Goal: Task Accomplishment & Management: Use online tool/utility

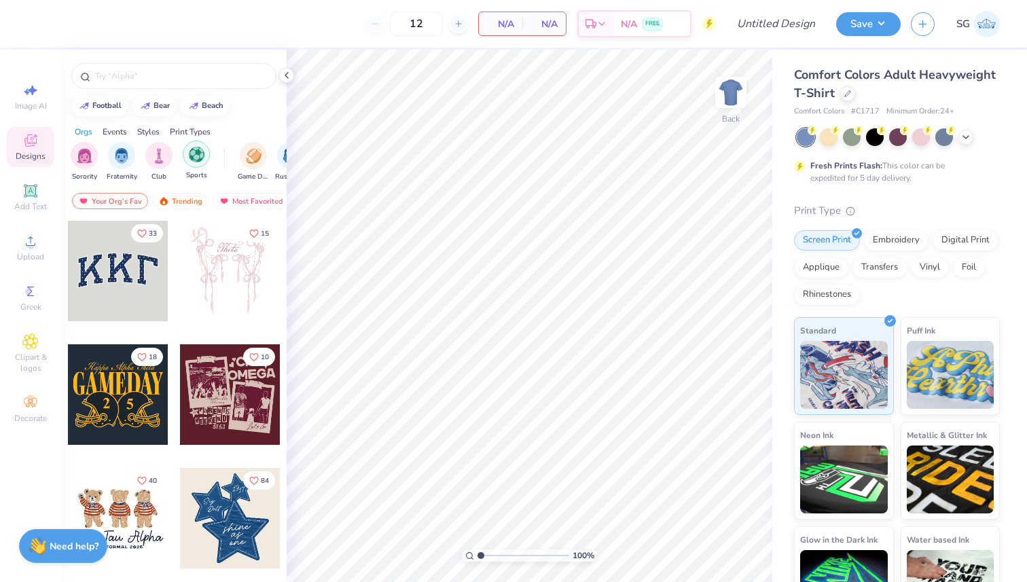
click at [201, 158] on img "filter for Sports" at bounding box center [197, 155] width 16 height 16
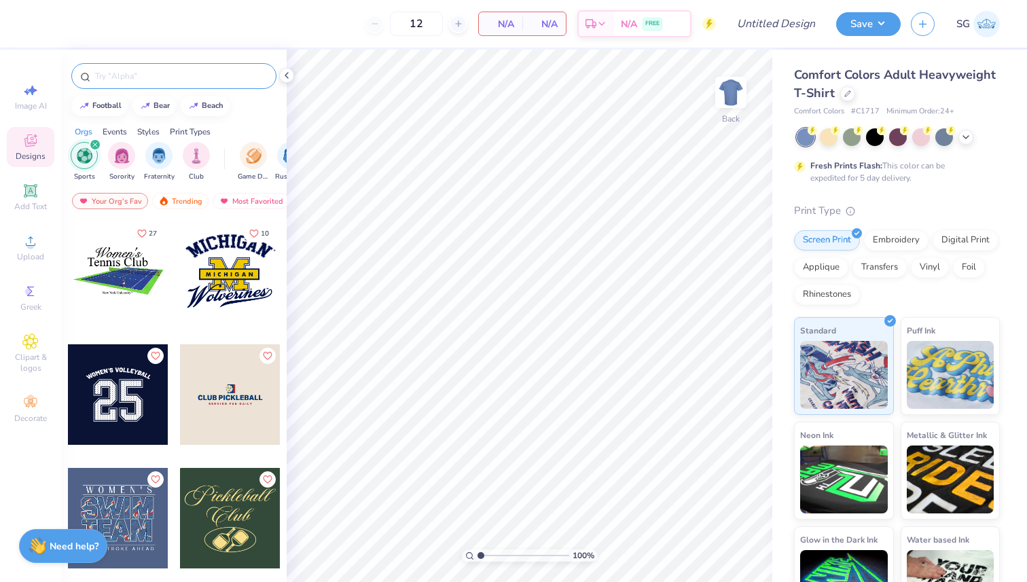
click at [215, 84] on div at bounding box center [173, 76] width 205 height 26
click at [216, 79] on input "text" at bounding box center [181, 76] width 174 height 14
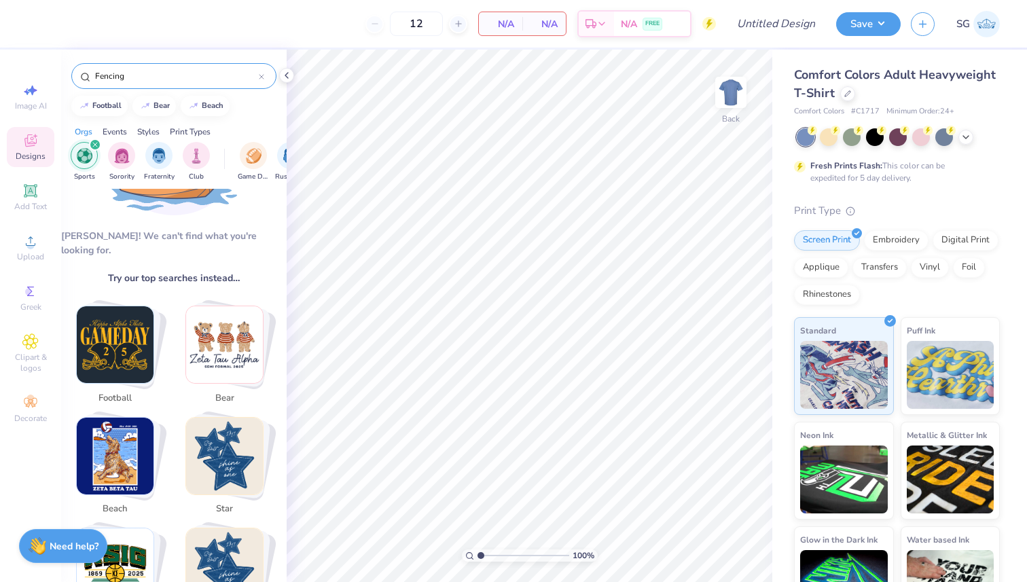
scroll to position [124, 0]
type input "Fencing"
click at [203, 153] on img "filter for Club" at bounding box center [196, 155] width 15 height 16
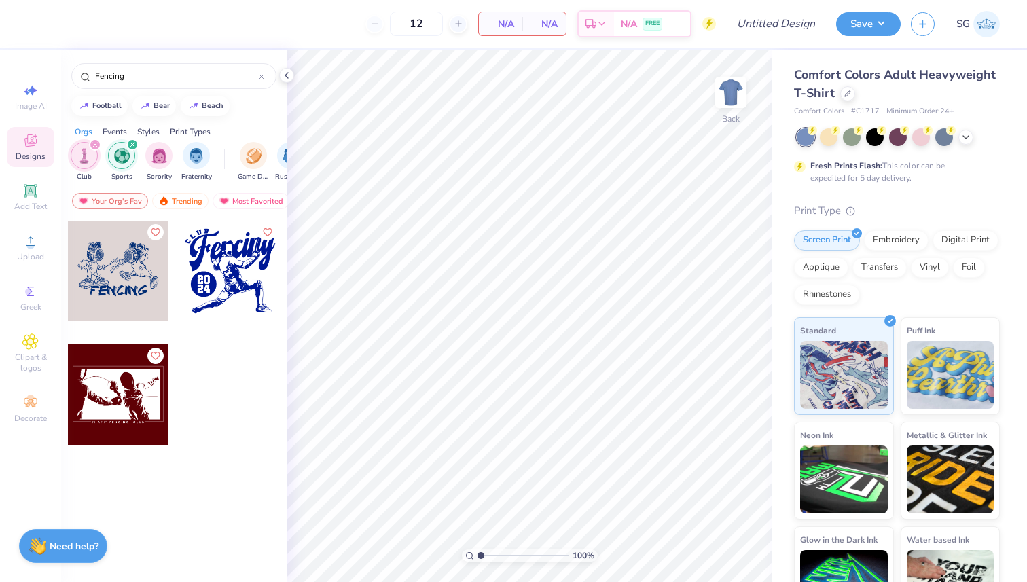
click at [223, 272] on div at bounding box center [230, 271] width 101 height 101
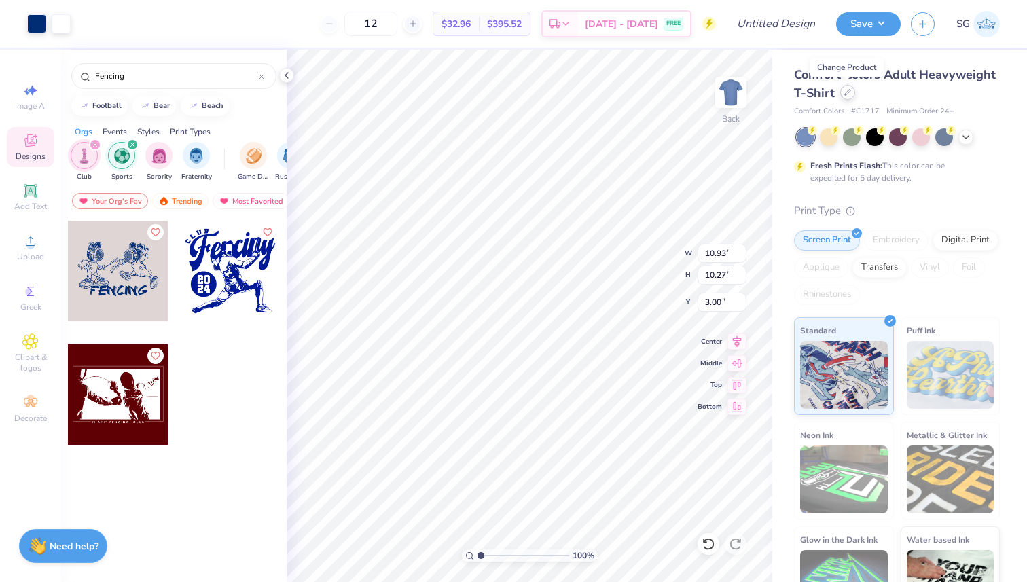
click at [848, 92] on icon at bounding box center [847, 92] width 5 height 5
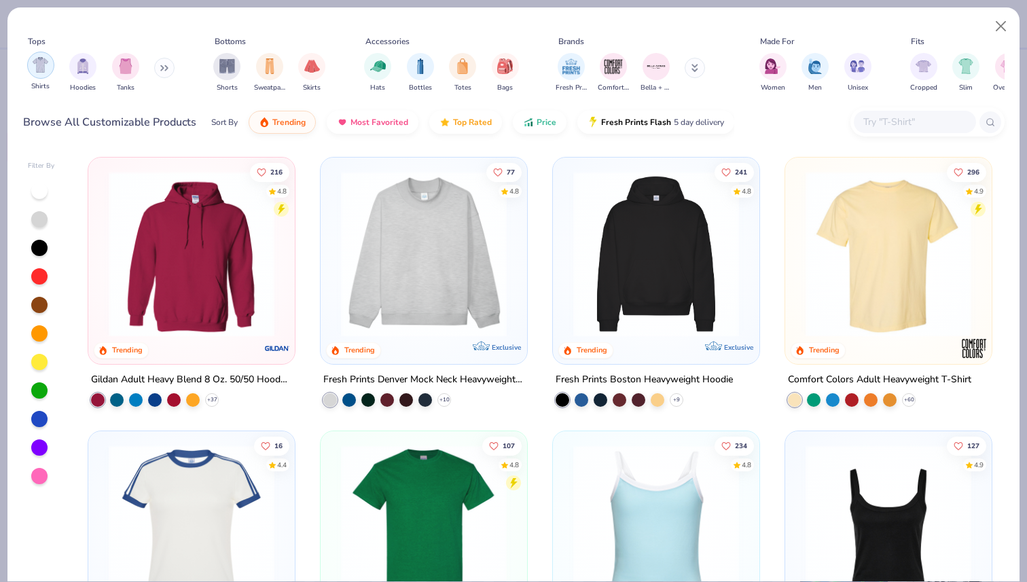
click at [41, 67] on img "filter for Shirts" at bounding box center [41, 65] width 16 height 16
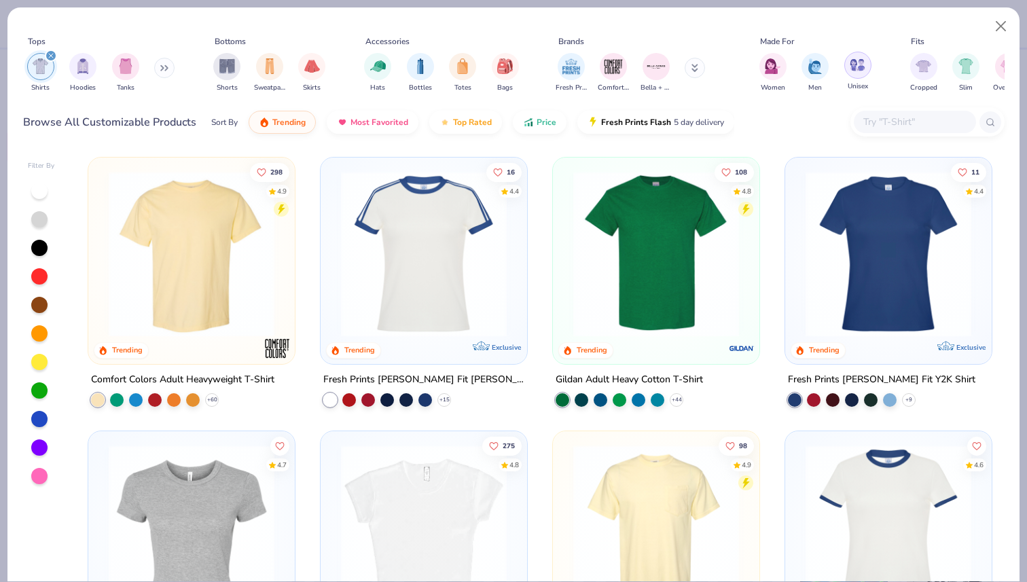
click at [853, 71] on img "filter for Unisex" at bounding box center [858, 65] width 16 height 16
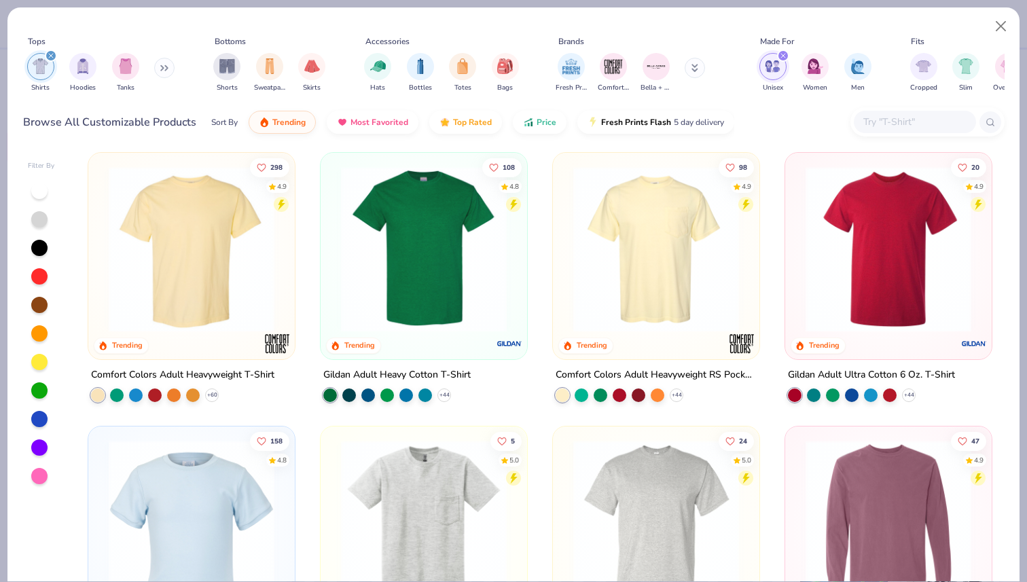
scroll to position [3, 0]
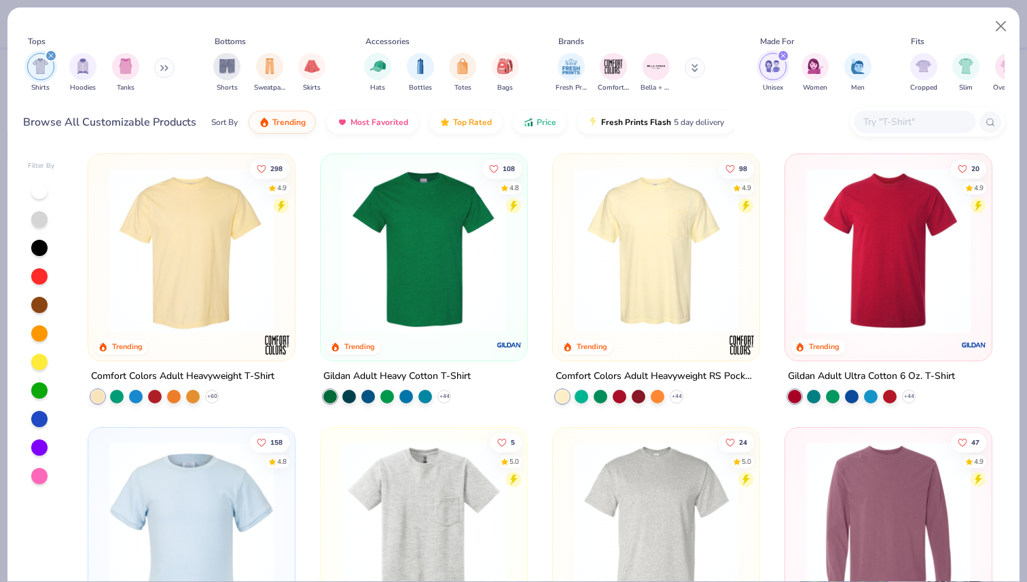
click at [643, 281] on img at bounding box center [655, 251] width 179 height 166
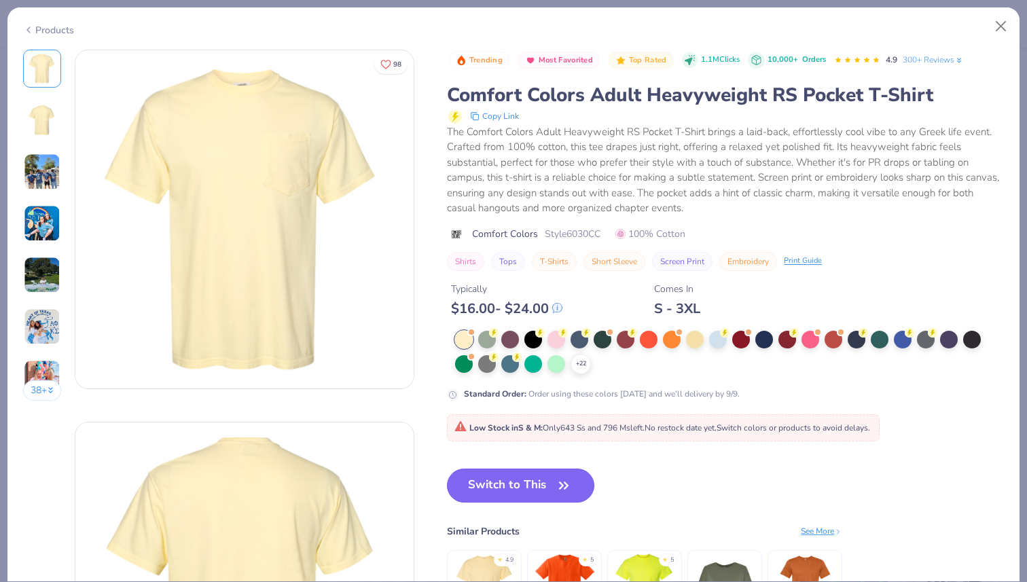
click at [538, 484] on button "Switch to This" at bounding box center [520, 486] width 147 height 34
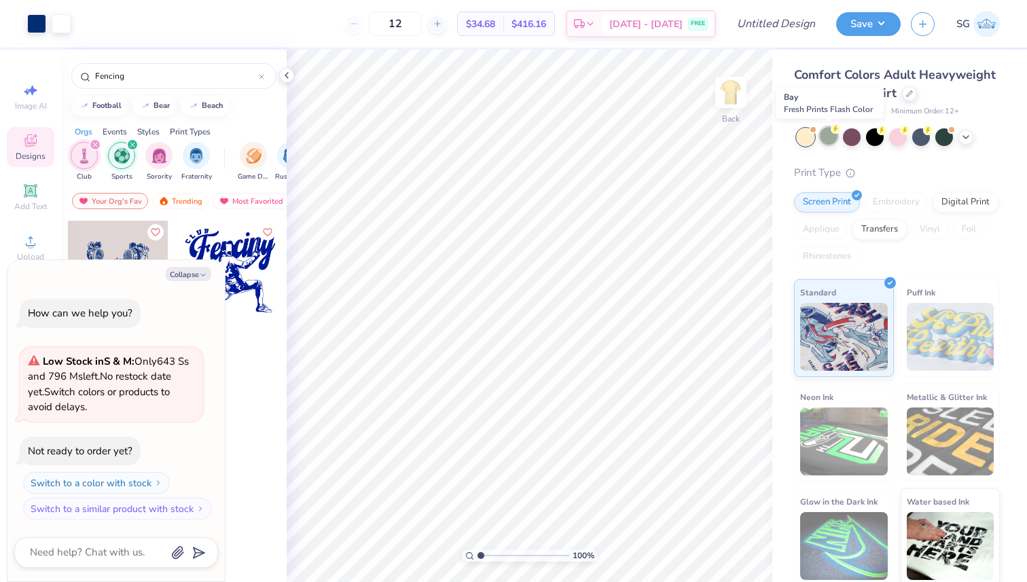
click at [832, 137] on div at bounding box center [829, 136] width 18 height 18
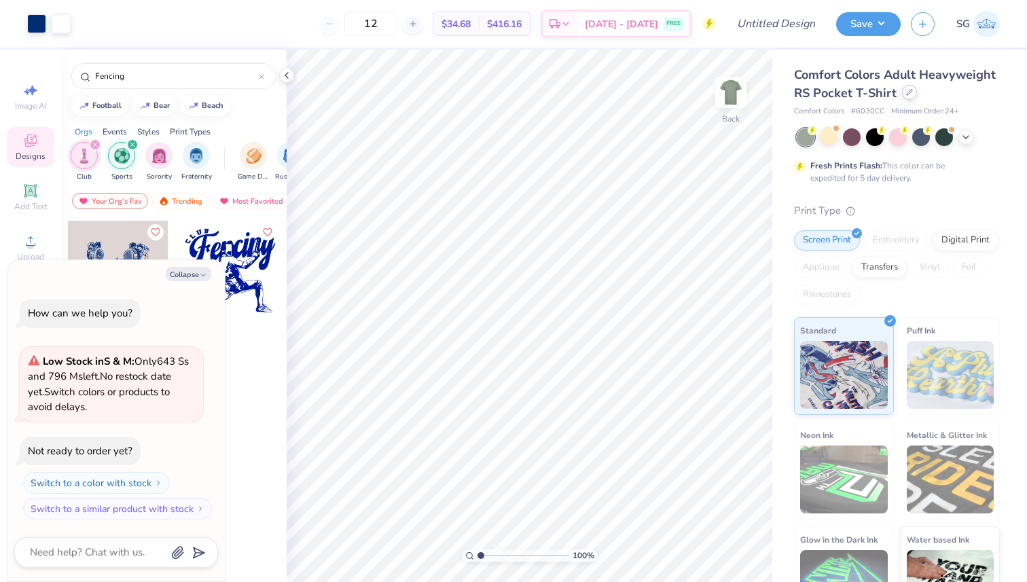
click at [904, 100] on div "Comfort Colors Adult Heavyweight RS Pocket T-Shirt" at bounding box center [897, 84] width 206 height 37
click at [904, 98] on div at bounding box center [909, 92] width 15 height 15
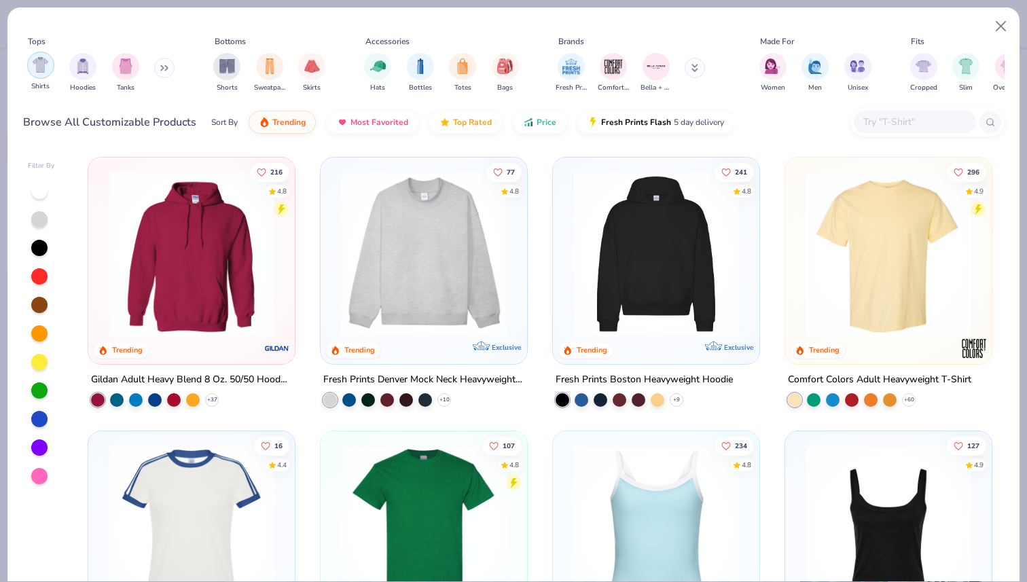
click at [38, 65] on img "filter for Shirts" at bounding box center [41, 65] width 16 height 16
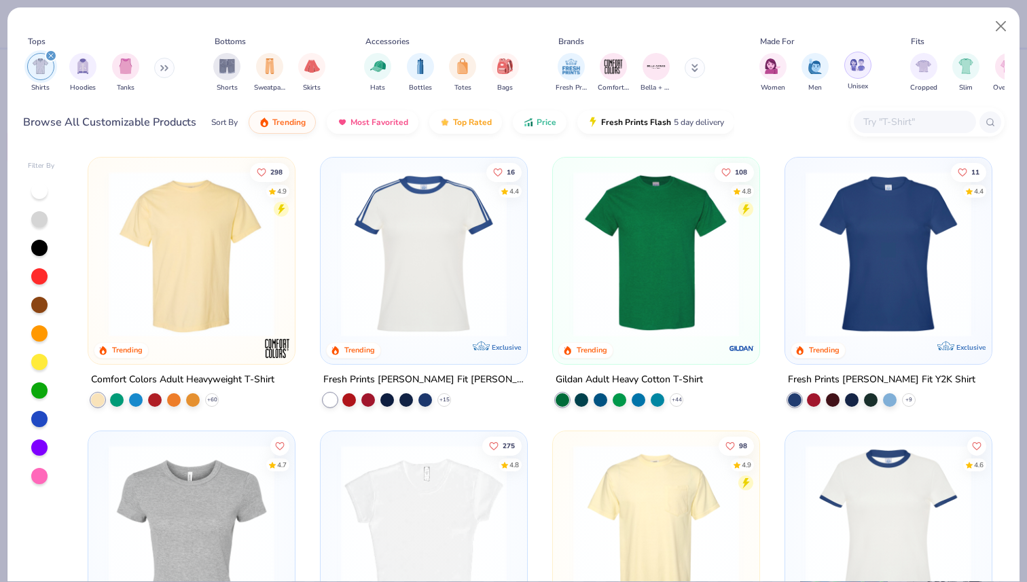
click at [861, 76] on div "filter for Unisex" at bounding box center [857, 65] width 27 height 27
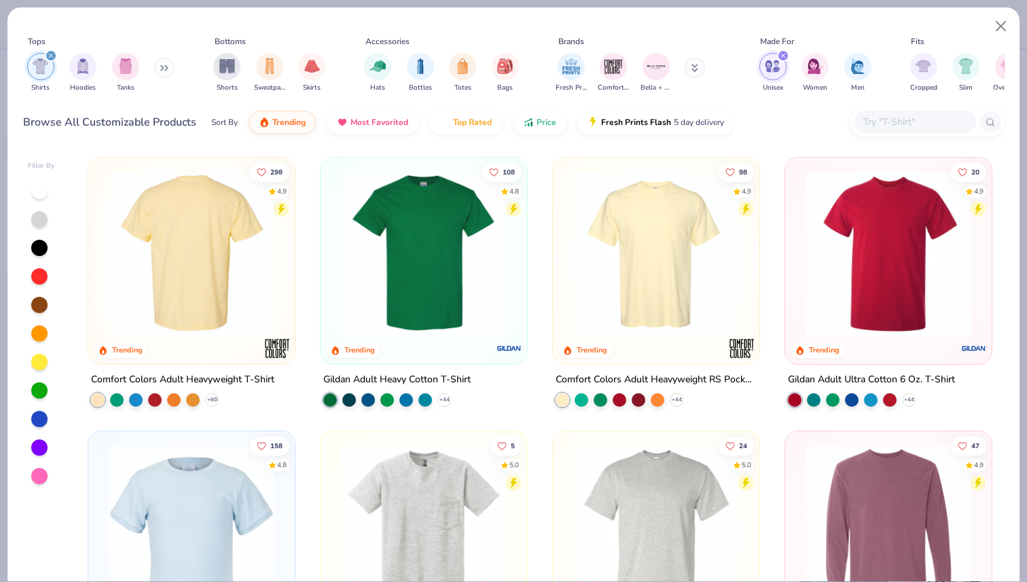
click at [103, 270] on img at bounding box center [12, 254] width 179 height 166
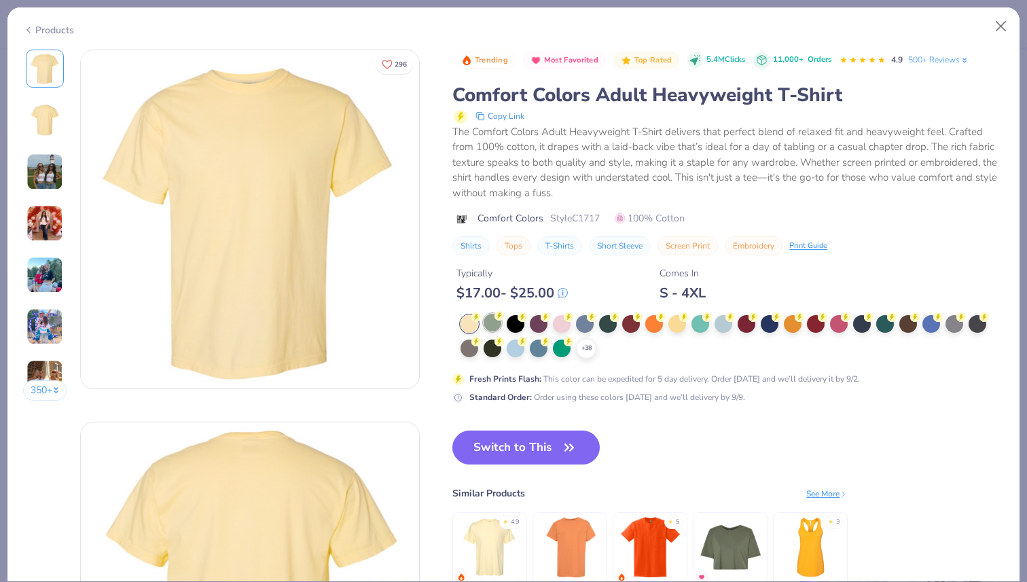
click at [496, 323] on div at bounding box center [493, 323] width 18 height 18
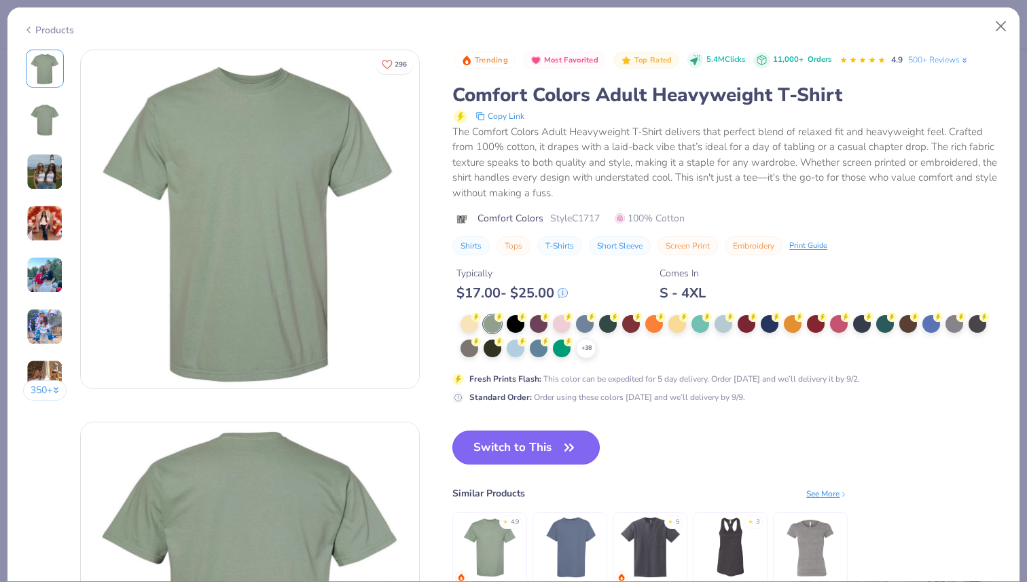
click at [536, 449] on button "Switch to This" at bounding box center [525, 448] width 147 height 34
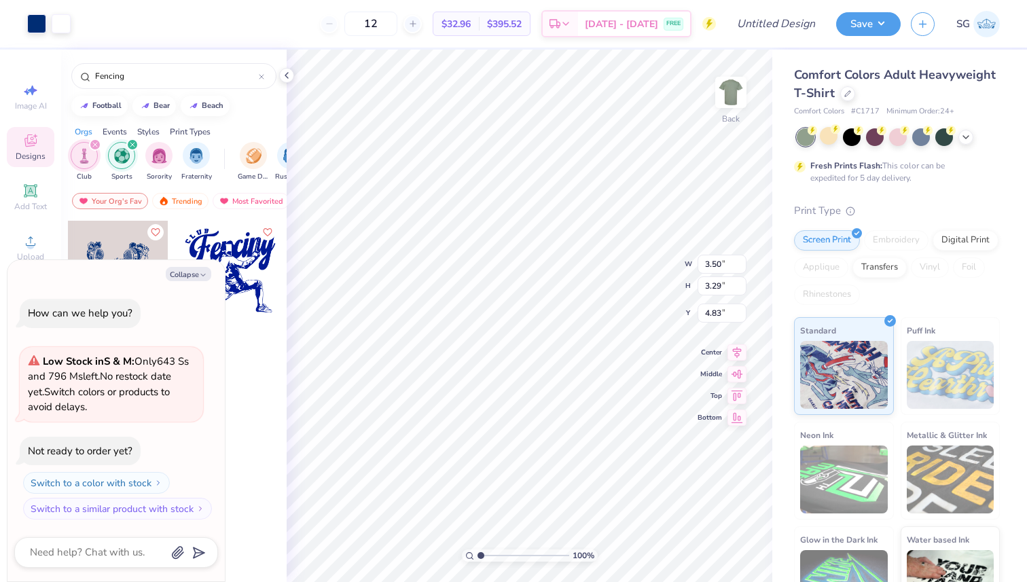
type textarea "x"
type input "2.10"
type textarea "x"
type input "7.80"
type input "7.33"
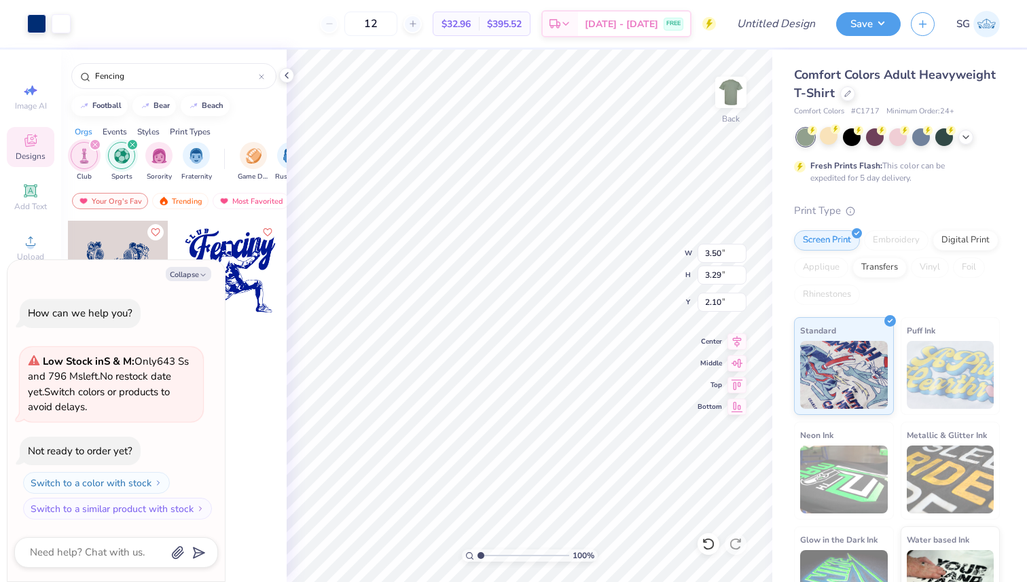
type input "2.27"
click at [735, 340] on icon at bounding box center [736, 339] width 19 height 16
click at [735, 365] on icon at bounding box center [736, 361] width 19 height 16
type textarea "x"
type input "8.84"
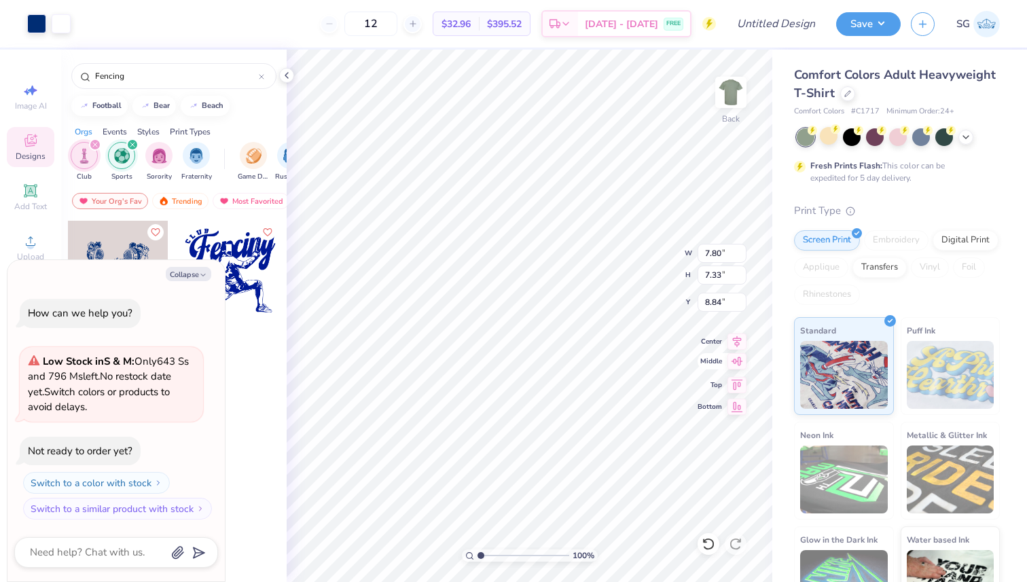
type textarea "x"
type input "3.31"
click at [538, 457] on li "Ungroup" at bounding box center [543, 459] width 107 height 26
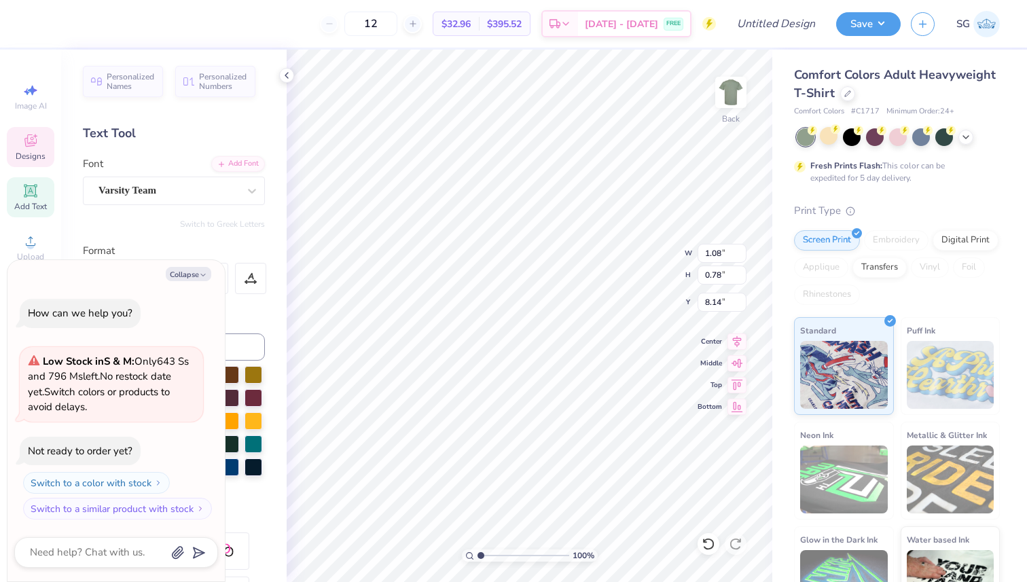
type textarea "x"
type textarea "25"
click at [884, 26] on button "Save" at bounding box center [868, 22] width 65 height 24
type textarea "x"
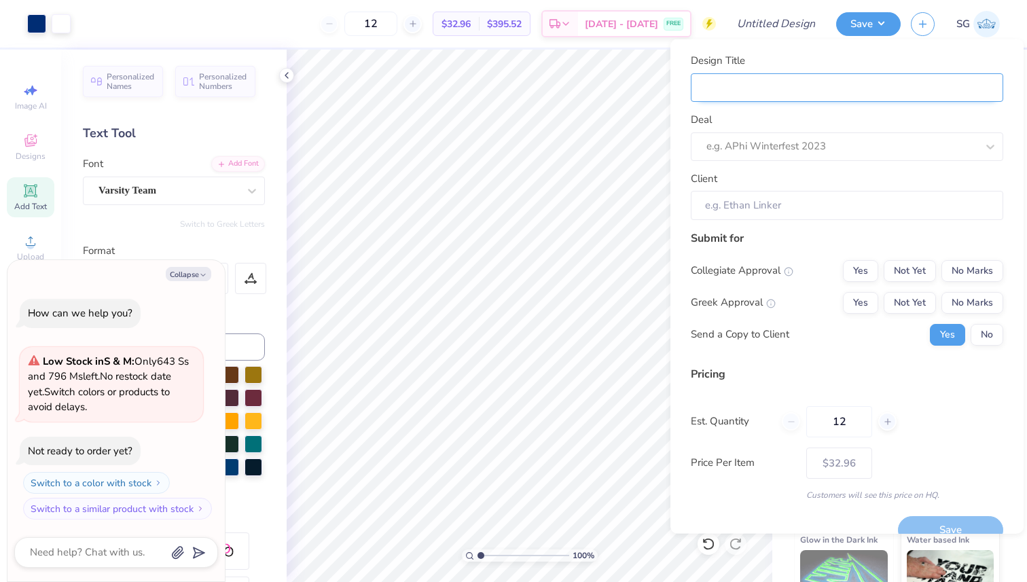
click at [830, 83] on input "Design Title" at bounding box center [847, 87] width 312 height 29
type input "f"
type textarea "x"
type input "f"
type input "fE"
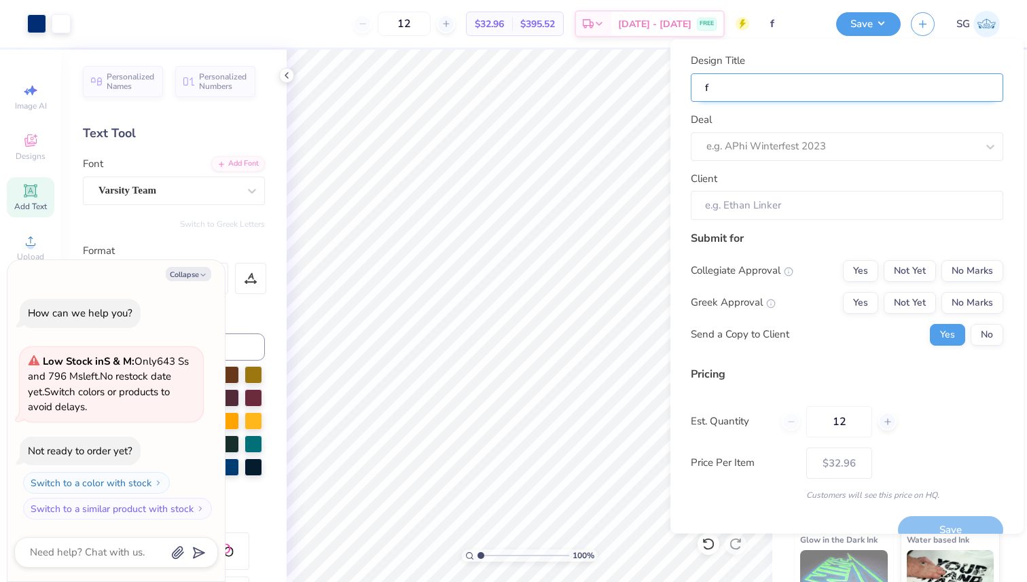
type textarea "x"
type input "fE"
type input "f"
type textarea "x"
type input "f"
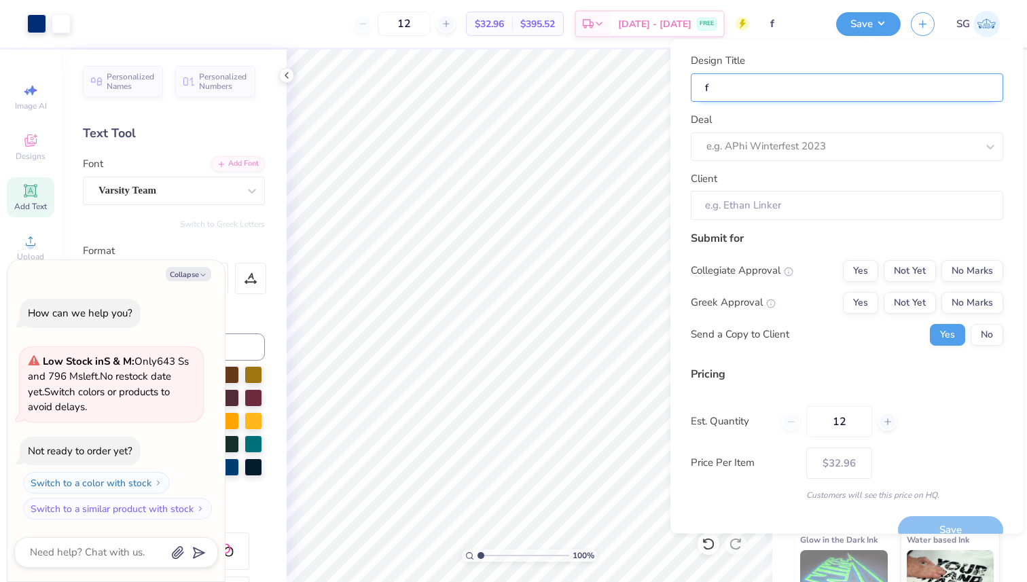
type textarea "x"
type input "F"
type textarea "x"
type input "F"
type input "Fe"
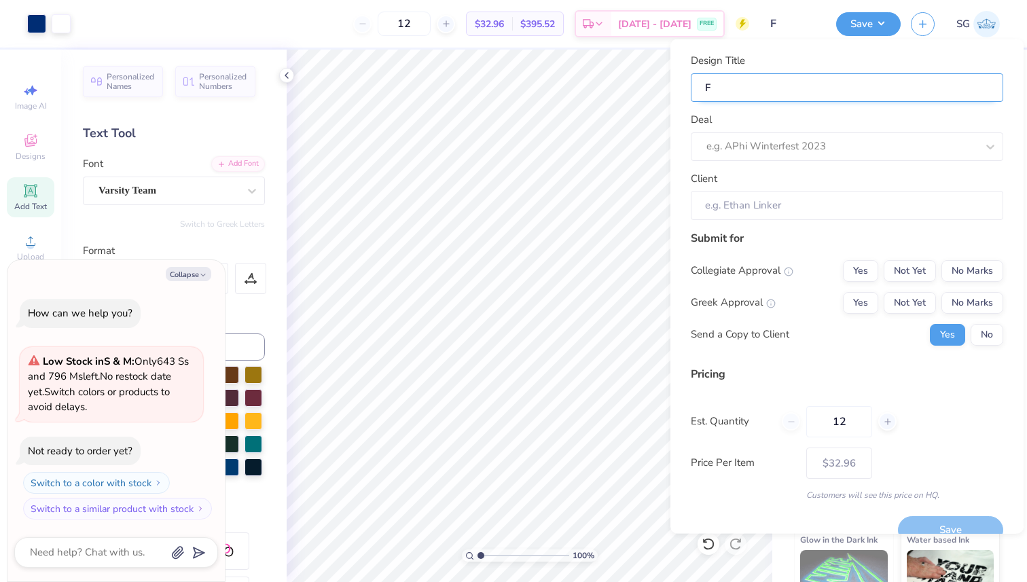
type textarea "x"
type input "Fe"
type input "Fen"
type textarea "x"
type input "Fen"
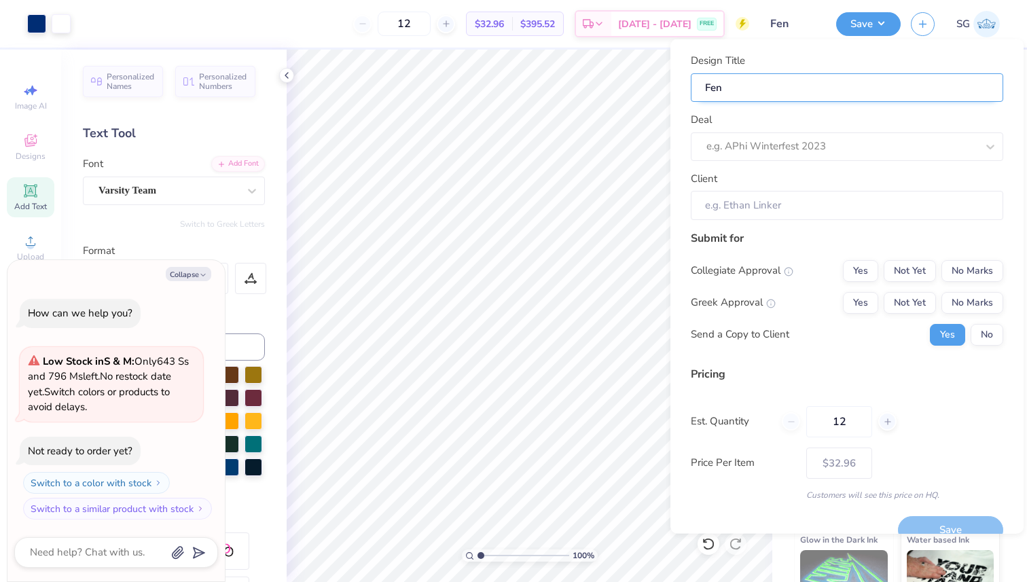
type input "Fenc"
type textarea "x"
type input "Fenc"
type input "Fenci"
type textarea "x"
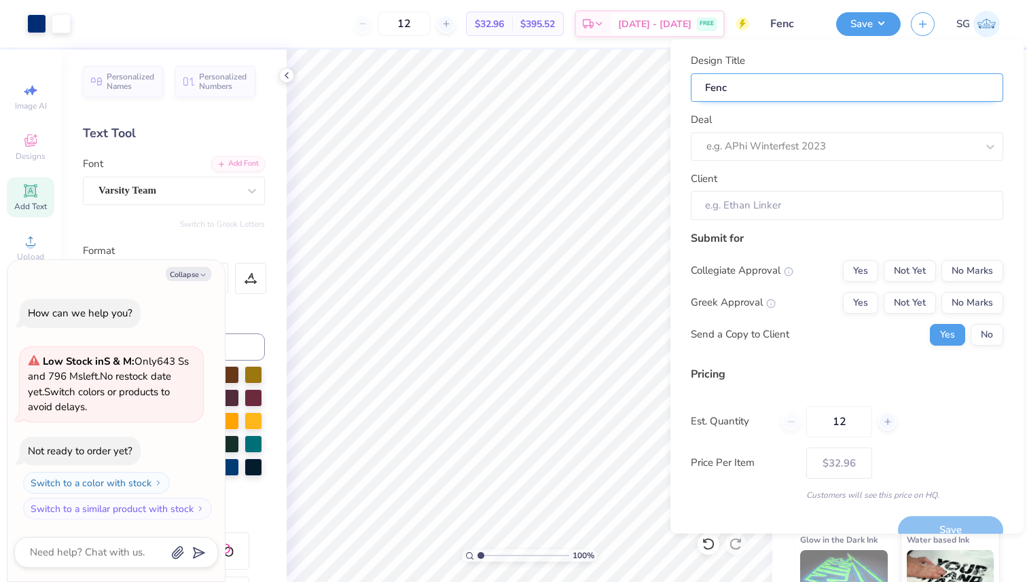
type input "Fenci"
type input "Fencin"
type textarea "x"
type input "Fencin"
type input "Fencing"
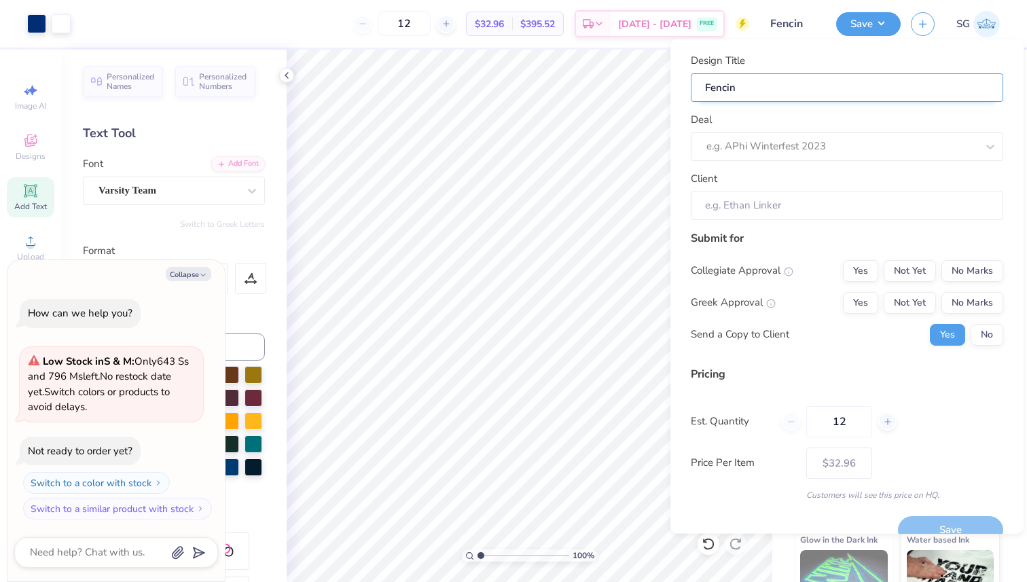
type textarea "x"
type input "Fencing"
type textarea "x"
type input "Fencing"
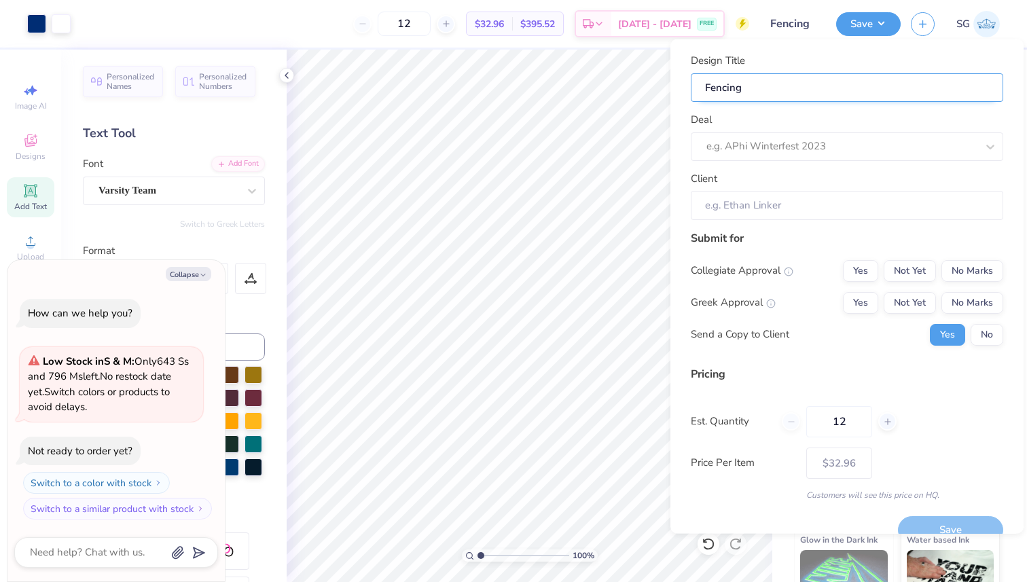
type input "Fencing C"
type textarea "x"
type input "Fencing C"
type input "Fencing Cl"
type textarea "x"
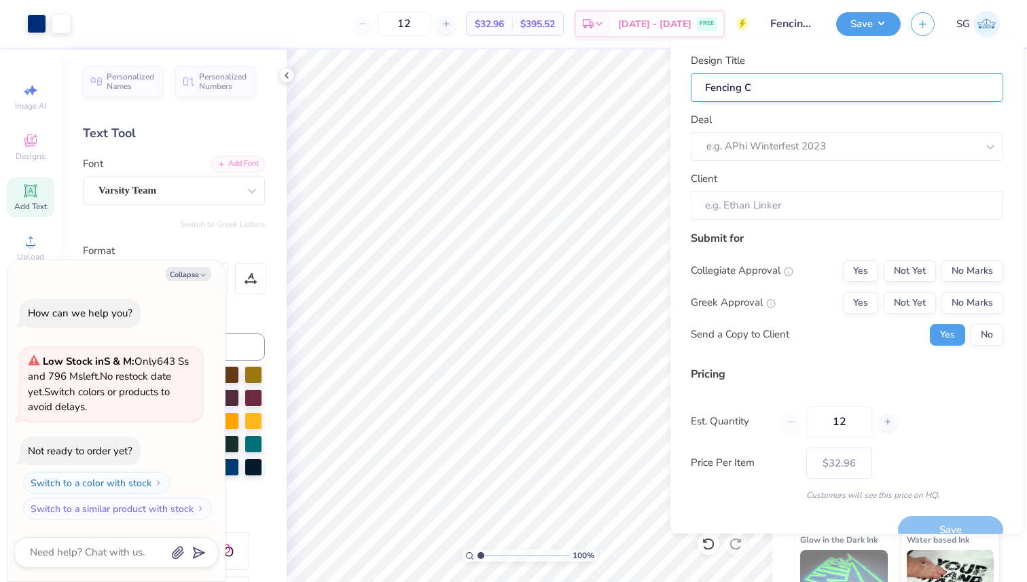
type input "Fencing Cl"
type input "Fencing Clu"
type textarea "x"
type input "Fencing Clu"
type input "Fencing Club"
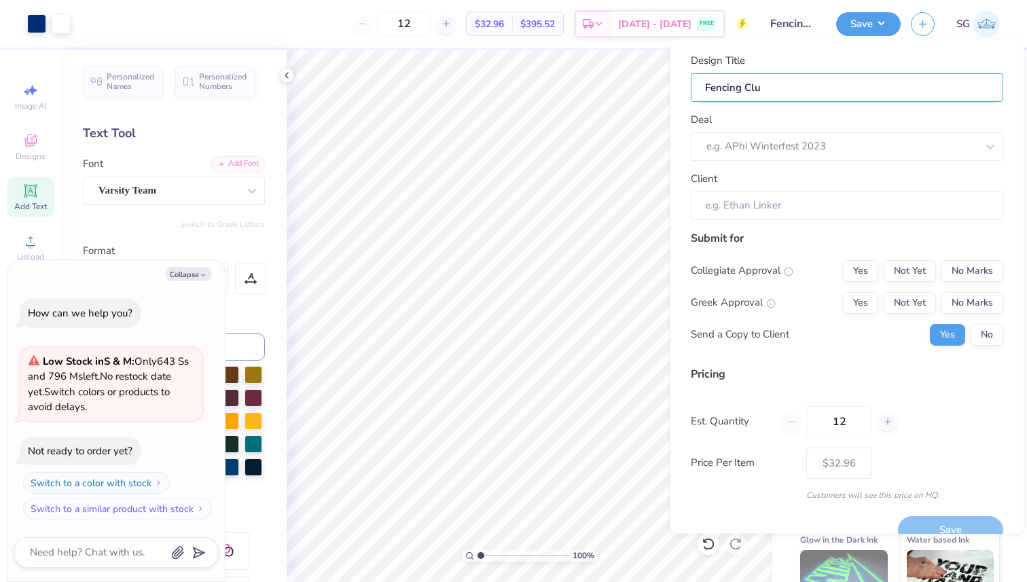
type textarea "x"
type input "Fencing Club"
type textarea "x"
type input "Fencing Club"
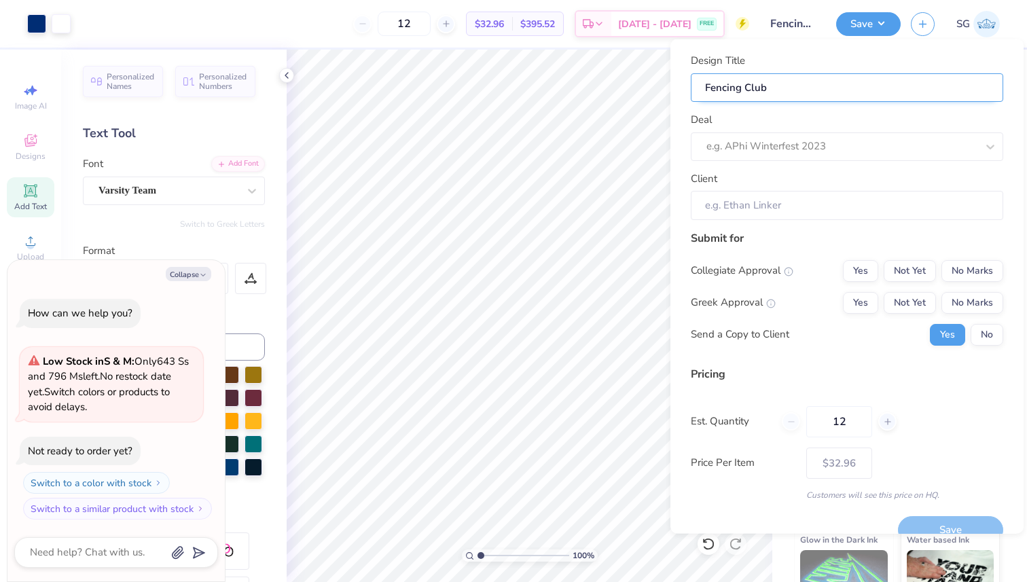
type input "Fencing Club S"
type textarea "x"
type input "Fencing Club S"
type input "Fencing Club SH"
type textarea "x"
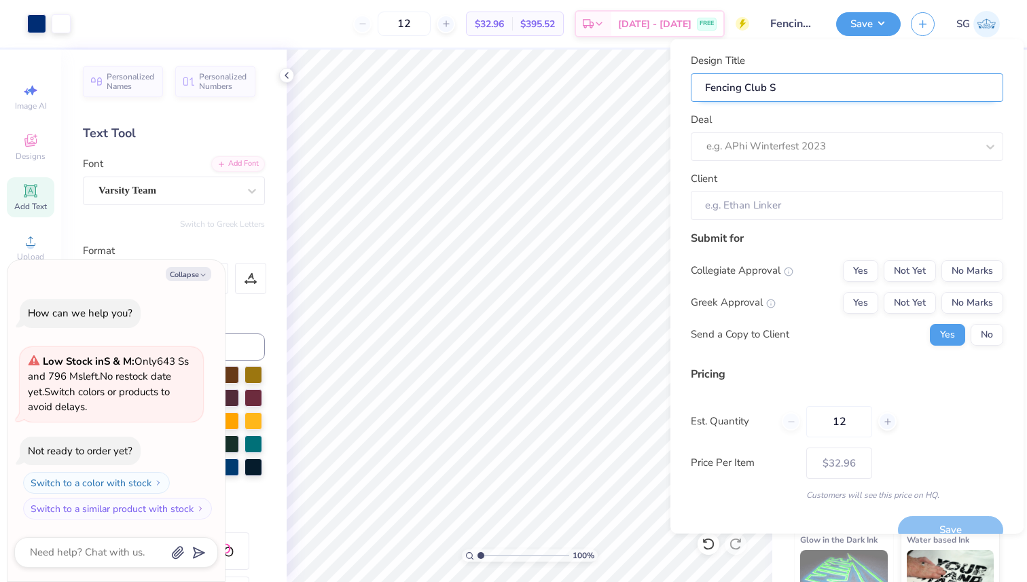
type input "Fencing Club SH"
type input "Fencing Club SHi"
type textarea "x"
type input "Fencing Club SHi"
type input "Fencing Club SHir"
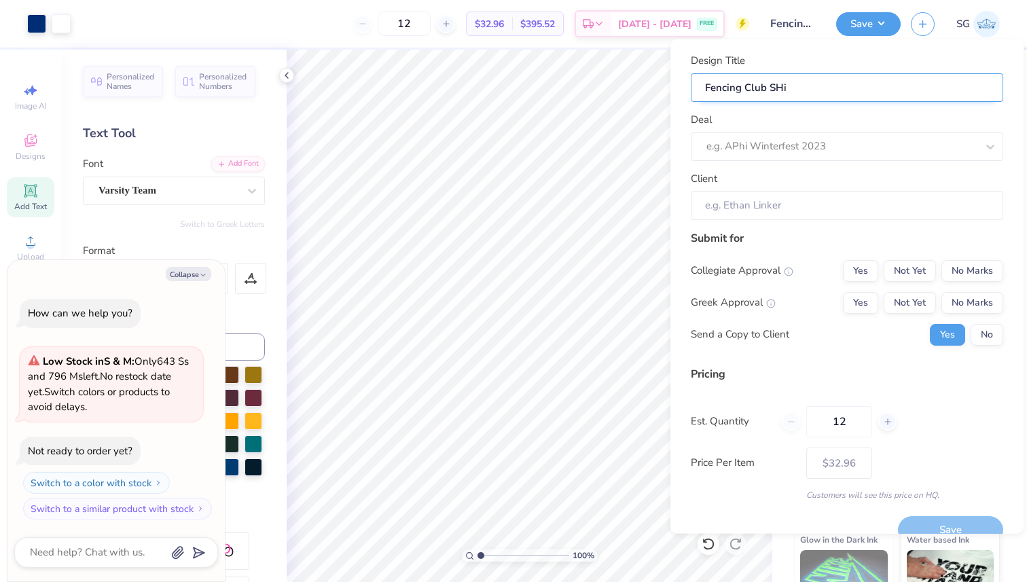
type textarea "x"
type input "Fencing Club SHir"
type input "Fencing Club SHirt"
type textarea "x"
type input "Fencing Club SHirt"
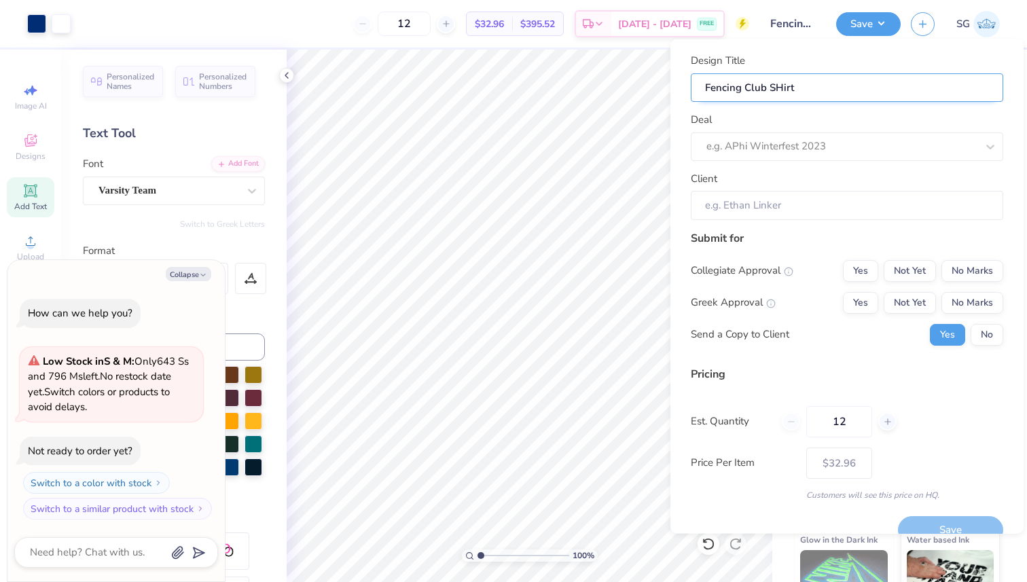
type input "Fencing Club SHir"
type textarea "x"
type input "Fencing Club SHir"
type input "Fencing Club SHi"
type textarea "x"
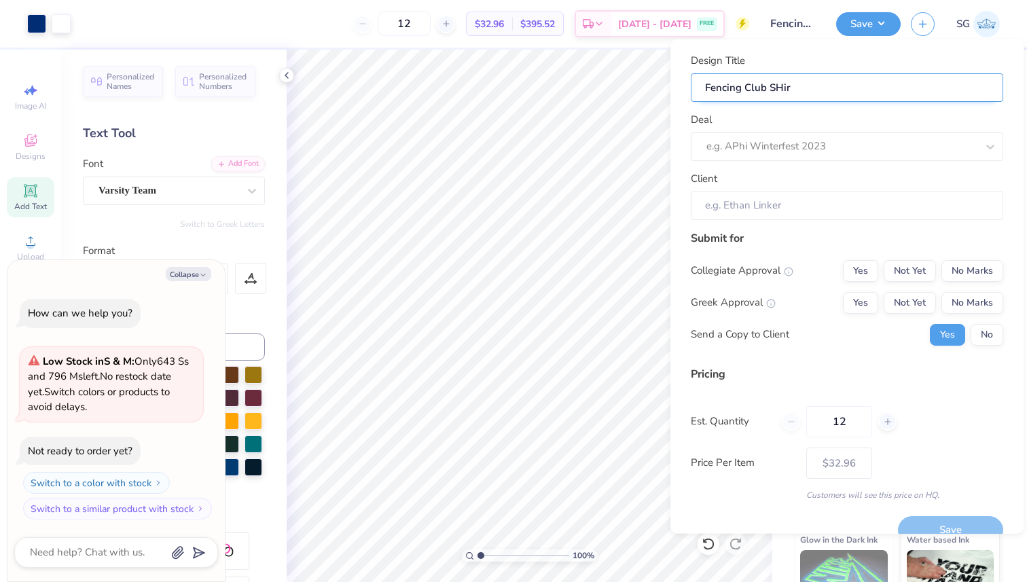
type input "Fencing Club SHi"
type input "Fencing Club SH"
type textarea "x"
type input "Fencing Club SH"
type input "Fencing Club S"
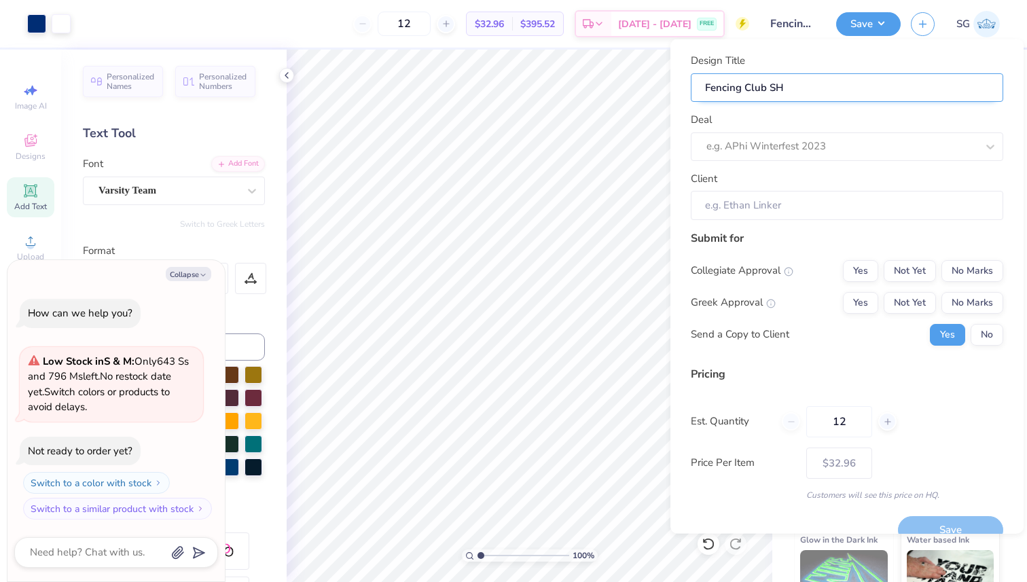
type textarea "x"
type input "Fencing Club S"
type input "Fencing Club"
type textarea "x"
type input "Fencing Club"
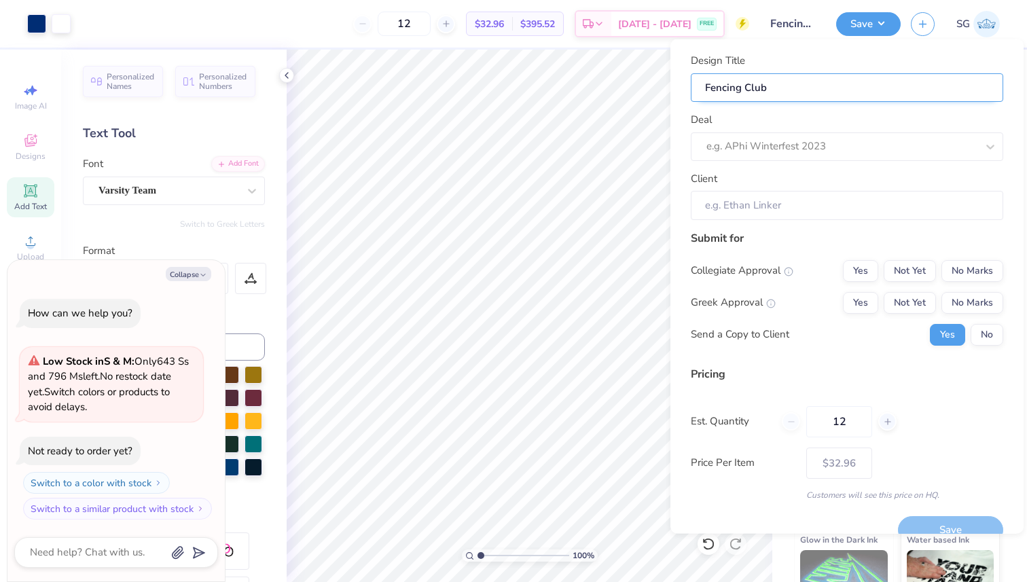
type input "Fencing Club F"
type textarea "x"
type input "Fencing Club F"
type input "Fencing Club Fu"
type textarea "x"
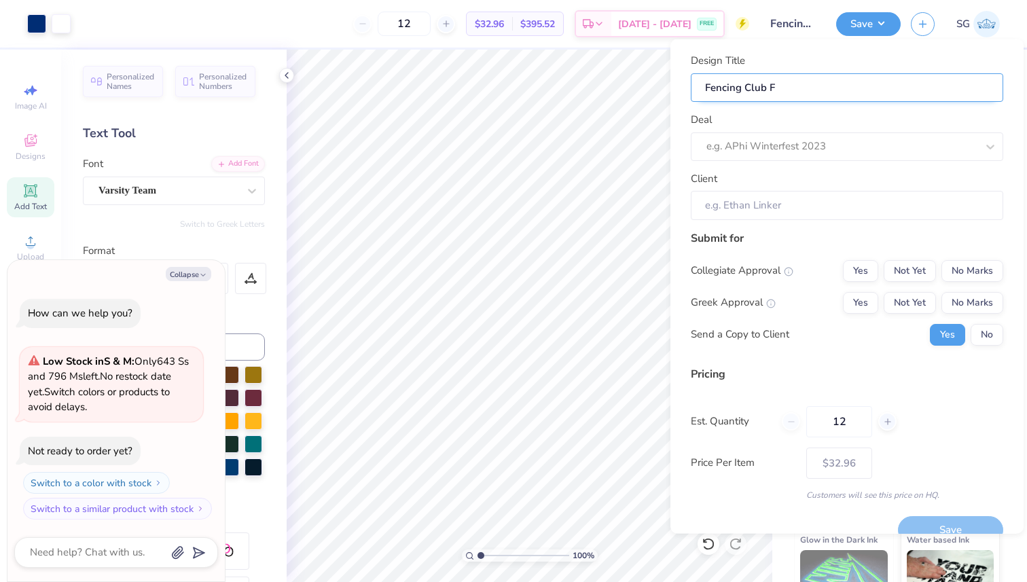
type input "Fencing Club Fu"
type input "Fencing Club Ful"
type textarea "x"
type input "Fencing Club Ful"
type input "Fencing Club Full"
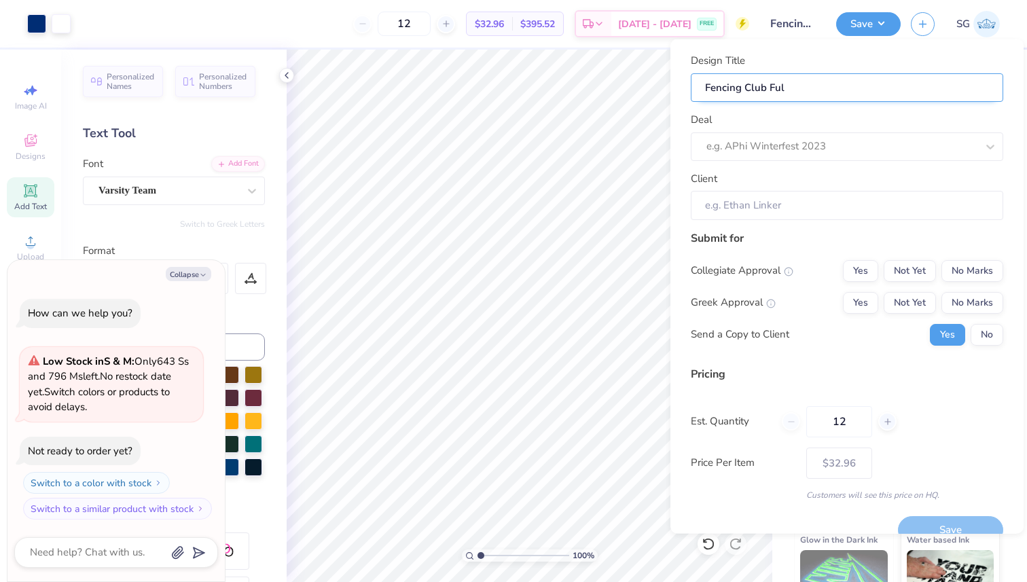
type textarea "x"
type input "Fencing Club Full"
type textarea "x"
type input "Fencing Club Full"
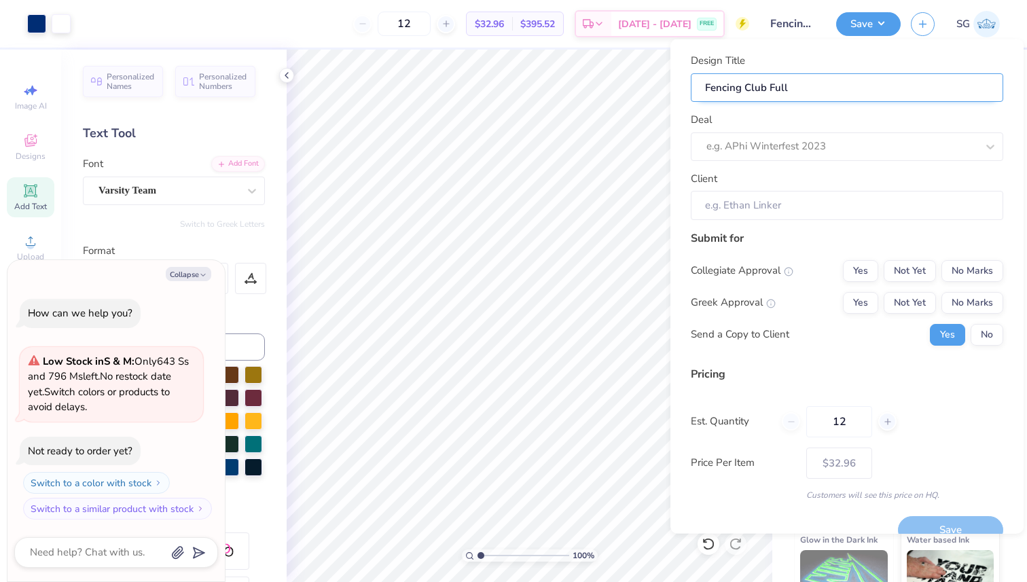
type input "Fencing Club Full F"
type textarea "x"
type input "Fencing Club Full F"
type input "Fencing Club Full Fr"
type textarea "x"
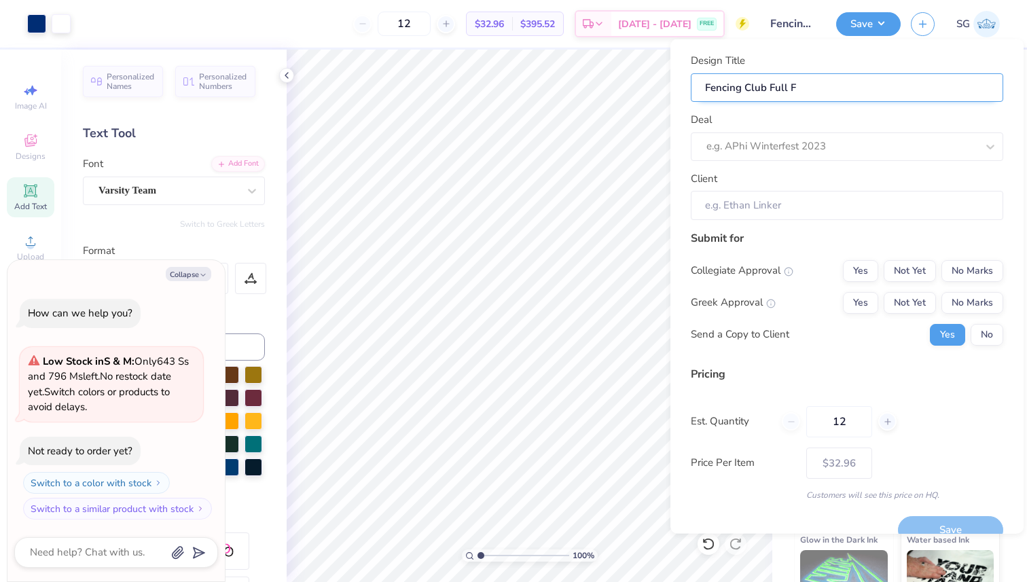
type input "Fencing Club Full Fr"
type input "Fencing Club Full Fro"
type textarea "x"
type input "Fencing Club Full Fro"
type input "Fencing Club Full Fron"
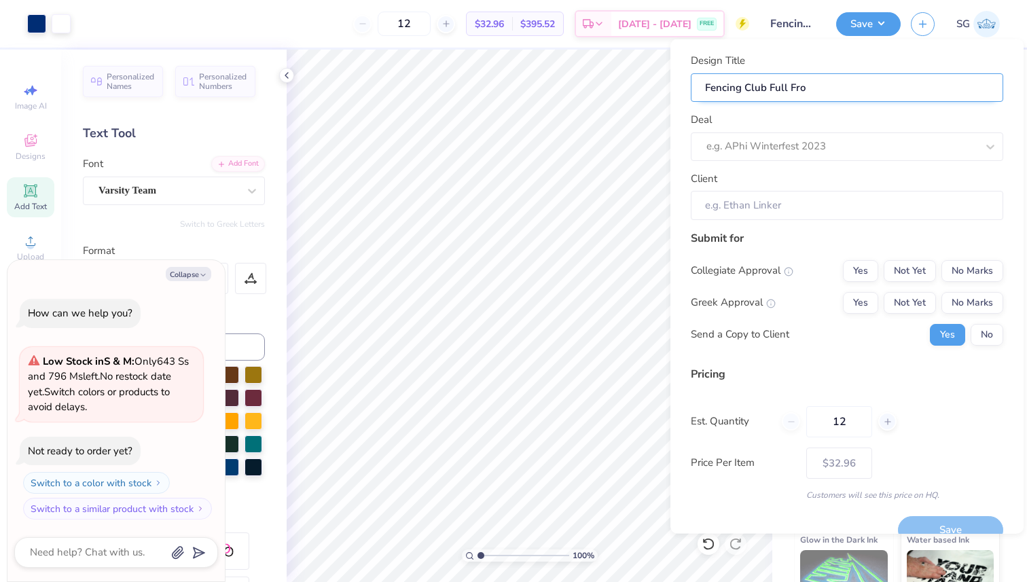
type textarea "x"
type input "Fencing Club Full Fron"
type input "Fencing Club Full Front"
type textarea "x"
type input "Fencing Club Full Front"
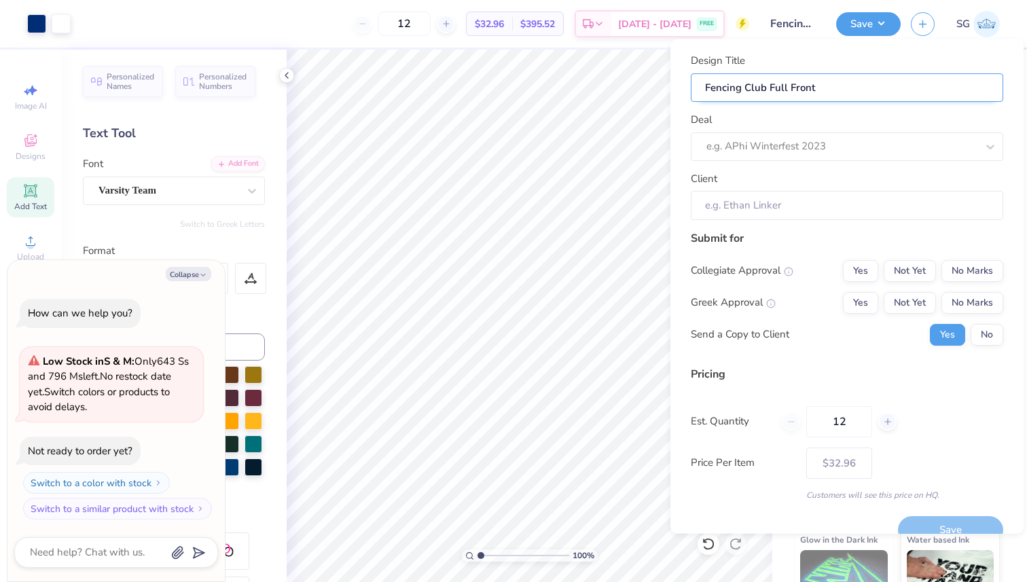
type input "Fencing Club Full Front"
type textarea "x"
type input "Fencing Club Full Front"
type input "Fencing Club Full Front S"
type textarea "x"
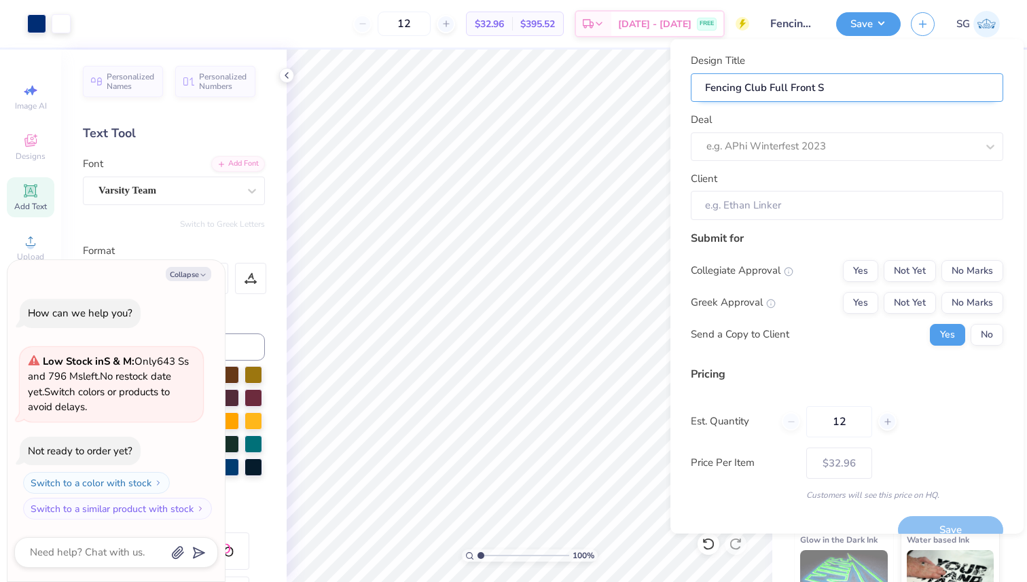
type input "Fencing Club Full Front SH"
type textarea "x"
type input "Fencing Club Full Front SHi"
type textarea "x"
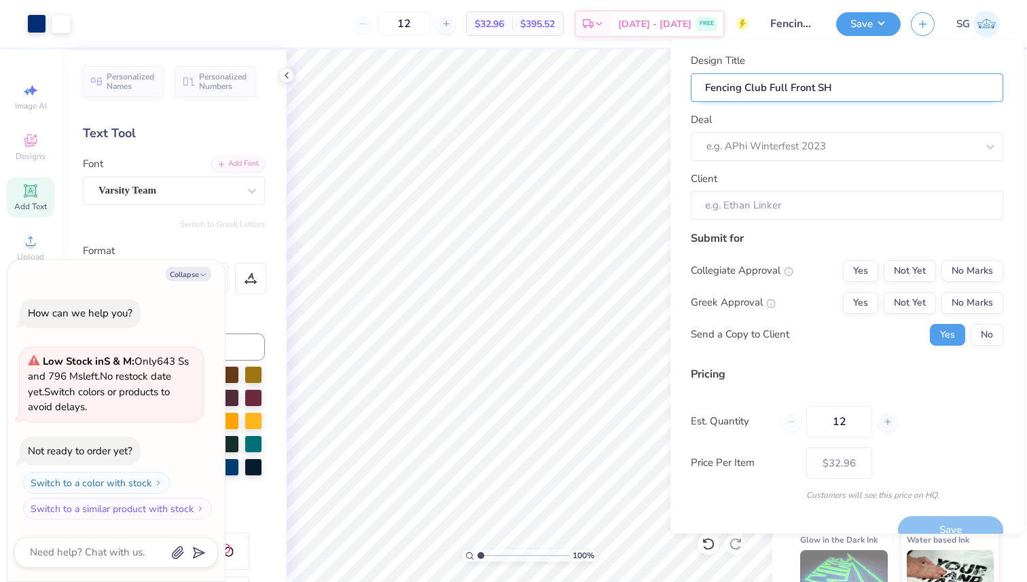
type input "Fencing Club Full Front SHi"
type input "Fencing Club Full Front SHir"
type textarea "x"
type input "Fencing Club Full Front SHir"
type input "Fencing Club Full Front SHirt"
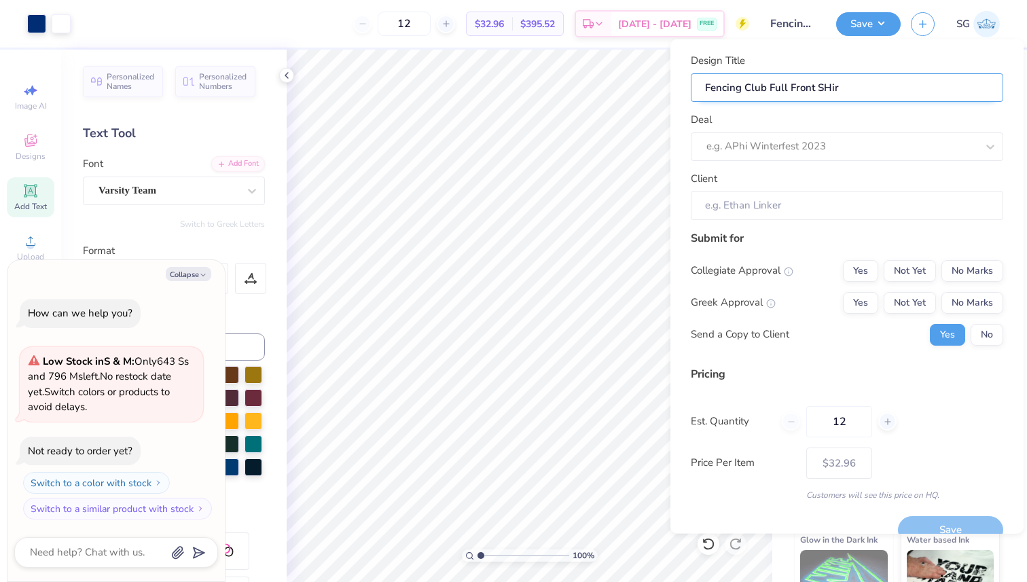
type textarea "x"
type input "Fencing Club Full Front SHirt"
type input "Fencing Club Full Front SHir"
type textarea "x"
type input "Fencing Club Full Front SHir"
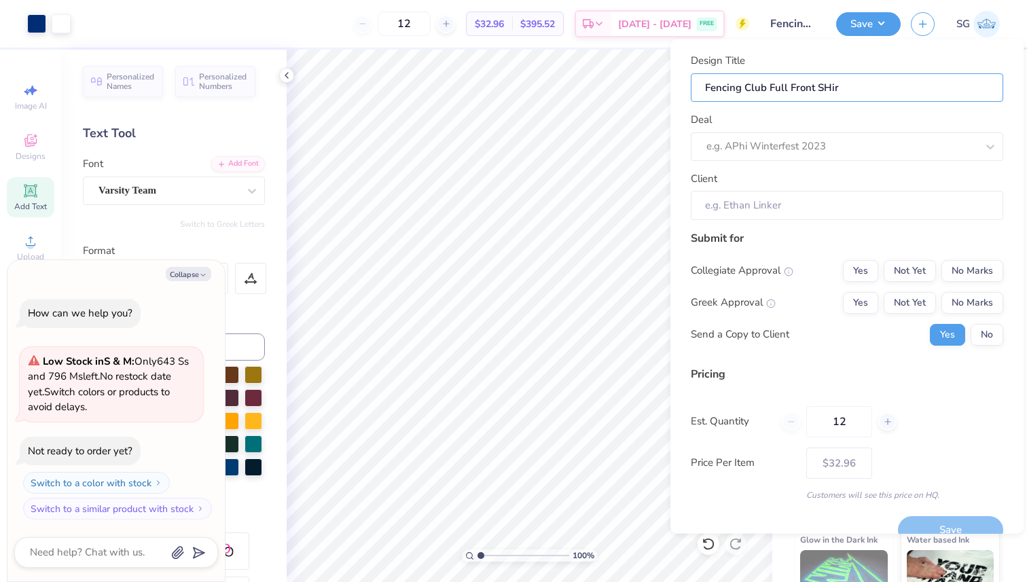
type input "Fencing Club Full Front SHi"
type textarea "x"
type input "Fencing Club Full Front SHi"
type input "Fencing Club Full Front SH"
type textarea "x"
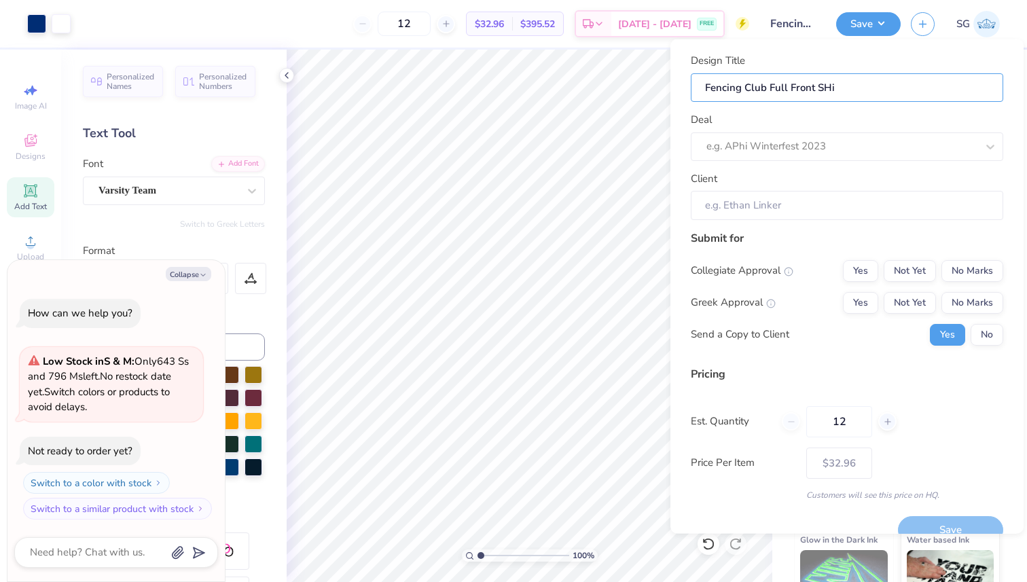
type input "Fencing Club Full Front SH"
type input "Fencing Club Full Front S"
type textarea "x"
type input "Fencing Club Full Front S"
type input "Fencing Club Full Front Sh"
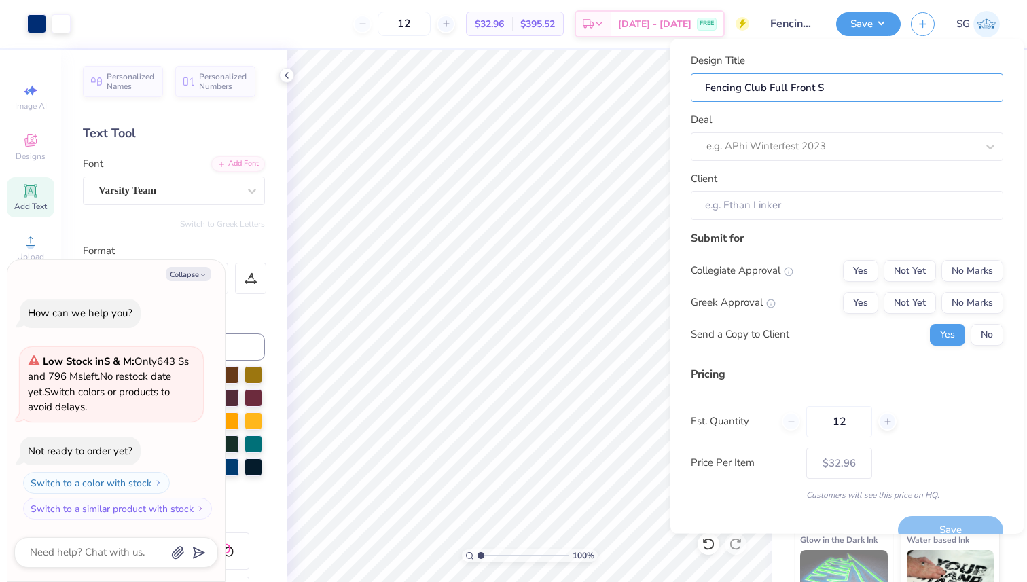
type textarea "x"
type input "Fencing Club Full Front Sh"
type input "Fencing Club Full Front Shi"
type textarea "x"
type input "Fencing Club Full Front Shi"
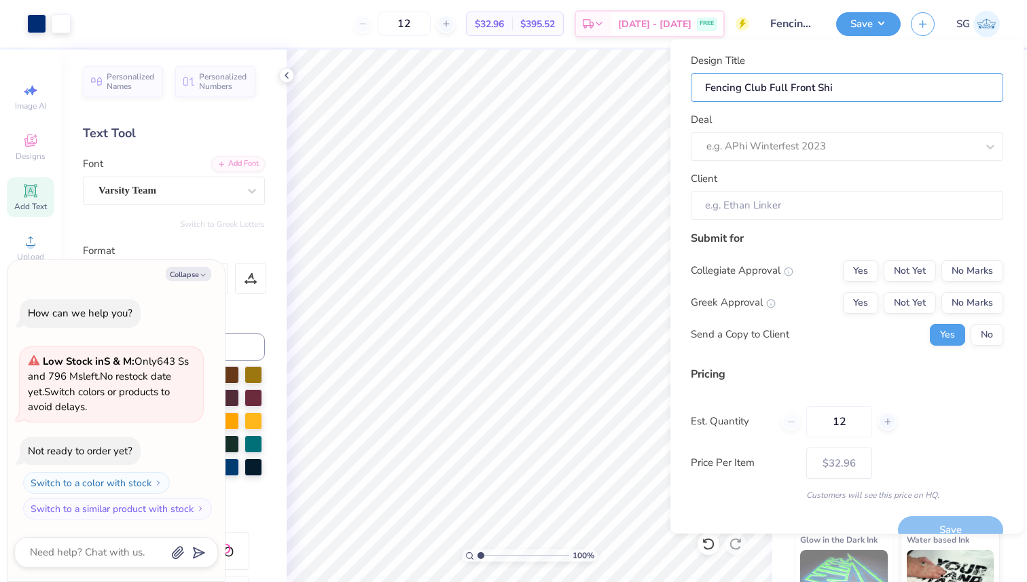
type input "Fencing Club Full Front Shir"
type textarea "x"
type input "Fencing Club Full Front Shir"
type input "Fencing Club Full Front Shirt"
type textarea "x"
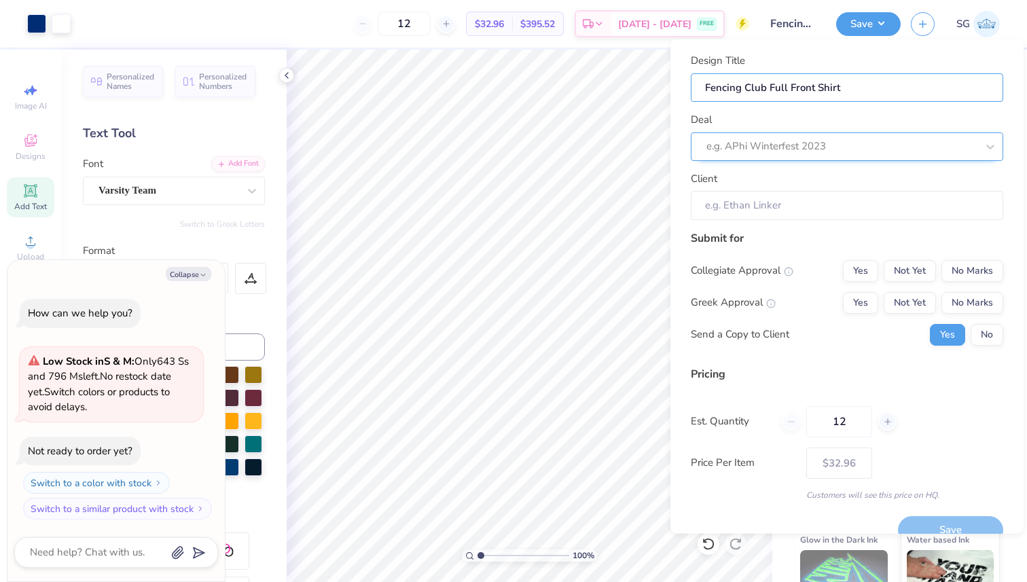
type input "Fencing Club Full Front Shirt"
click at [823, 142] on div at bounding box center [841, 146] width 270 height 18
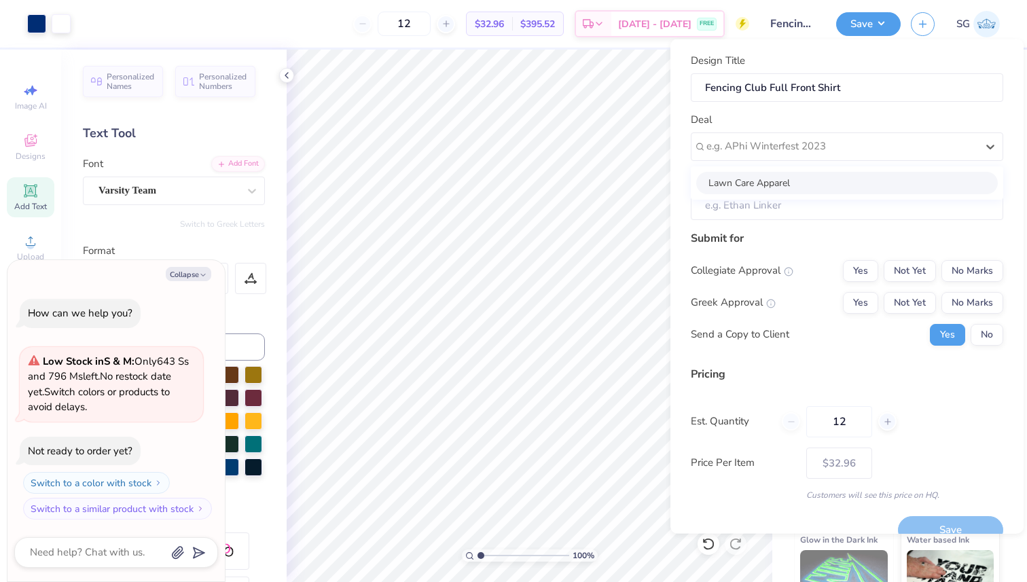
click at [849, 116] on div "Deal option Lawn Care Apparel focused, 1 of 1. 1 result available. Use Up and D…" at bounding box center [847, 136] width 312 height 49
click at [824, 204] on input "Client" at bounding box center [847, 205] width 312 height 29
click at [847, 147] on div at bounding box center [841, 146] width 270 height 18
click at [878, 107] on div "Design Title Fencing Club Full Front Shirt Deal option Lawn Care Apparel focuse…" at bounding box center [847, 136] width 312 height 167
click at [975, 267] on button "No Marks" at bounding box center [972, 270] width 62 height 22
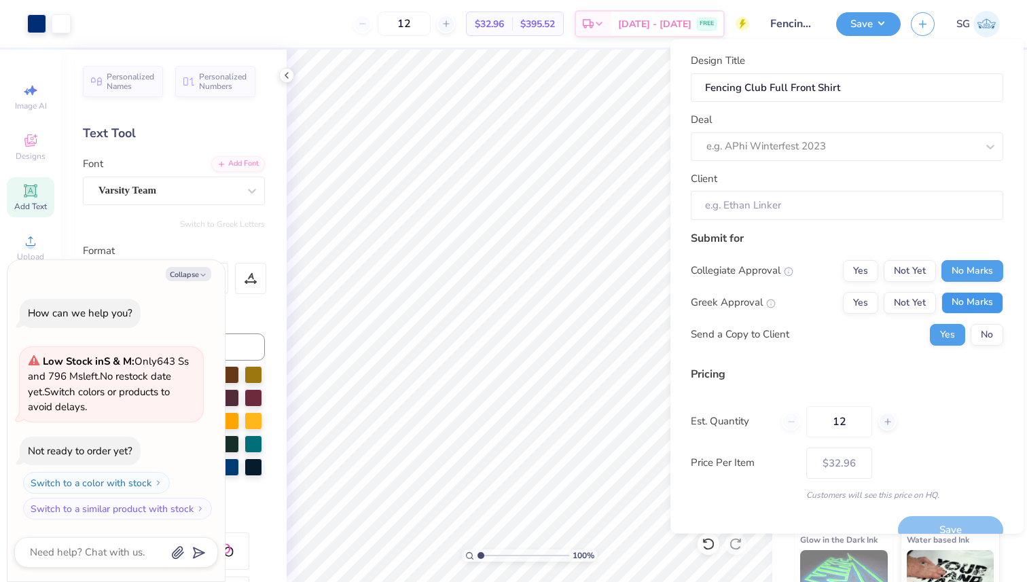
click at [975, 298] on button "No Marks" at bounding box center [972, 302] width 62 height 22
type input "$32.96"
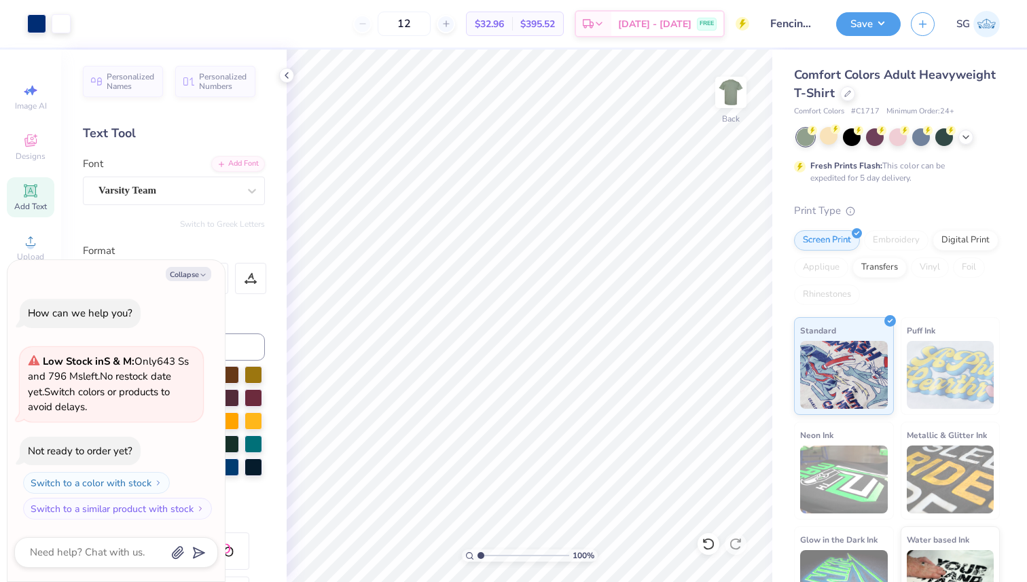
click at [189, 265] on div "Collapse How can we help you? Low Stock in S & M : Only 643 Ss and 796 Ms left.…" at bounding box center [115, 420] width 217 height 321
click at [189, 272] on button "Collapse" at bounding box center [189, 274] width 46 height 14
type textarea "x"
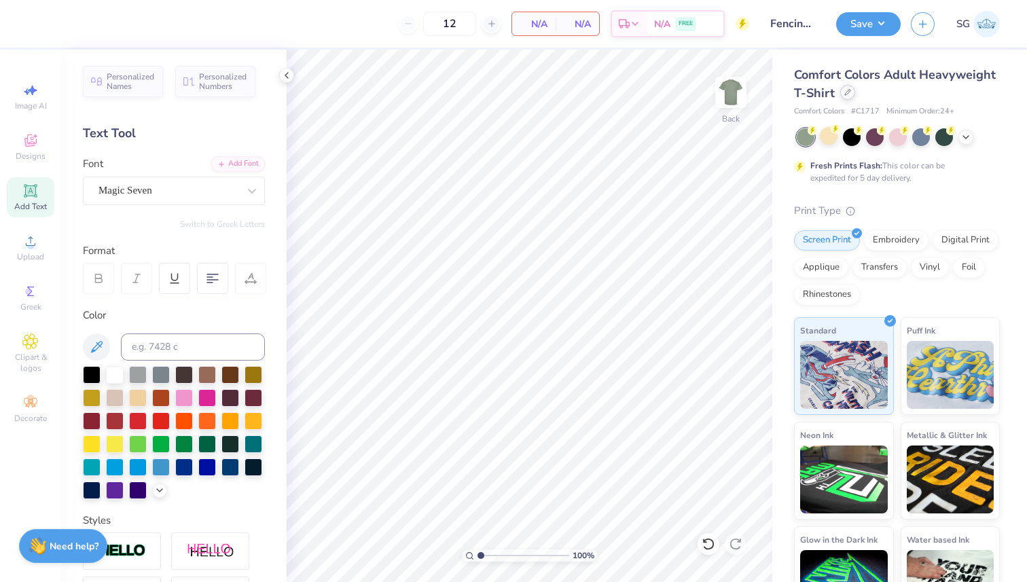
click at [848, 92] on icon at bounding box center [847, 92] width 7 height 7
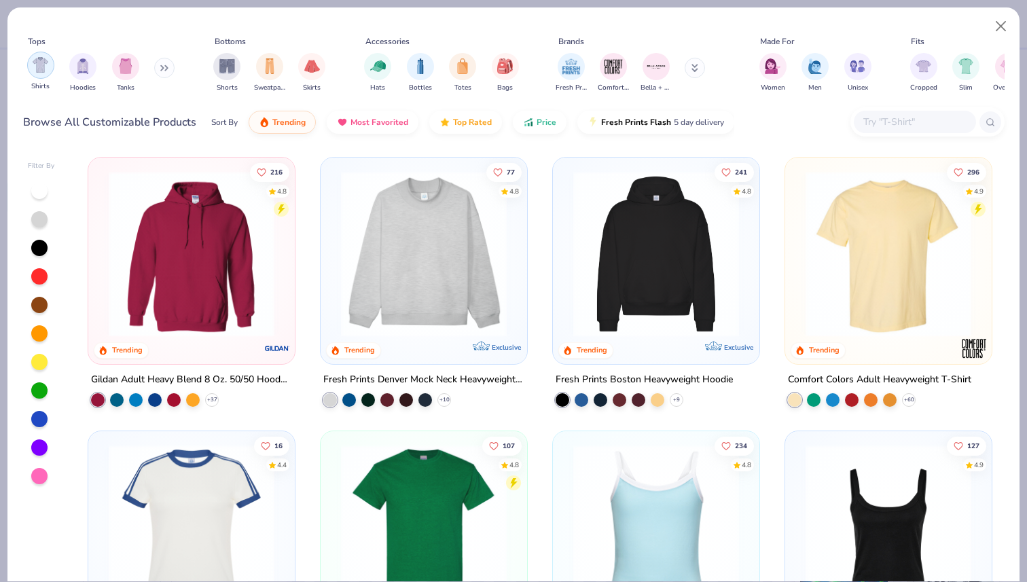
click at [39, 77] on div "filter for Shirts" at bounding box center [40, 65] width 27 height 27
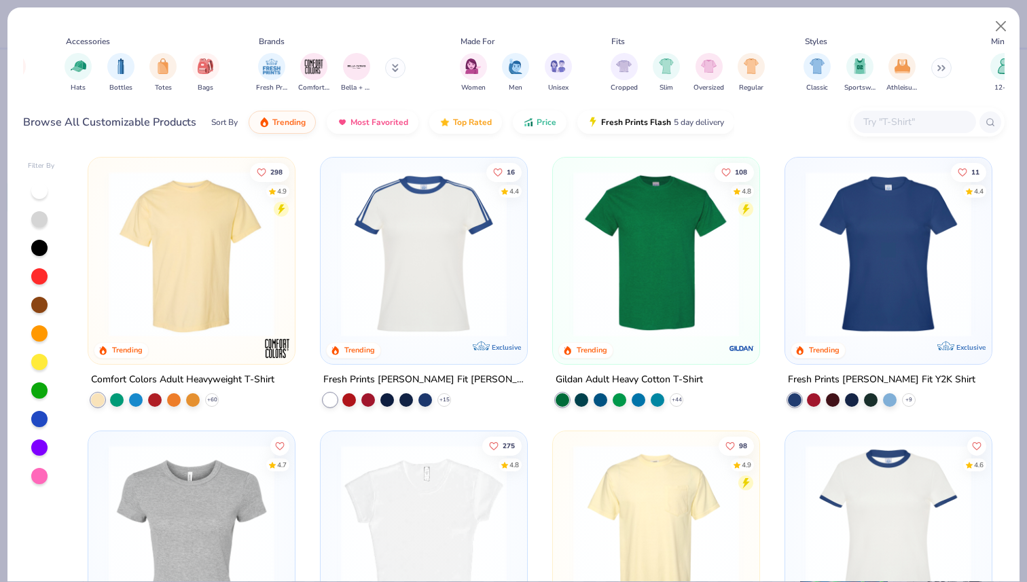
scroll to position [0, 308]
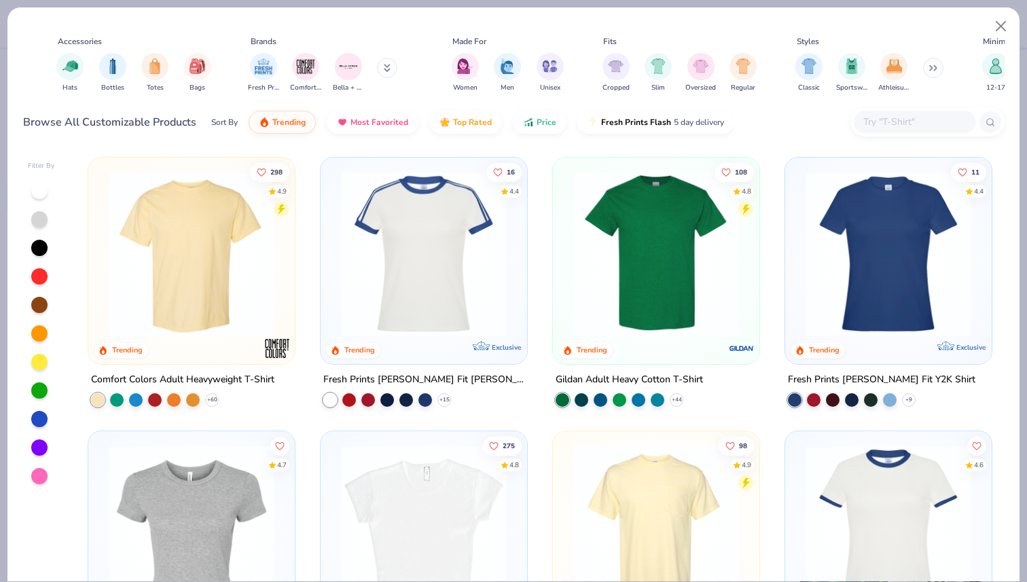
click at [926, 75] on div "Classic Sportswear Athleisure" at bounding box center [869, 73] width 156 height 50
click at [898, 67] on img "filter for Athleisure" at bounding box center [894, 65] width 16 height 16
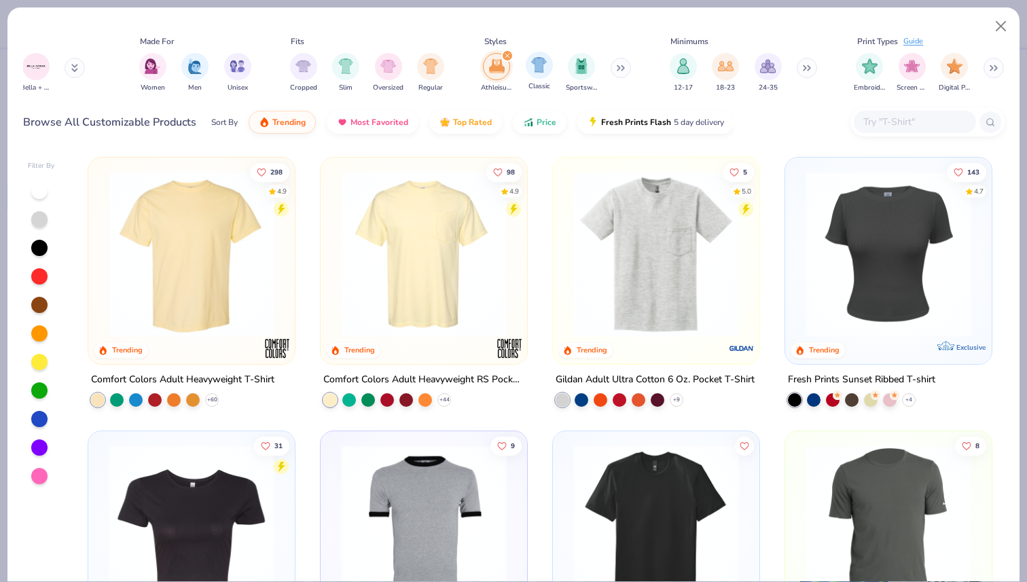
scroll to position [0, 623]
click at [915, 72] on img "filter for Screen Print" at bounding box center [908, 65] width 16 height 16
click at [182, 64] on div "filter for Men" at bounding box center [191, 65] width 27 height 27
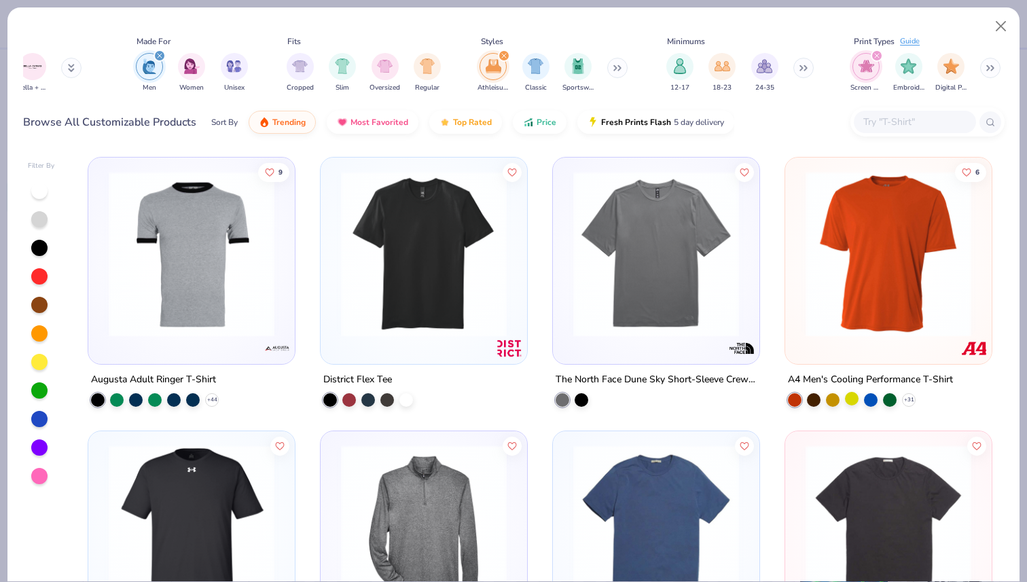
click at [852, 396] on div at bounding box center [852, 399] width 14 height 14
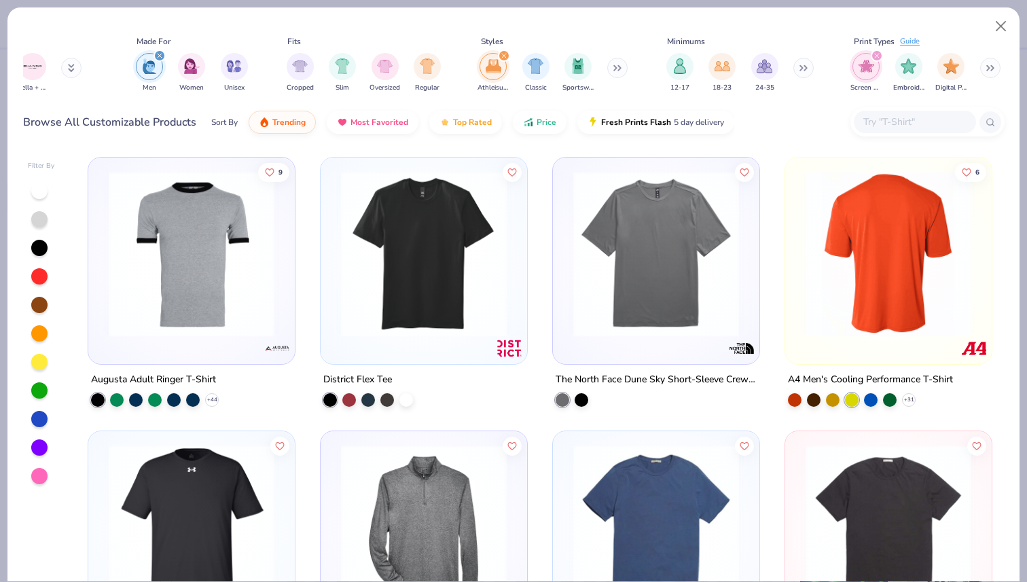
click at [886, 274] on img at bounding box center [887, 254] width 179 height 166
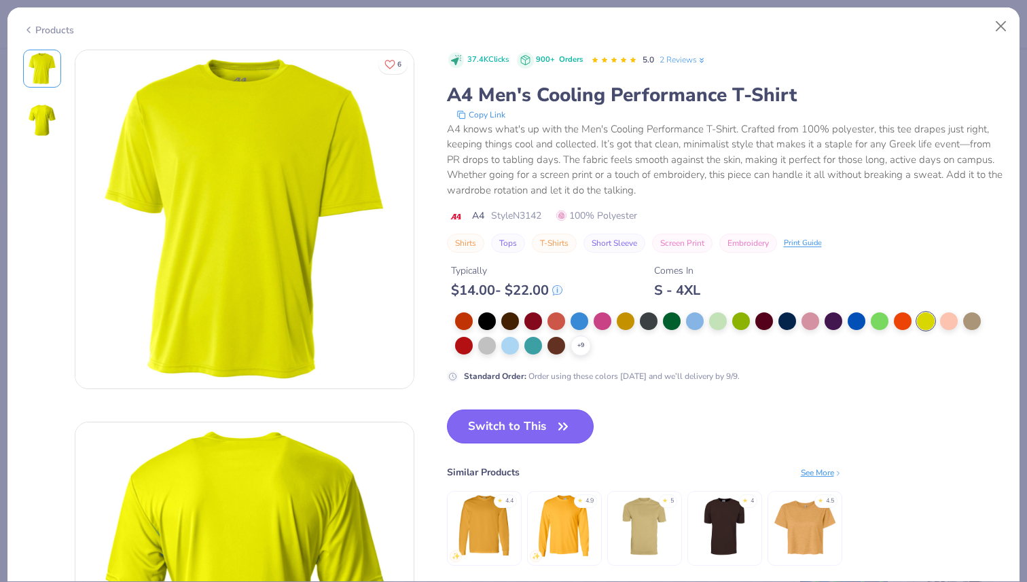
click at [556, 428] on icon "button" at bounding box center [562, 426] width 19 height 19
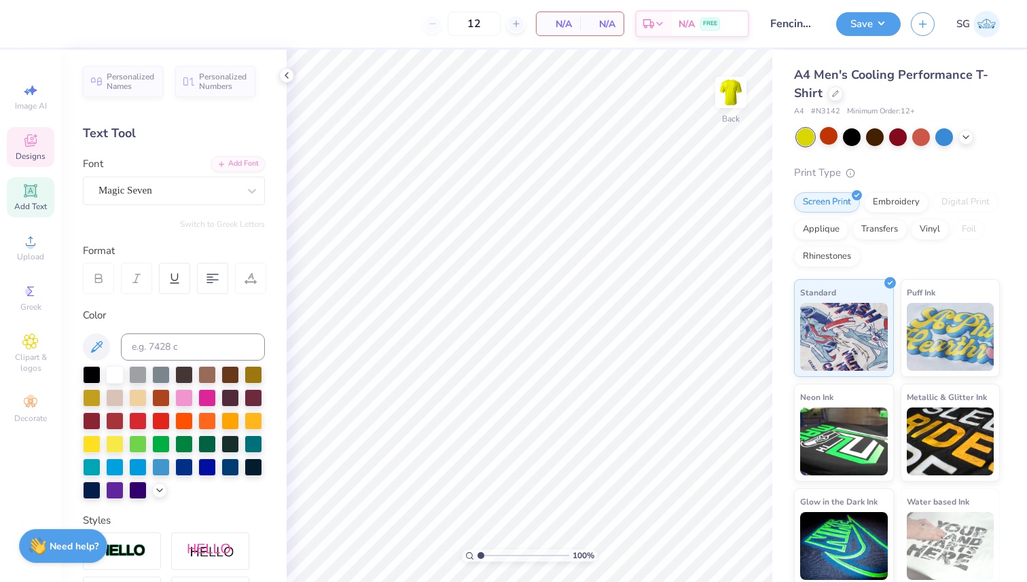
click at [24, 147] on icon at bounding box center [30, 140] width 16 height 16
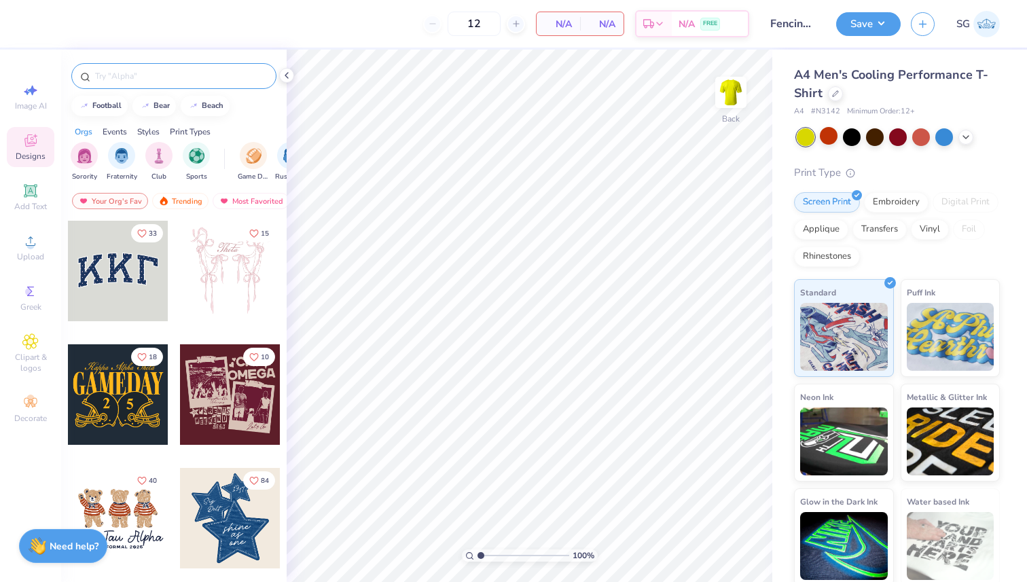
click at [185, 75] on input "text" at bounding box center [181, 76] width 174 height 14
type input "a"
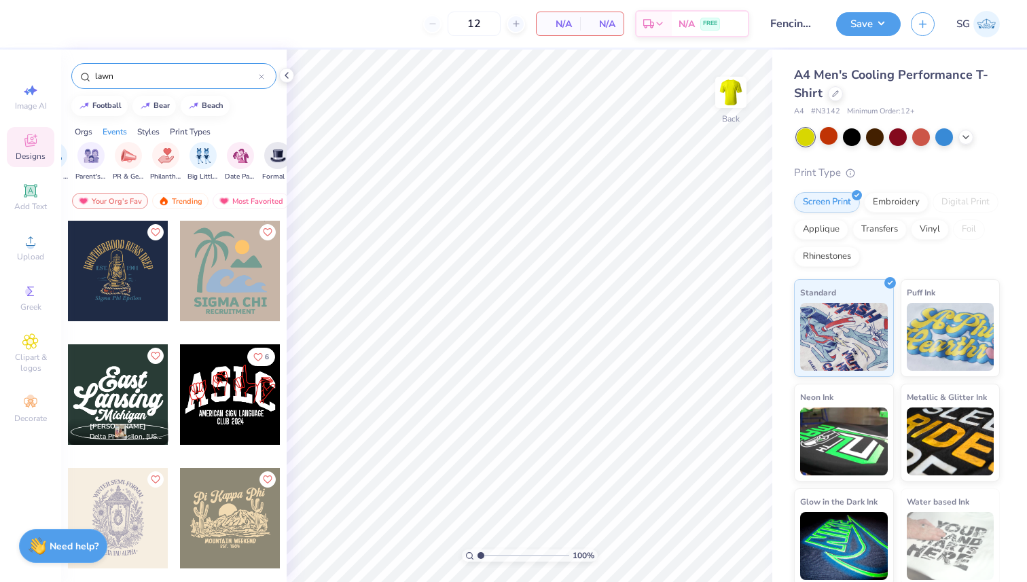
scroll to position [0, 252]
type input "l"
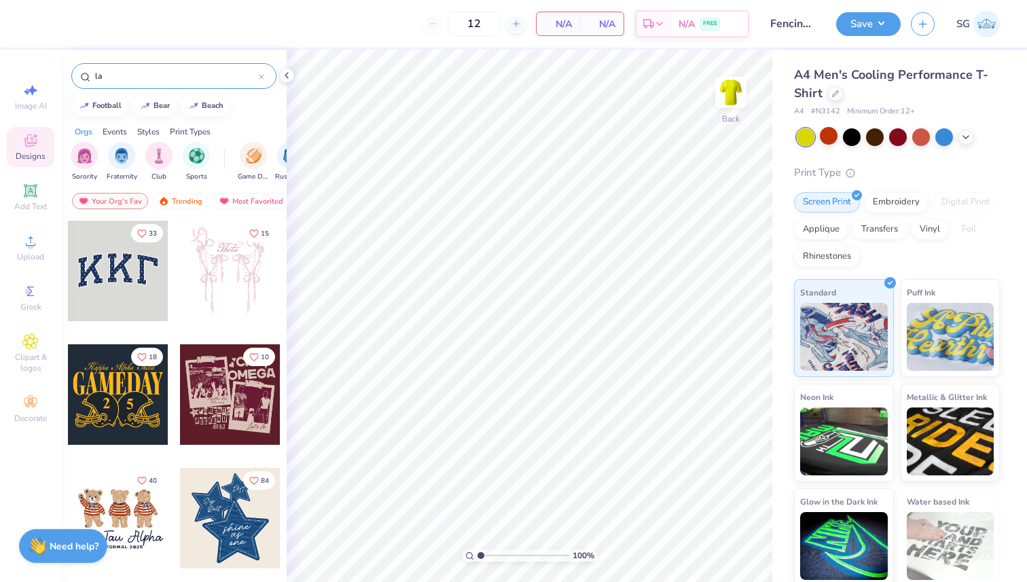
type input "l"
type input "a"
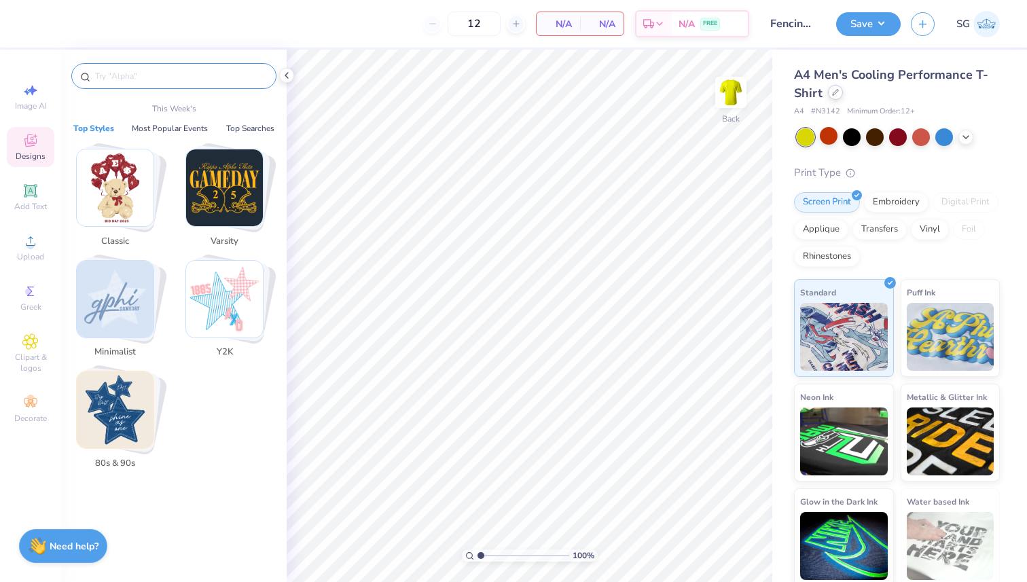
click at [832, 90] on icon at bounding box center [835, 92] width 7 height 7
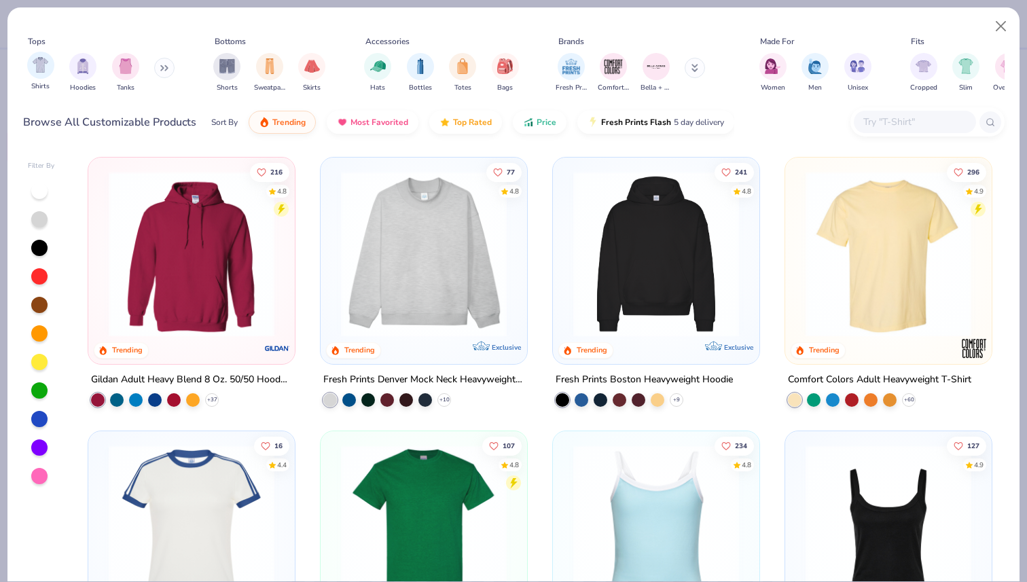
click at [28, 74] on div "Shirts" at bounding box center [40, 72] width 27 height 40
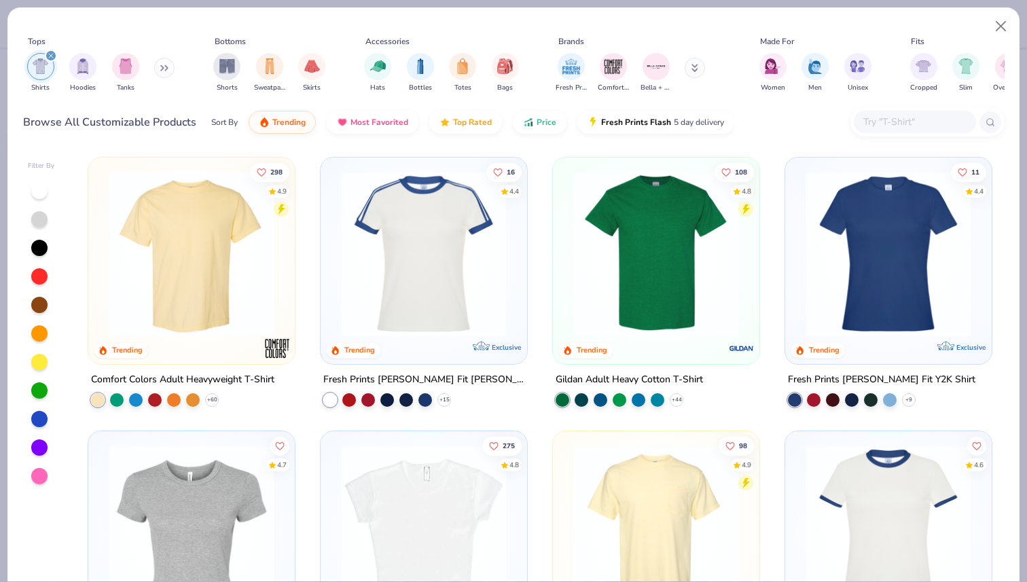
click at [30, 68] on div "filter for Shirts" at bounding box center [40, 66] width 27 height 27
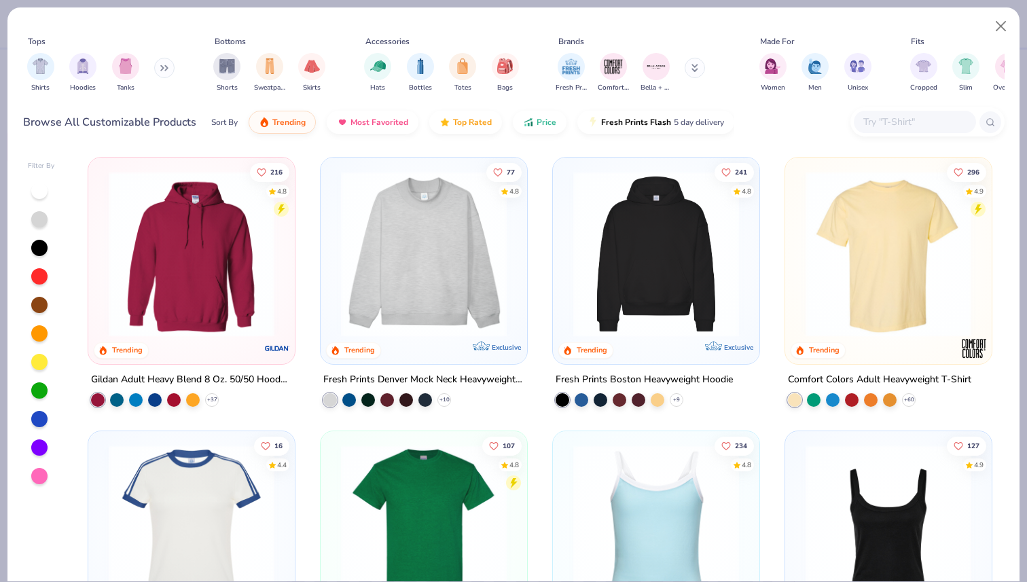
drag, startPoint x: 41, startPoint y: 69, endPoint x: 58, endPoint y: 69, distance: 17.7
click at [41, 69] on img "filter for Shirts" at bounding box center [41, 66] width 16 height 16
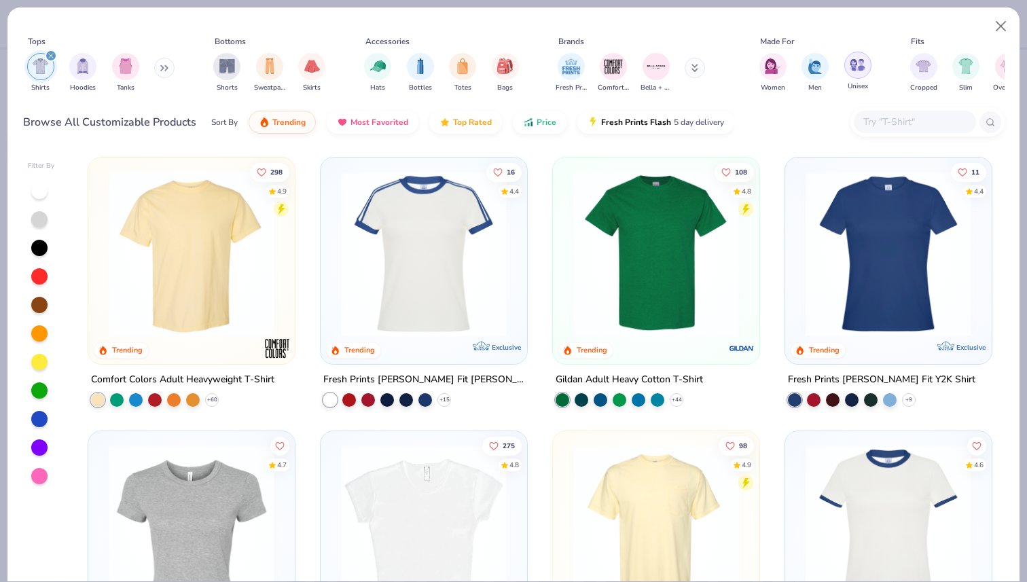
click at [866, 64] on div "filter for Unisex" at bounding box center [857, 65] width 27 height 27
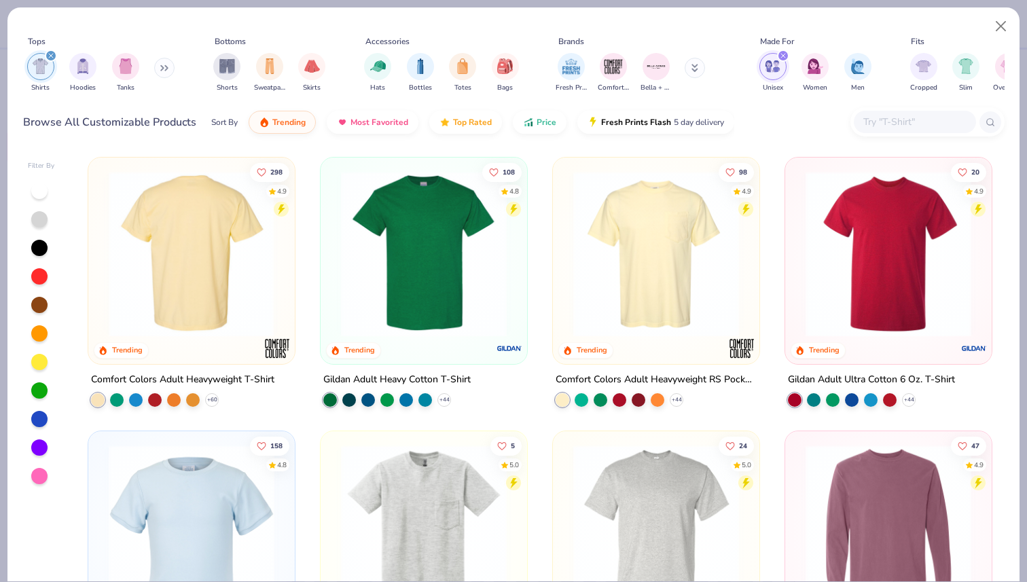
click at [103, 293] on img at bounding box center [12, 254] width 179 height 166
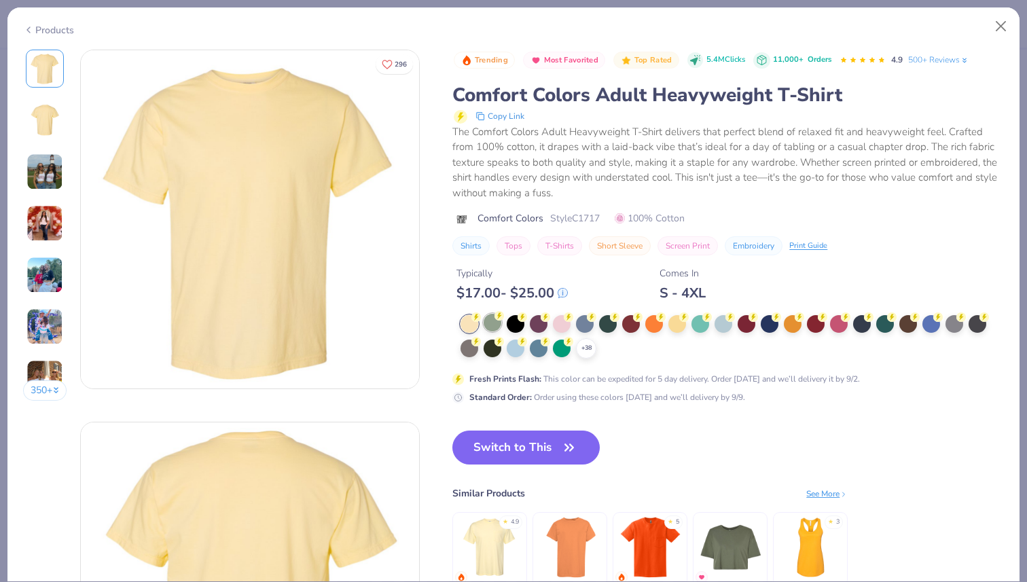
click at [500, 321] on div at bounding box center [493, 323] width 18 height 18
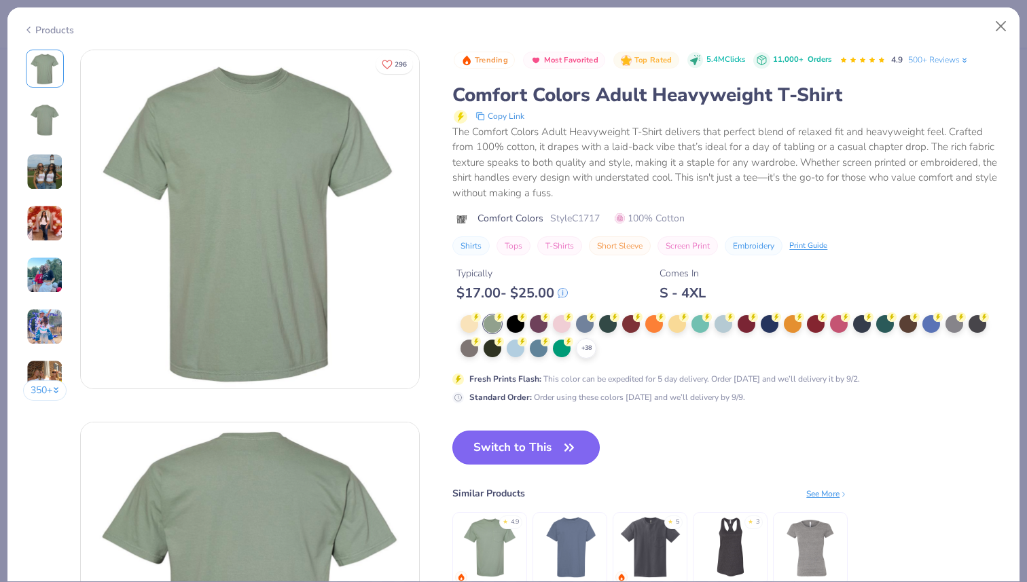
click at [546, 456] on button "Switch to This" at bounding box center [525, 448] width 147 height 34
click at [525, 444] on button "Switch to This" at bounding box center [525, 448] width 147 height 34
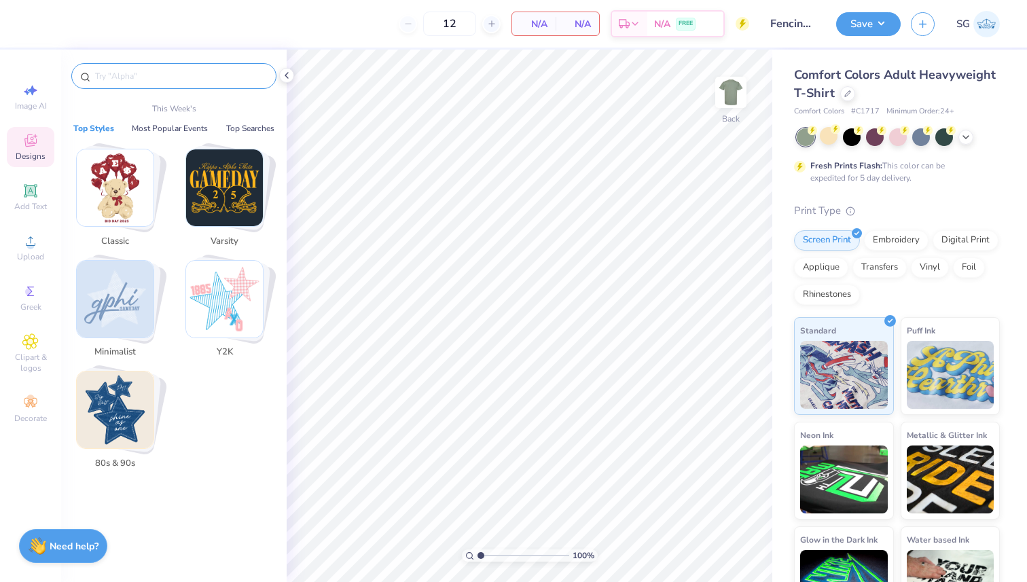
click at [214, 78] on input "text" at bounding box center [181, 76] width 174 height 14
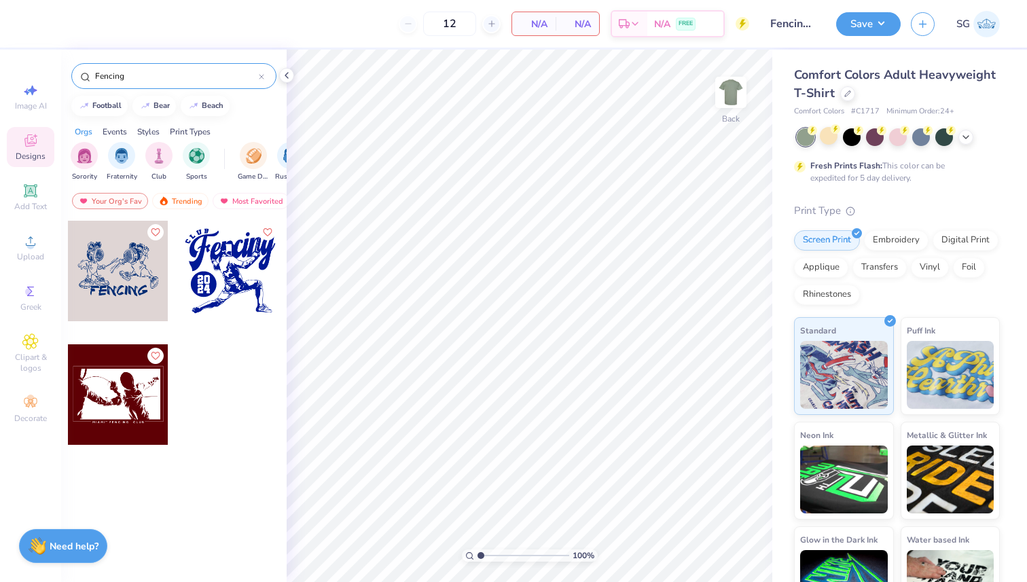
type input "Fencing"
click at [216, 259] on div at bounding box center [230, 271] width 101 height 101
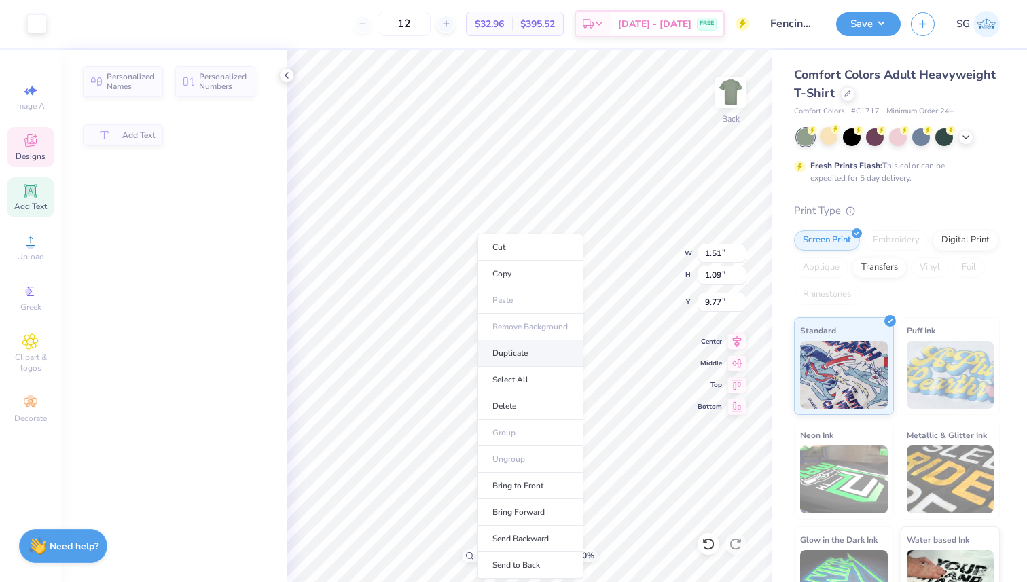
type input "1.51"
type input "1.09"
type input "9.77"
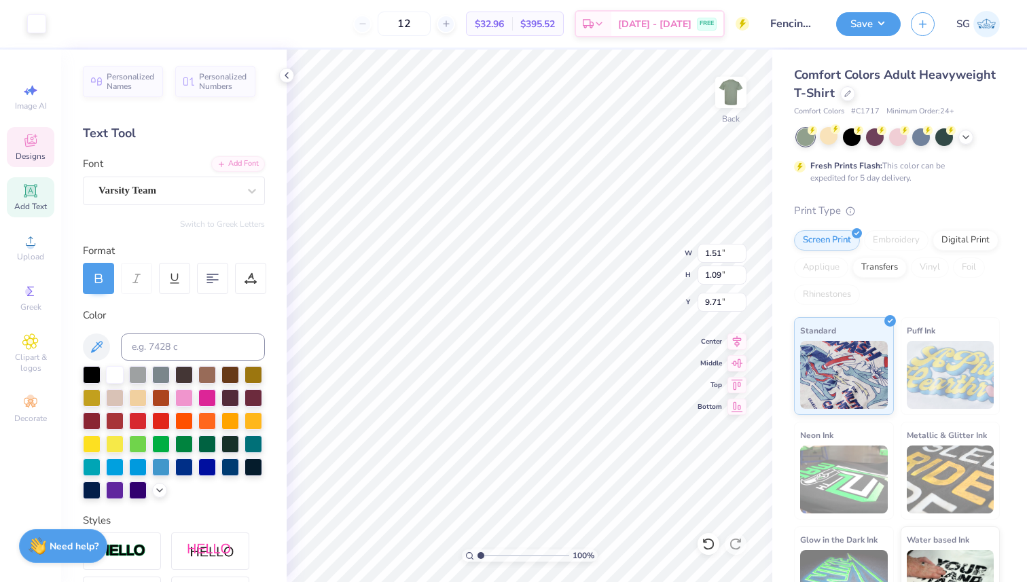
type input "1.51"
type input "1.09"
type input "9.71"
type textarea "25"
click at [804, 27] on input "Fencing Club Full Front Shirt" at bounding box center [792, 23] width 67 height 27
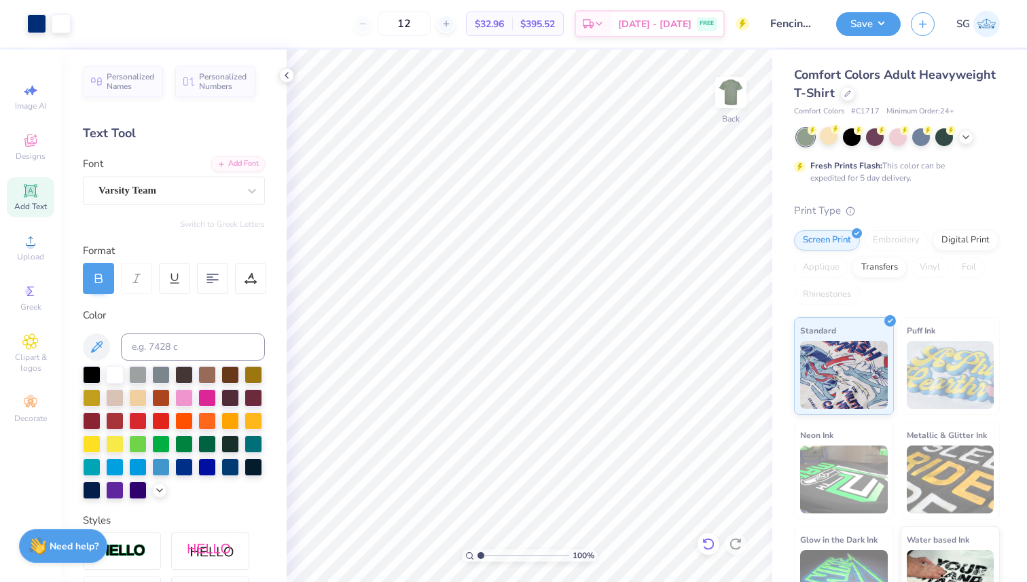
click at [708, 550] on icon at bounding box center [709, 544] width 14 height 14
click at [740, 546] on icon at bounding box center [736, 544] width 14 height 14
click at [772, 218] on div "Comfort Colors Adult Heavyweight T-Shirt Comfort Colors # C1717 Minimum Order: …" at bounding box center [899, 337] width 255 height 575
click at [848, 90] on icon at bounding box center [847, 92] width 7 height 7
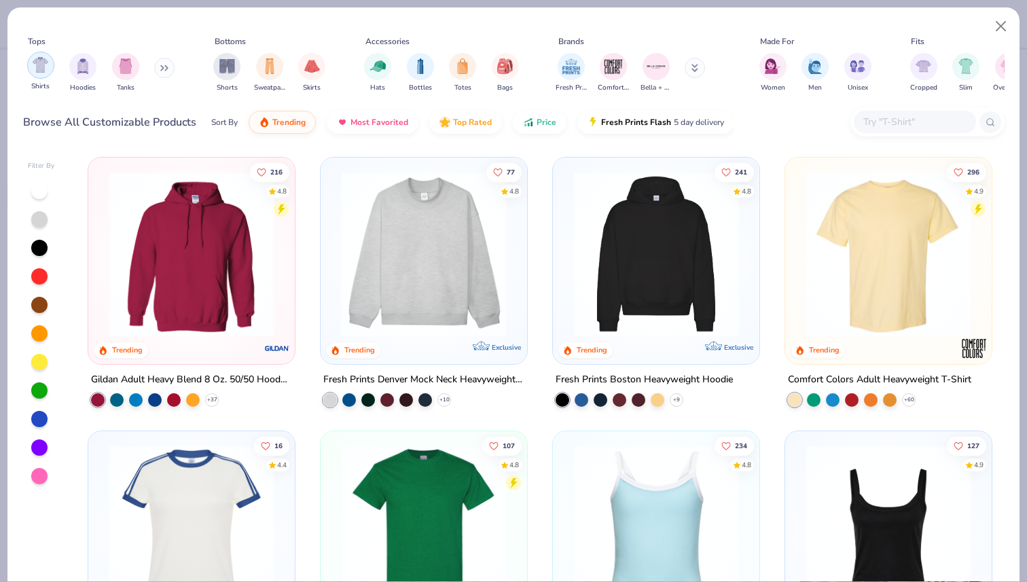
click at [37, 71] on img "filter for Shirts" at bounding box center [41, 65] width 16 height 16
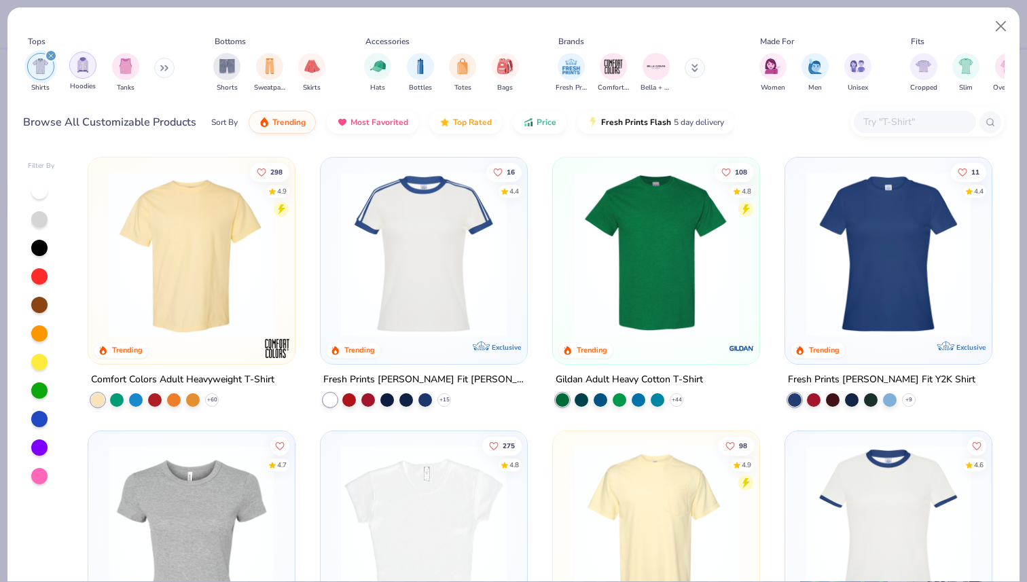
click at [76, 62] on img "filter for Hoodies" at bounding box center [82, 65] width 15 height 16
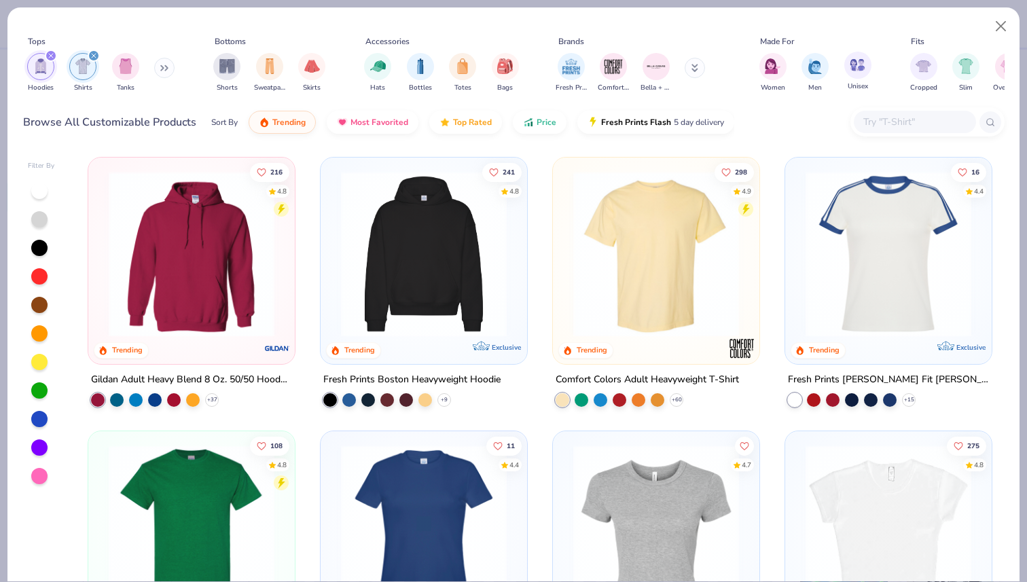
click at [867, 75] on div "Unisex" at bounding box center [857, 72] width 27 height 40
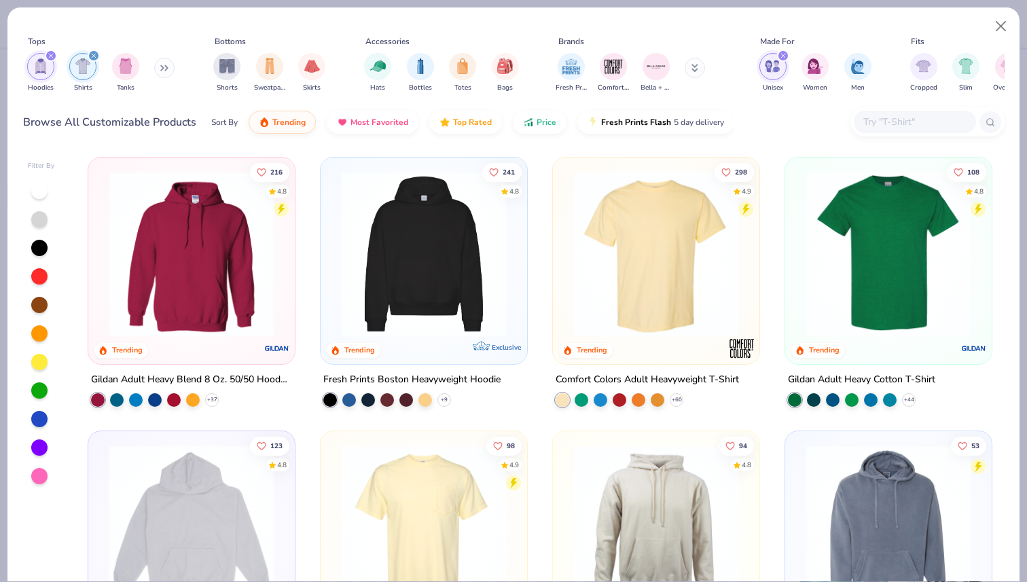
click at [50, 55] on icon "filter for Hoodies" at bounding box center [51, 56] width 4 height 4
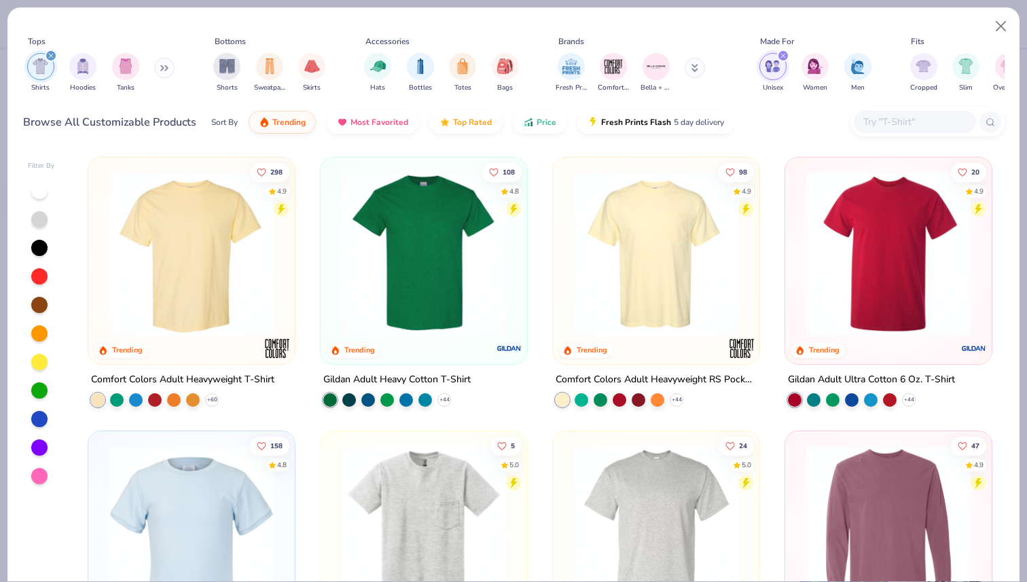
click at [656, 263] on img at bounding box center [655, 254] width 179 height 166
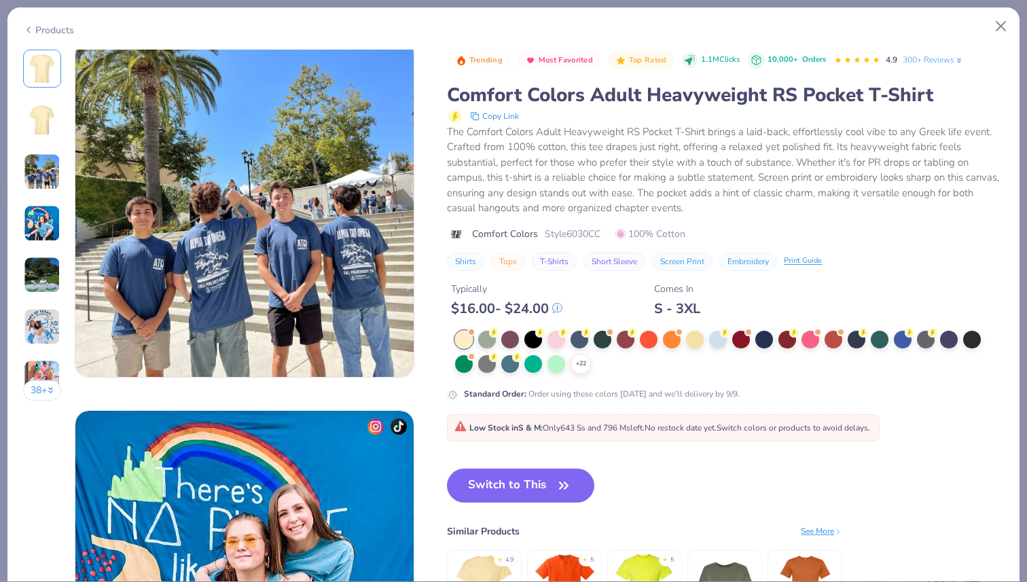
scroll to position [757, 0]
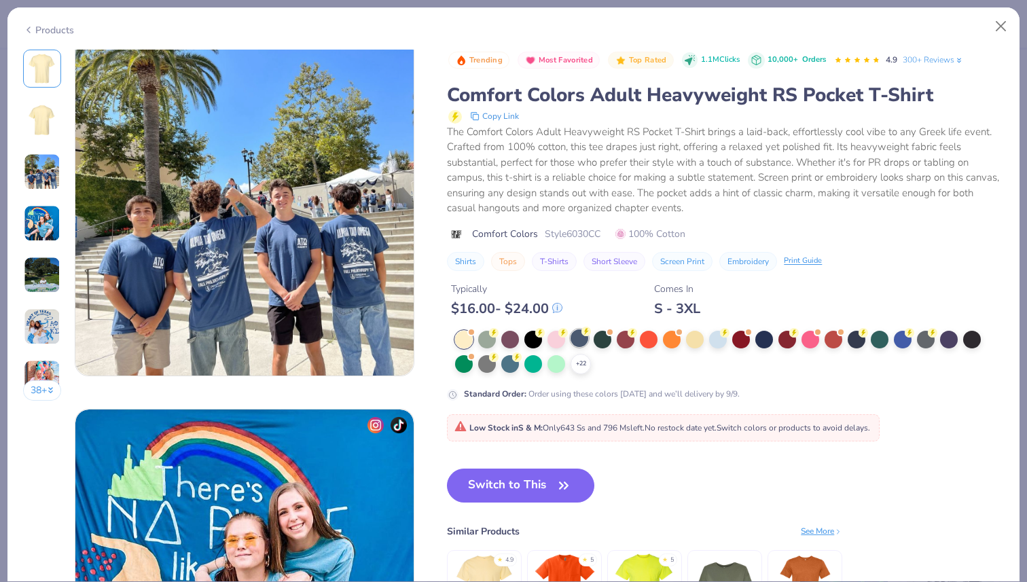
click at [585, 340] on div at bounding box center [579, 338] width 18 height 18
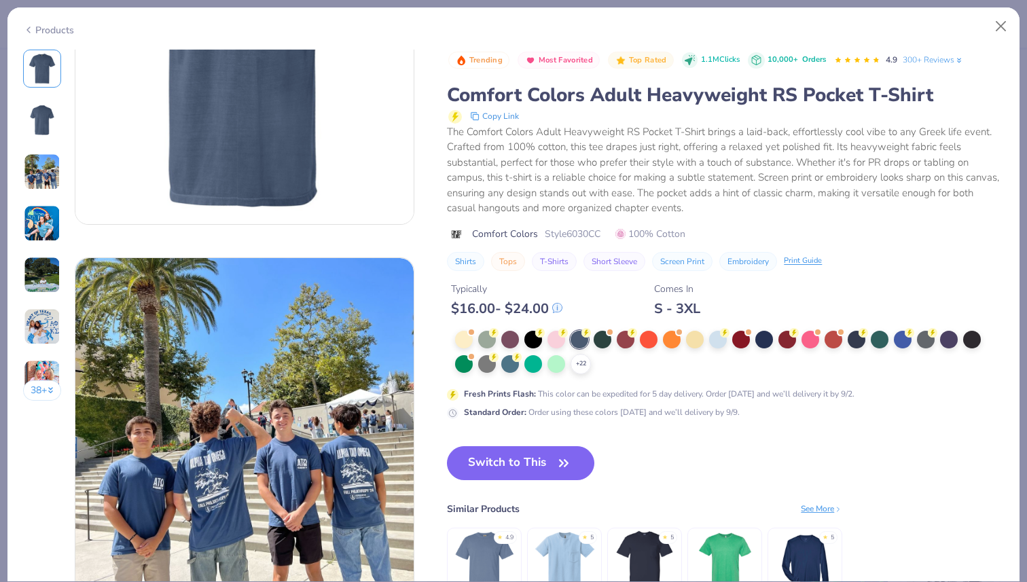
scroll to position [539, 0]
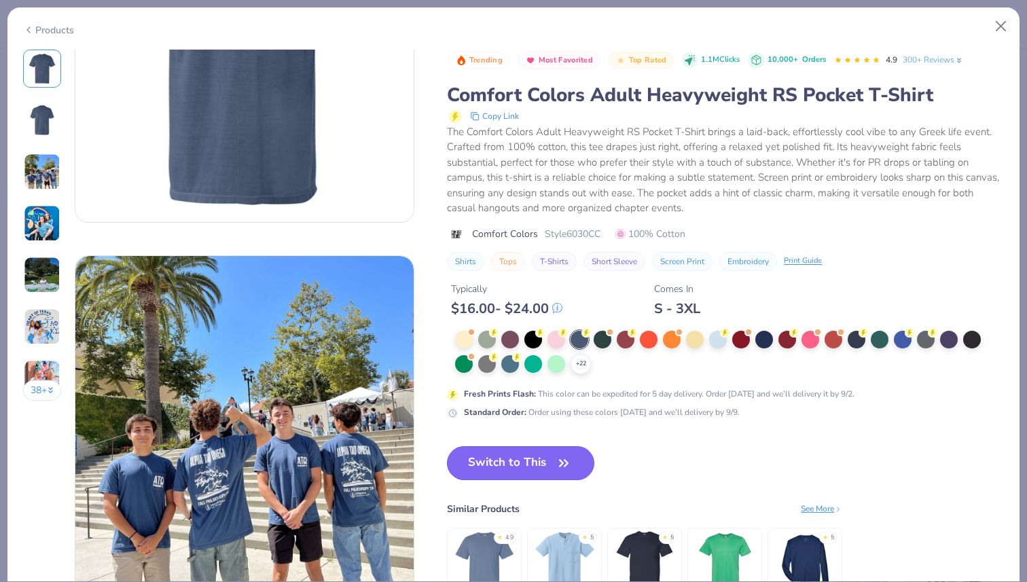
click at [560, 458] on icon "button" at bounding box center [563, 463] width 19 height 19
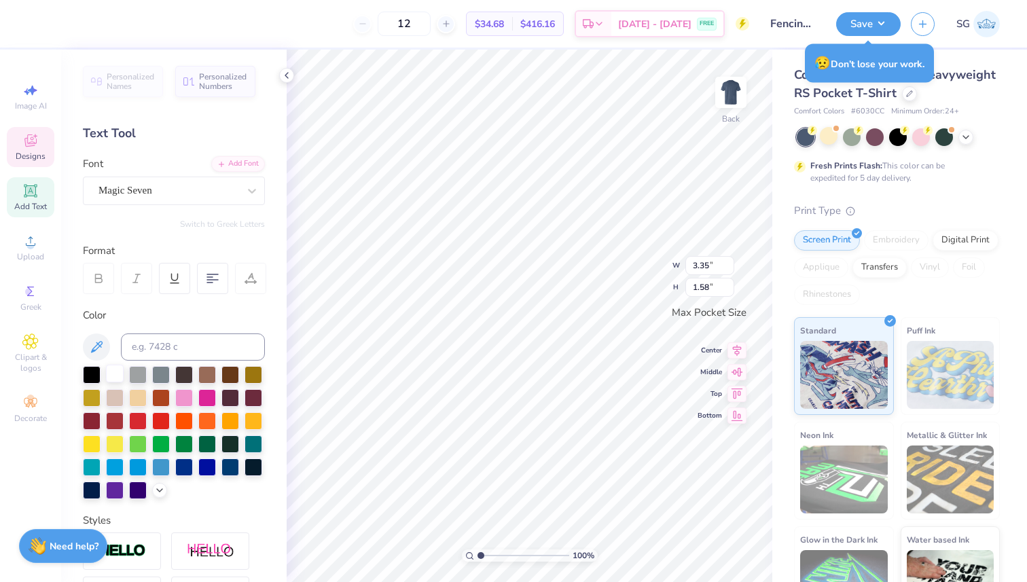
click at [116, 375] on div at bounding box center [115, 374] width 18 height 18
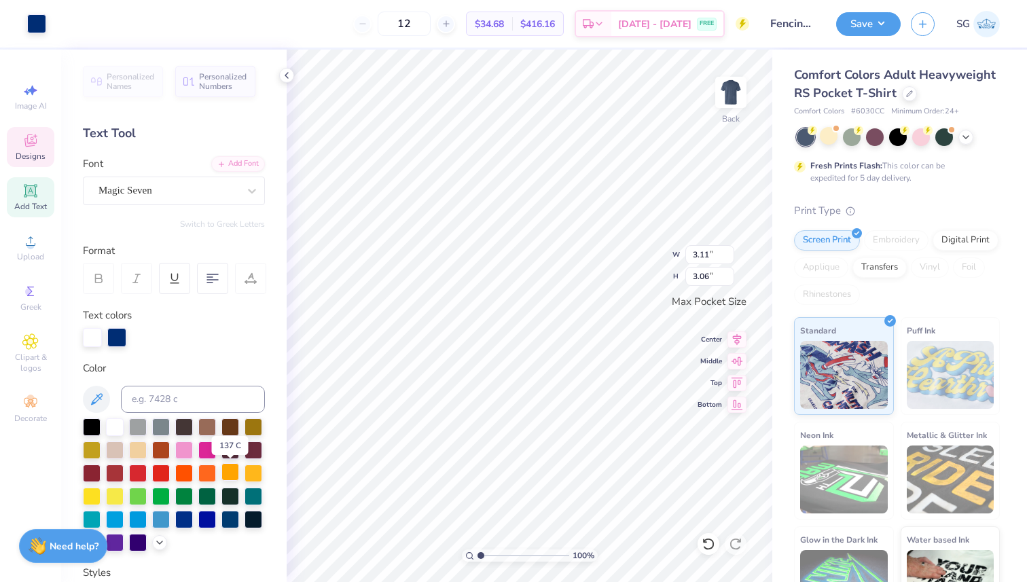
click at [225, 470] on div at bounding box center [230, 472] width 18 height 18
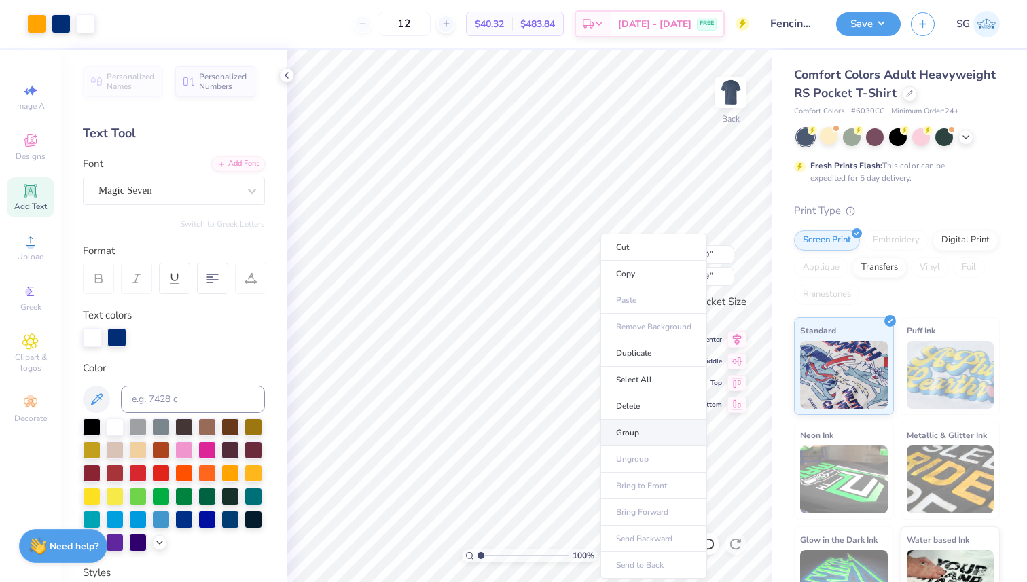
click at [634, 429] on li "Group" at bounding box center [653, 433] width 107 height 26
type input "3.44"
type input "3.23"
click at [117, 431] on div at bounding box center [115, 426] width 18 height 18
click at [712, 547] on icon at bounding box center [708, 544] width 12 height 12
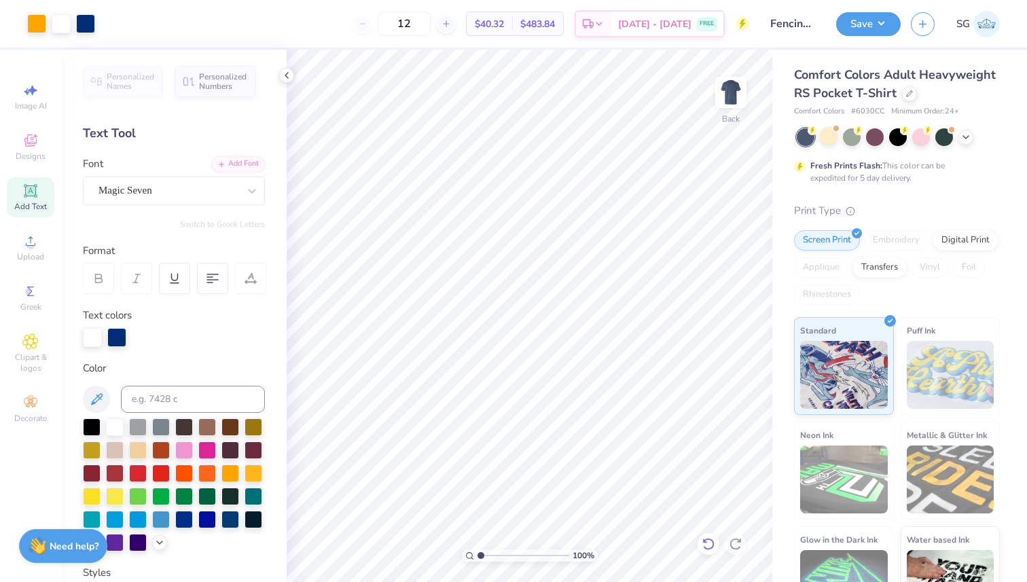
click at [712, 547] on icon at bounding box center [708, 544] width 12 height 12
click at [707, 541] on icon at bounding box center [709, 544] width 14 height 14
click at [35, 26] on div at bounding box center [36, 22] width 19 height 19
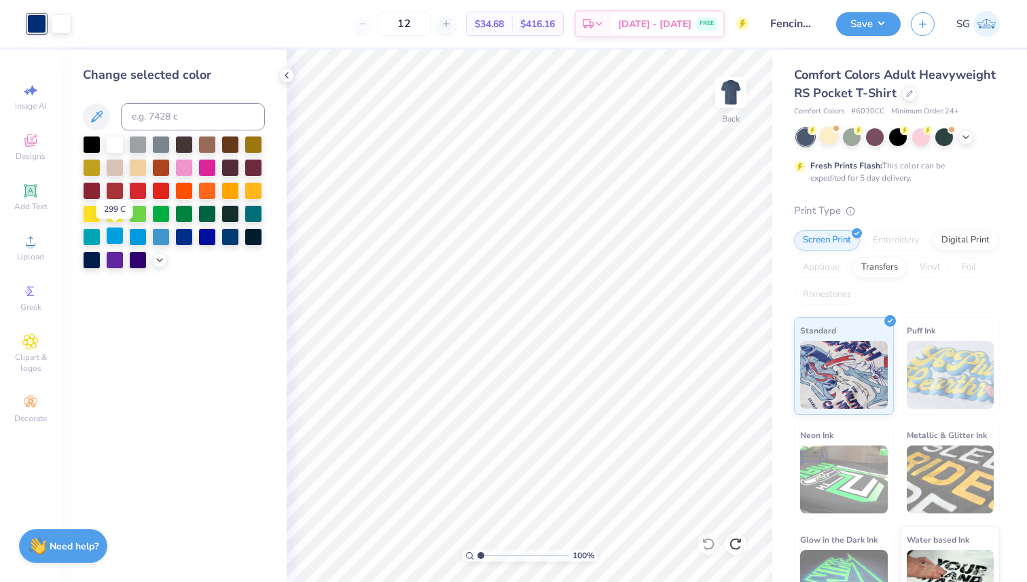
click at [120, 240] on div at bounding box center [115, 236] width 18 height 18
click at [164, 232] on div at bounding box center [161, 236] width 18 height 18
click at [141, 165] on div at bounding box center [138, 167] width 18 height 18
click at [96, 213] on div at bounding box center [92, 213] width 18 height 18
click at [120, 258] on div at bounding box center [115, 259] width 18 height 18
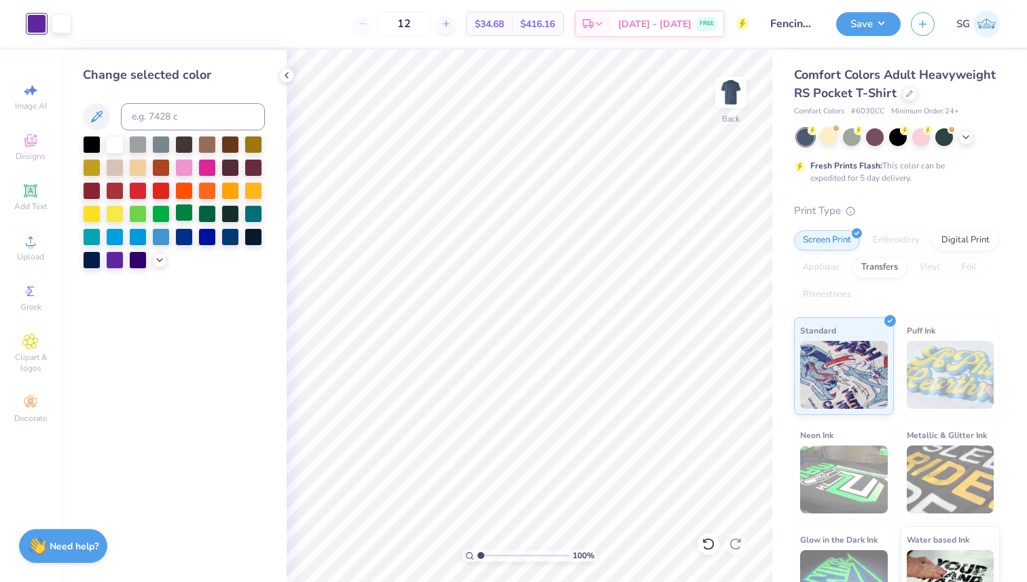
click at [182, 214] on div at bounding box center [184, 213] width 18 height 18
click at [210, 215] on div at bounding box center [207, 213] width 18 height 18
click at [206, 247] on div at bounding box center [174, 202] width 182 height 133
click at [206, 238] on div at bounding box center [207, 236] width 18 height 18
click at [849, 139] on div at bounding box center [852, 136] width 18 height 18
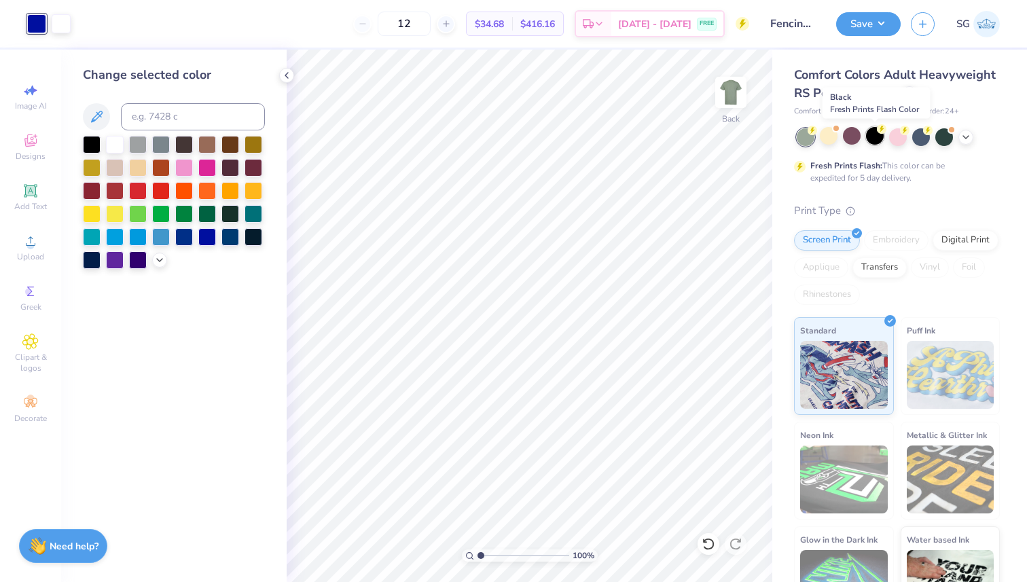
click at [881, 140] on div at bounding box center [875, 136] width 18 height 18
click at [897, 139] on div at bounding box center [898, 136] width 18 height 18
click at [916, 138] on div at bounding box center [921, 136] width 18 height 18
click at [30, 28] on div at bounding box center [36, 23] width 19 height 19
click at [210, 215] on div at bounding box center [207, 213] width 18 height 18
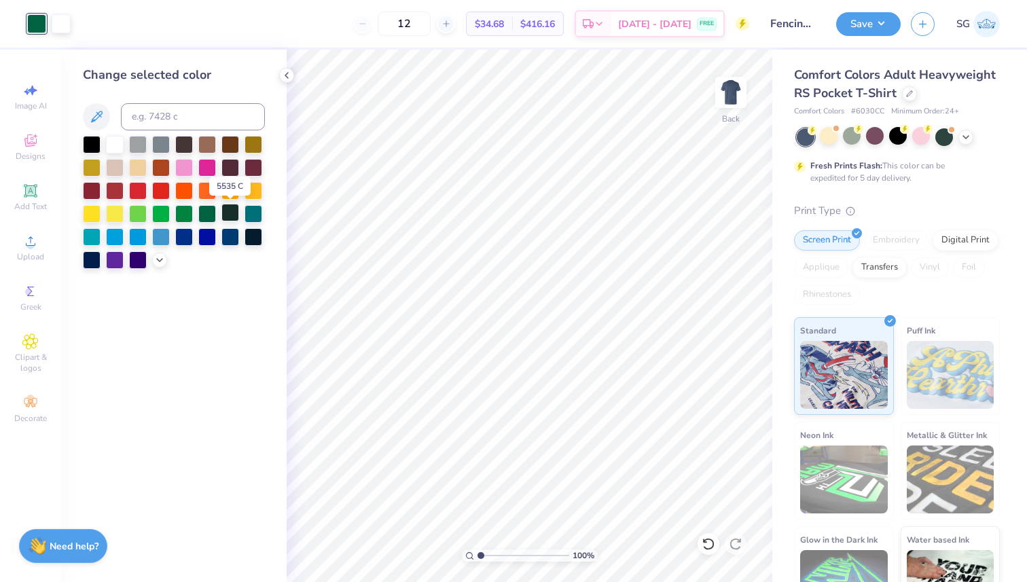
click at [228, 218] on div at bounding box center [230, 213] width 18 height 18
click at [924, 24] on icon "button" at bounding box center [923, 22] width 12 height 12
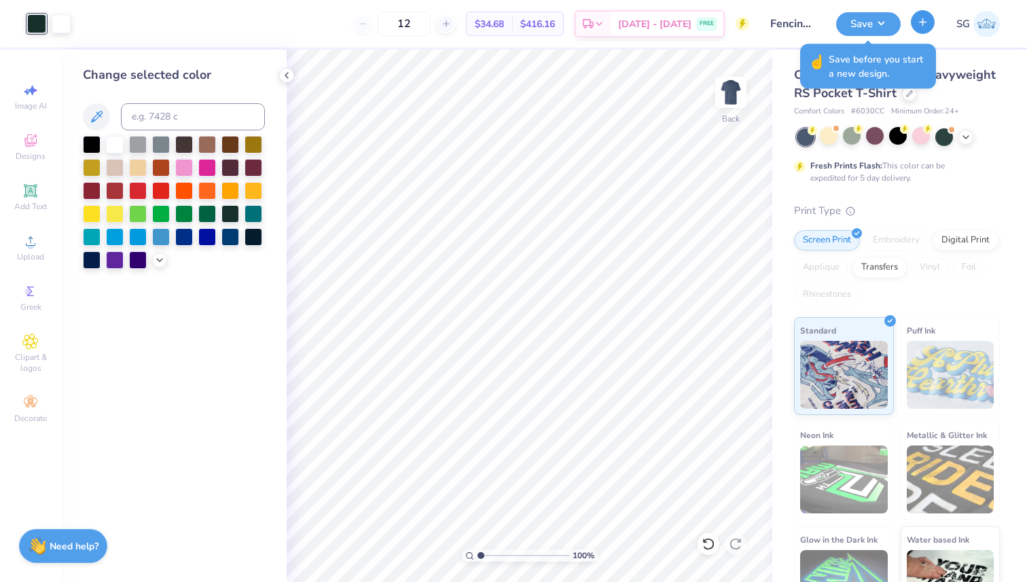
click at [919, 32] on button "button" at bounding box center [923, 22] width 24 height 24
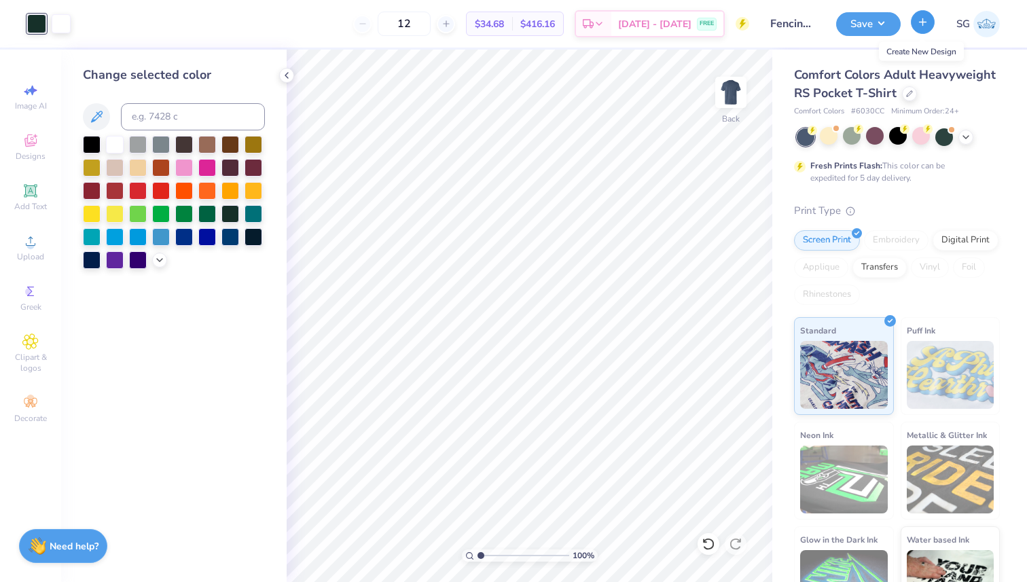
click at [923, 29] on button "button" at bounding box center [923, 22] width 24 height 24
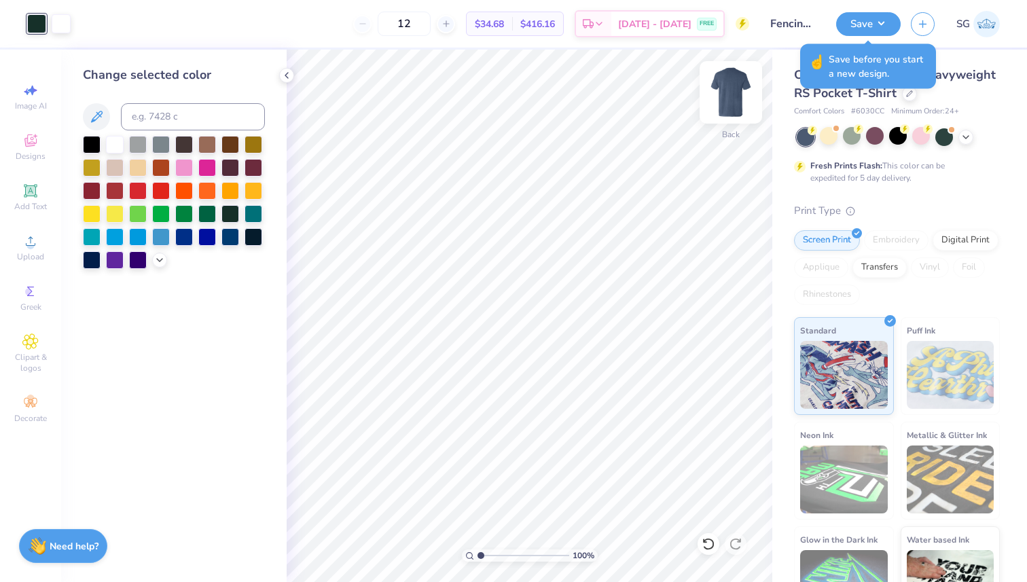
click at [732, 94] on img at bounding box center [731, 92] width 54 height 54
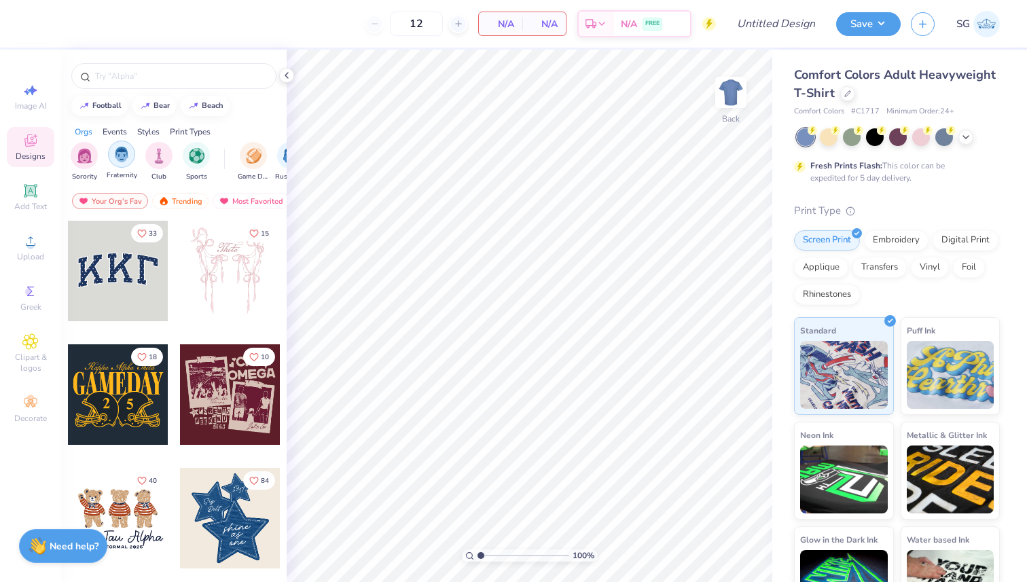
click at [129, 159] on div "filter for Fraternity" at bounding box center [121, 154] width 27 height 27
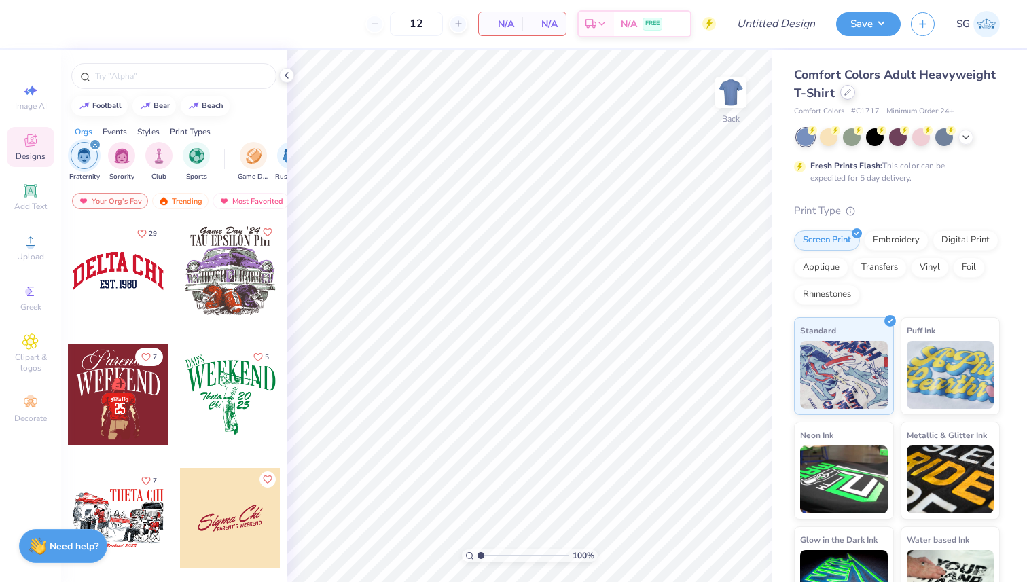
click at [848, 96] on div at bounding box center [847, 92] width 15 height 15
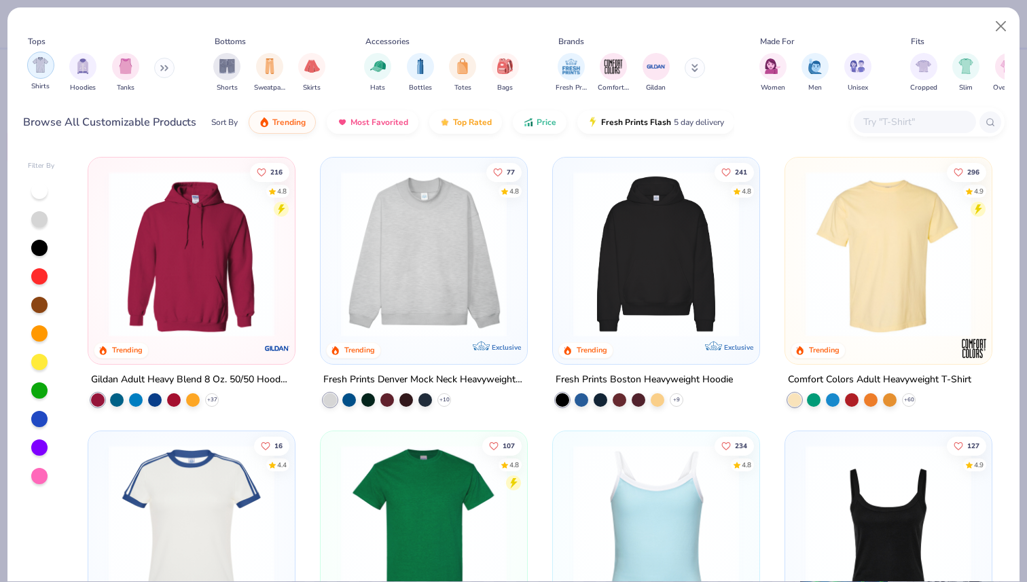
click at [39, 72] on img "filter for Shirts" at bounding box center [41, 65] width 16 height 16
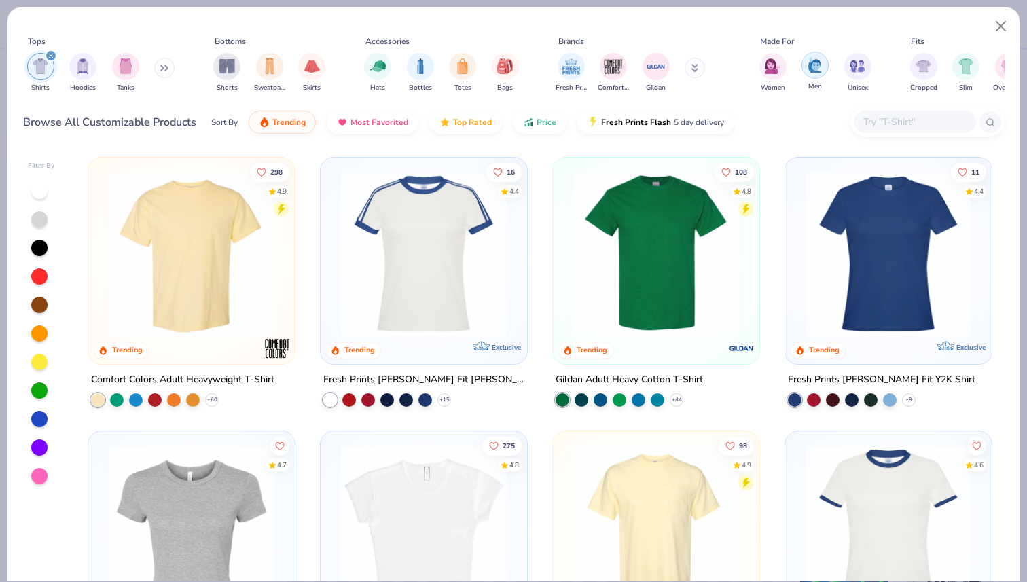
click at [811, 69] on img "filter for Men" at bounding box center [814, 65] width 15 height 16
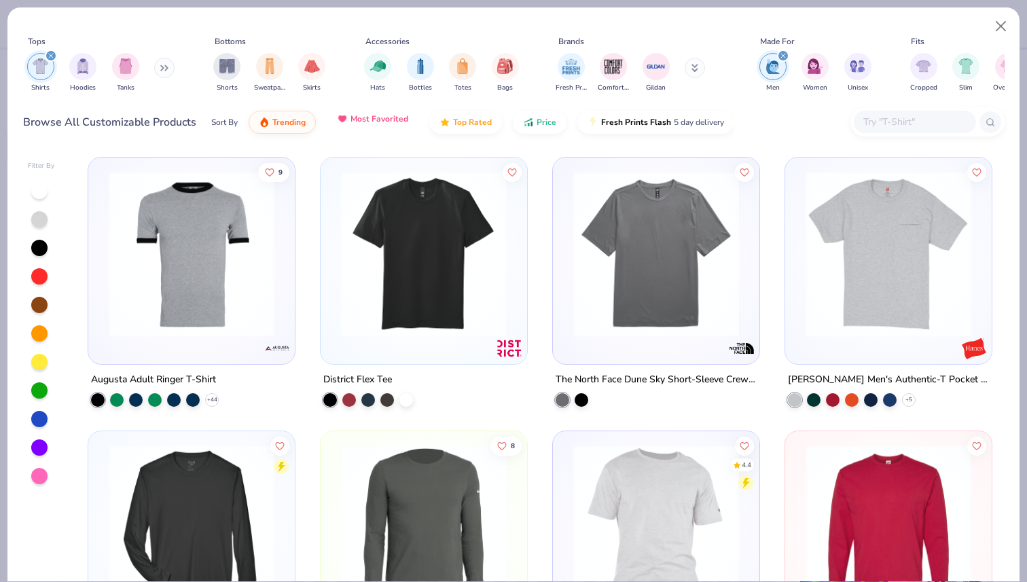
click at [388, 122] on span "Most Favorited" at bounding box center [379, 118] width 58 height 11
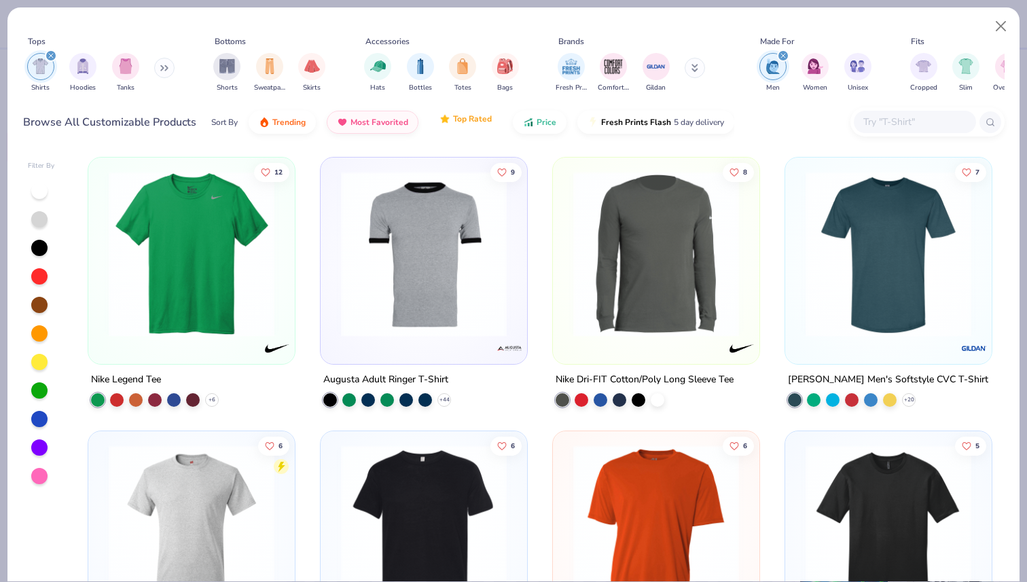
click at [464, 118] on span "Top Rated" at bounding box center [472, 118] width 39 height 11
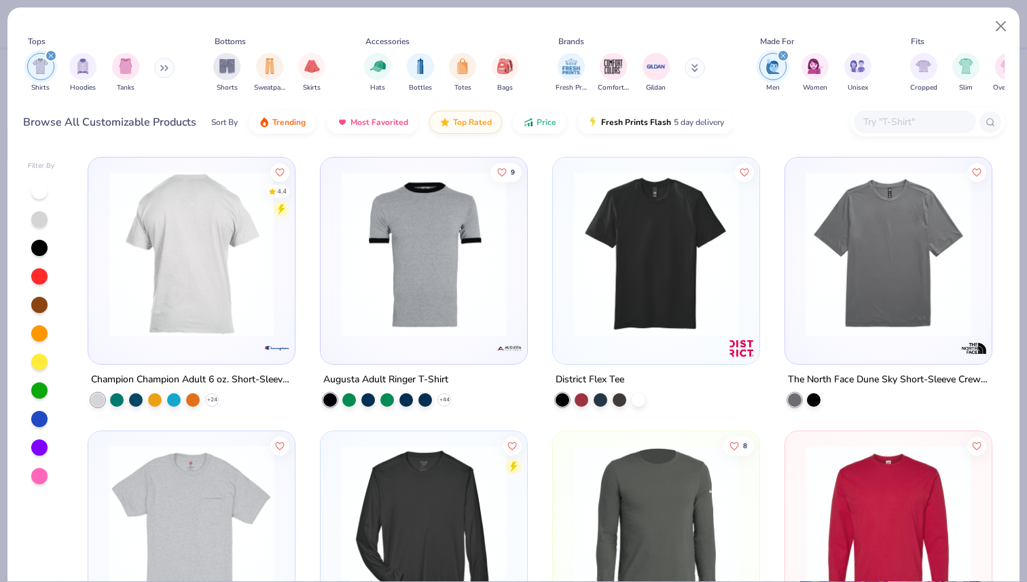
click at [221, 286] on img at bounding box center [191, 254] width 179 height 166
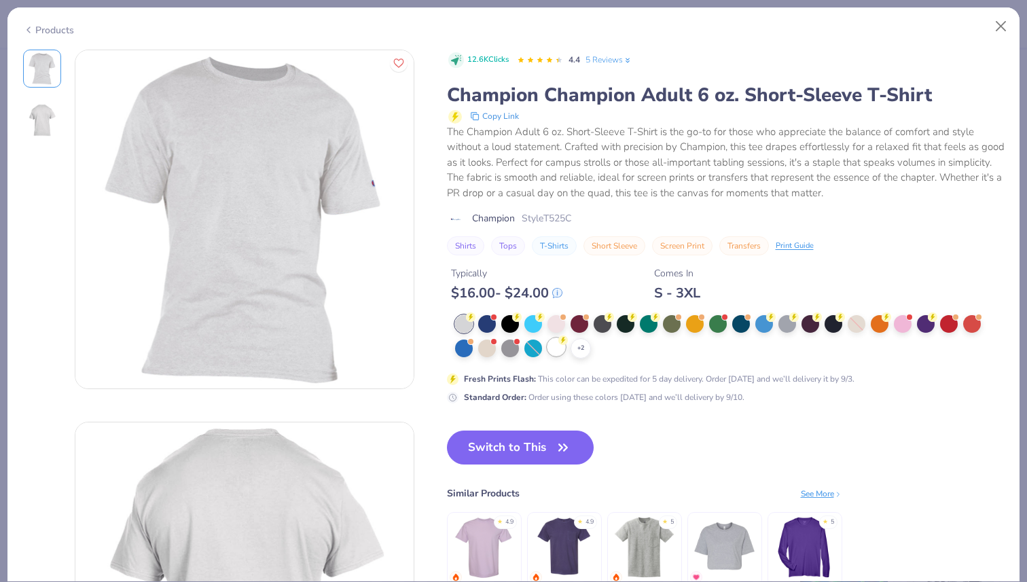
click at [556, 343] on div at bounding box center [556, 347] width 18 height 18
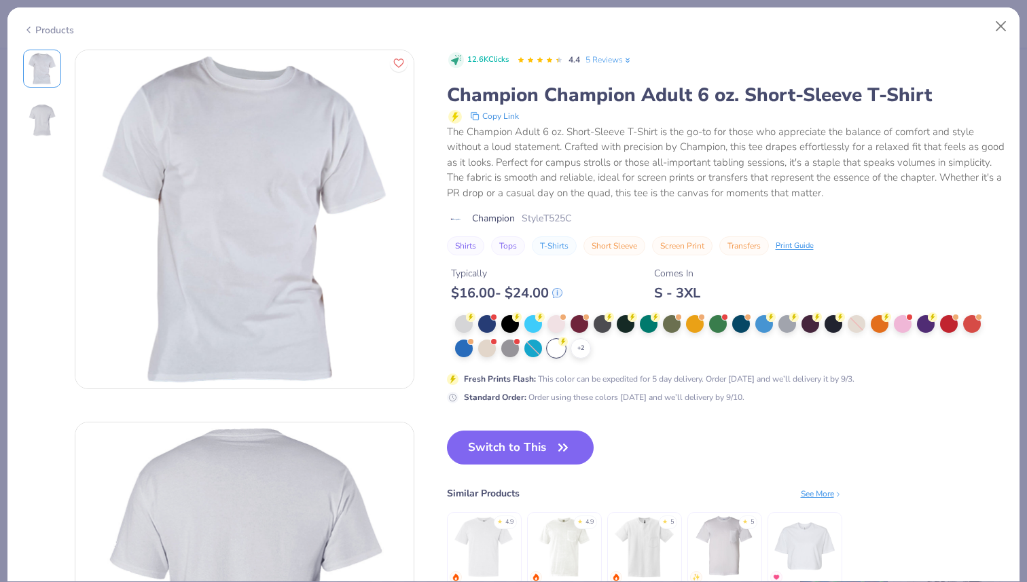
click at [57, 25] on div "Products" at bounding box center [48, 30] width 51 height 14
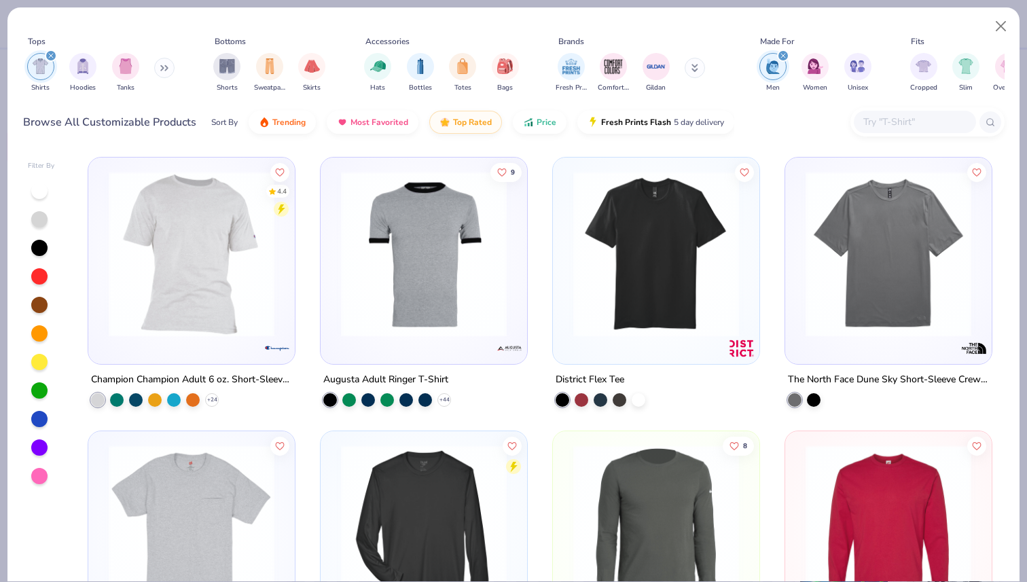
click at [283, 188] on div "4.4" at bounding box center [283, 191] width 10 height 10
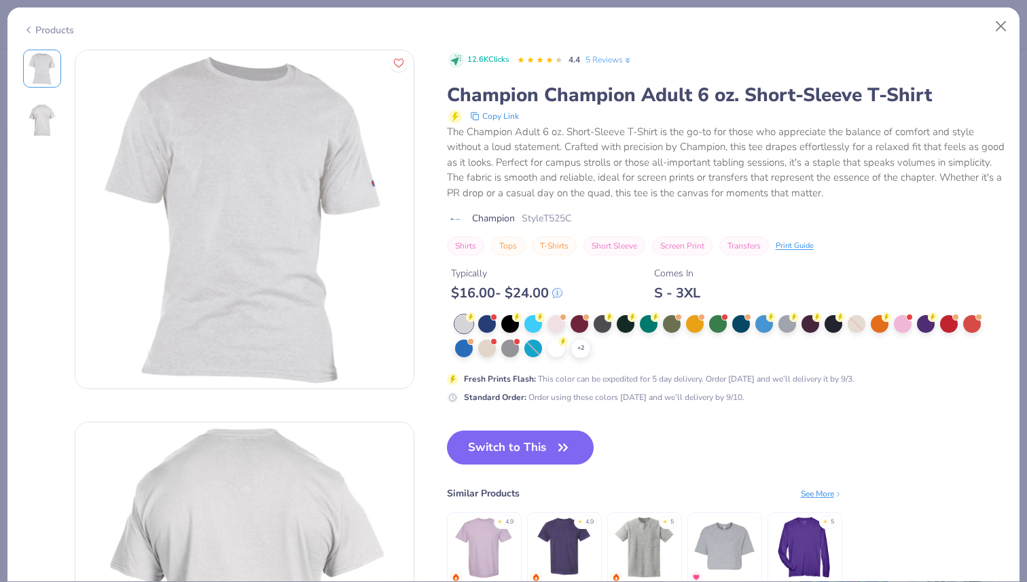
click at [621, 58] on link "5 Reviews" at bounding box center [608, 60] width 47 height 12
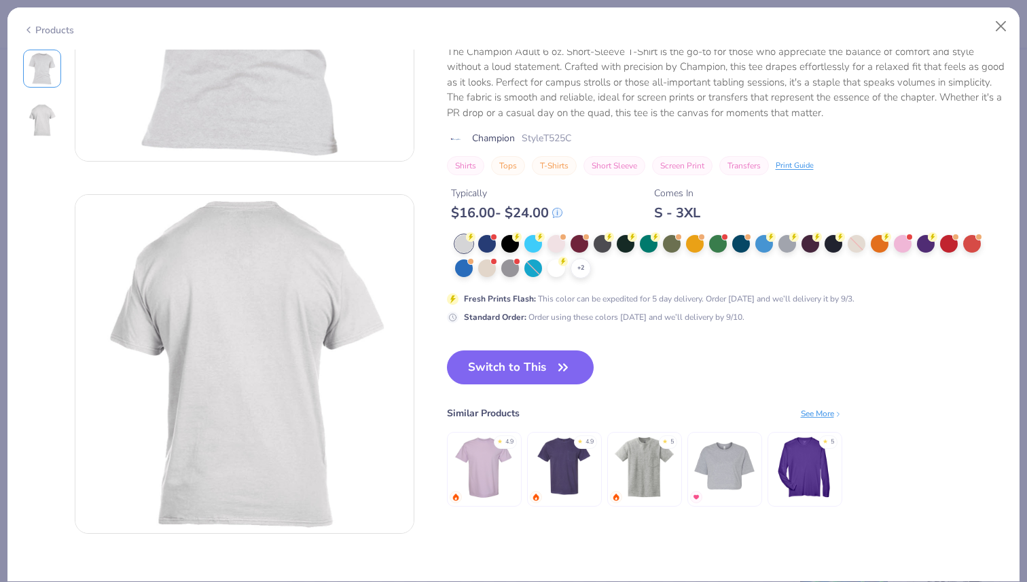
scroll to position [87, 0]
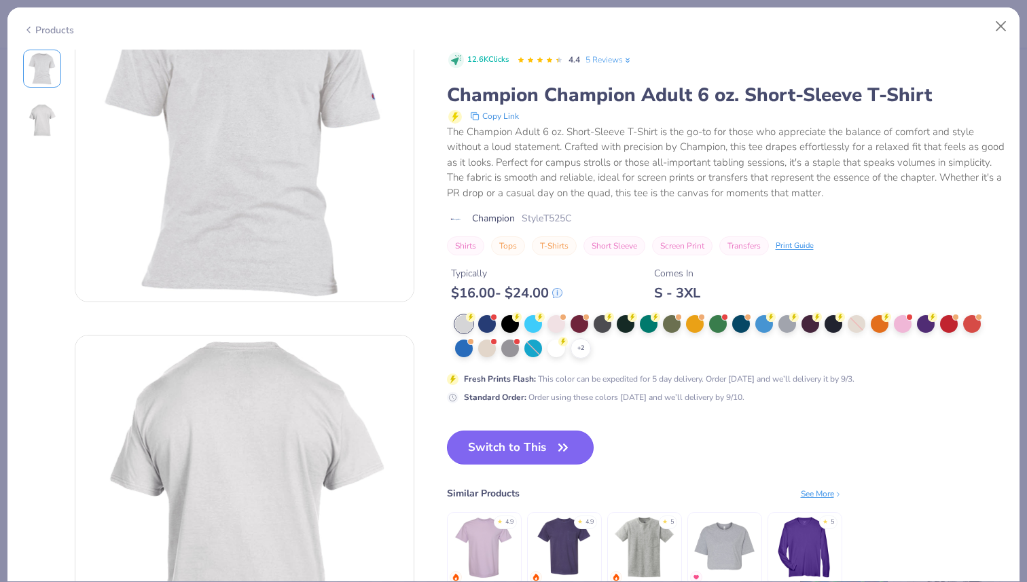
click at [551, 452] on button "Switch to This" at bounding box center [520, 448] width 147 height 34
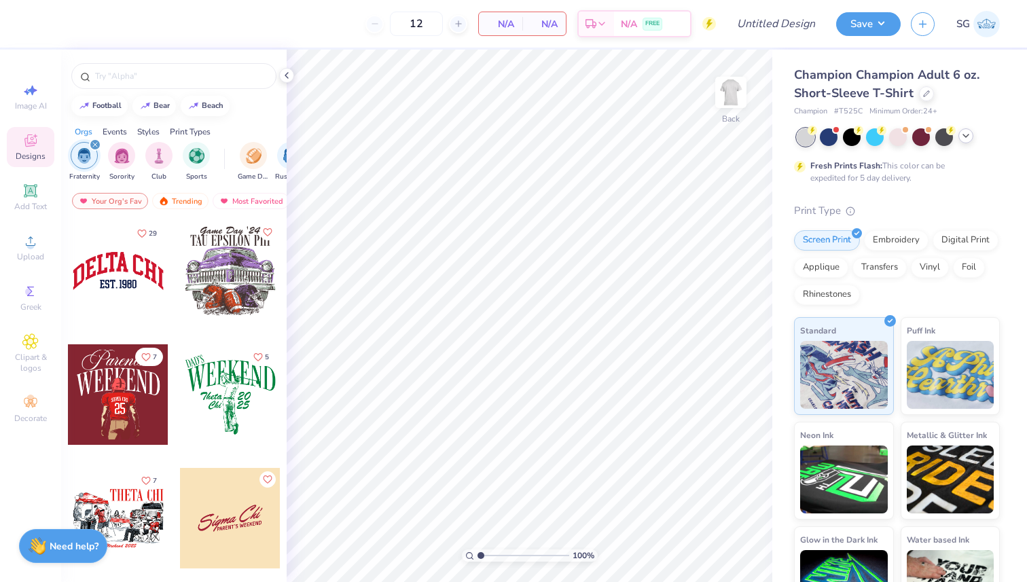
click at [968, 134] on polyline at bounding box center [965, 135] width 5 height 3
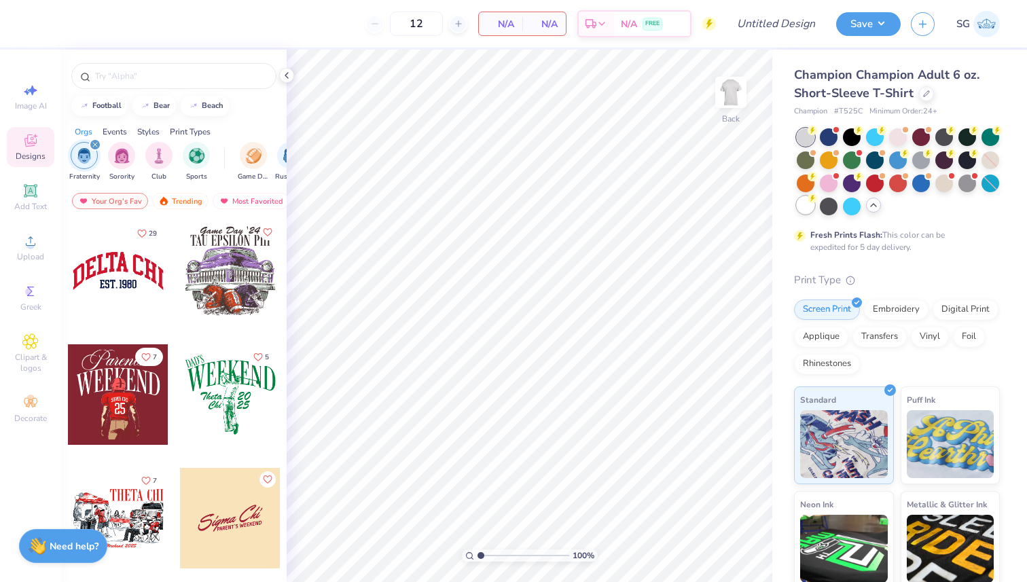
click at [809, 135] on circle at bounding box center [812, 131] width 10 height 10
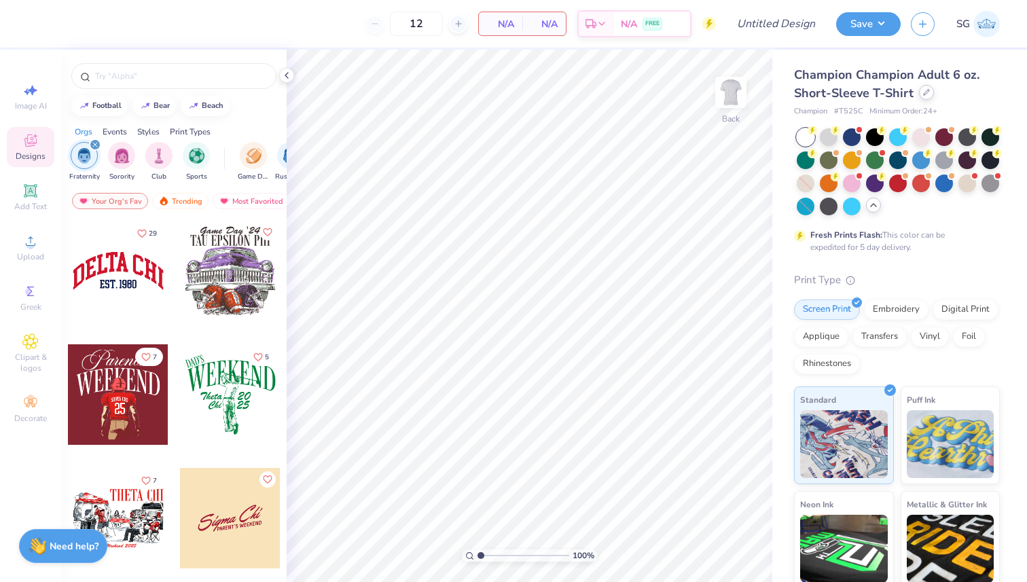
click at [925, 100] on div "Champion Champion Adult 6 oz. Short-Sleeve T-Shirt" at bounding box center [897, 84] width 206 height 37
click at [928, 94] on div at bounding box center [926, 92] width 15 height 15
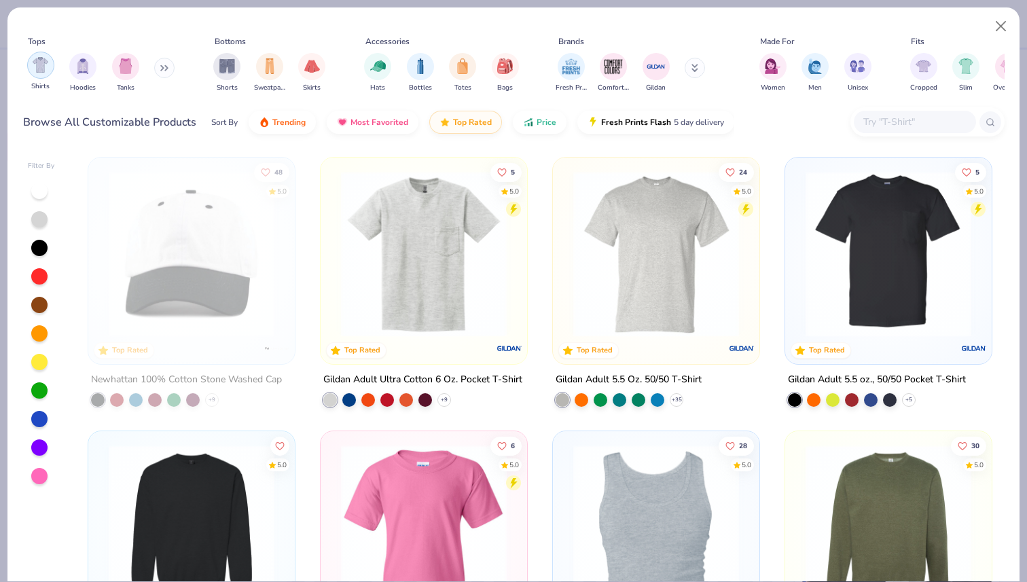
click at [39, 73] on div "filter for Shirts" at bounding box center [40, 65] width 27 height 27
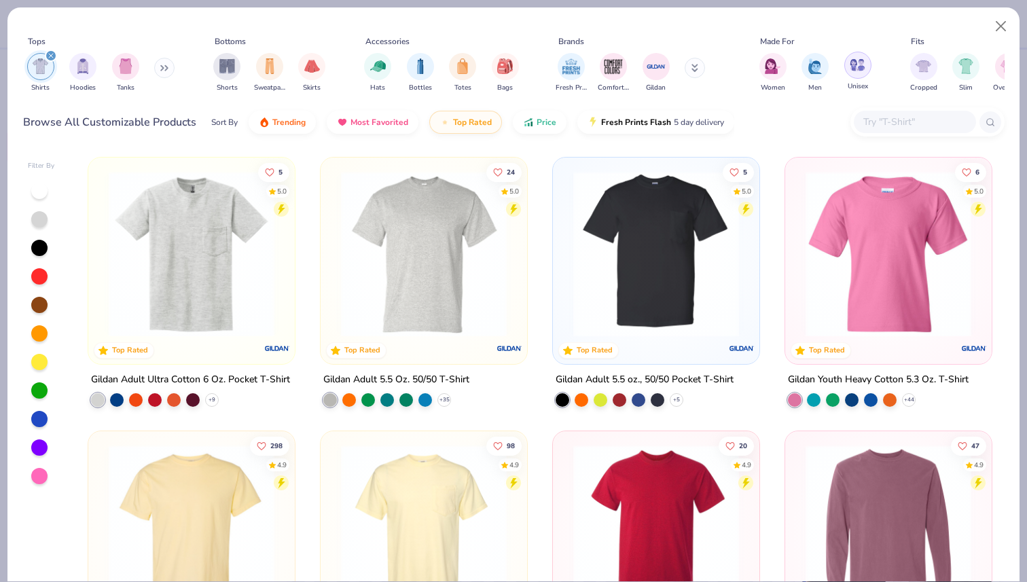
click at [861, 65] on img "filter for Unisex" at bounding box center [858, 65] width 16 height 16
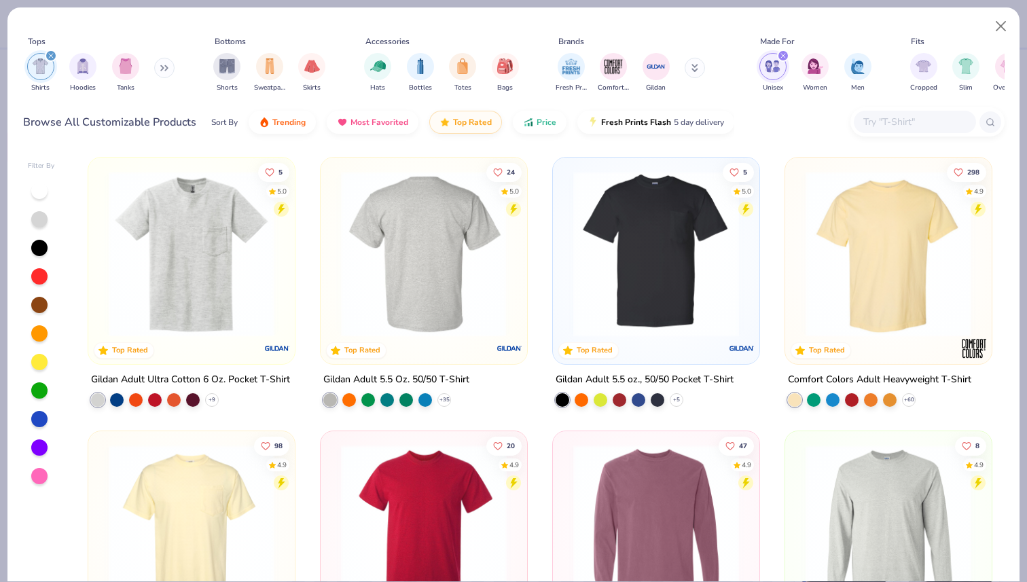
click at [334, 269] on img at bounding box center [244, 254] width 179 height 166
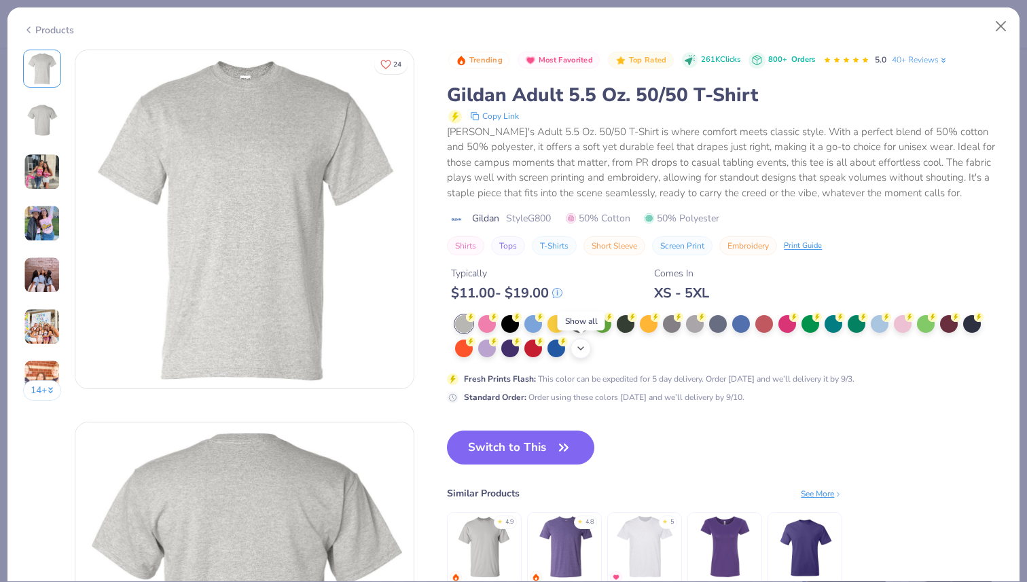
click at [580, 351] on icon at bounding box center [580, 348] width 11 height 11
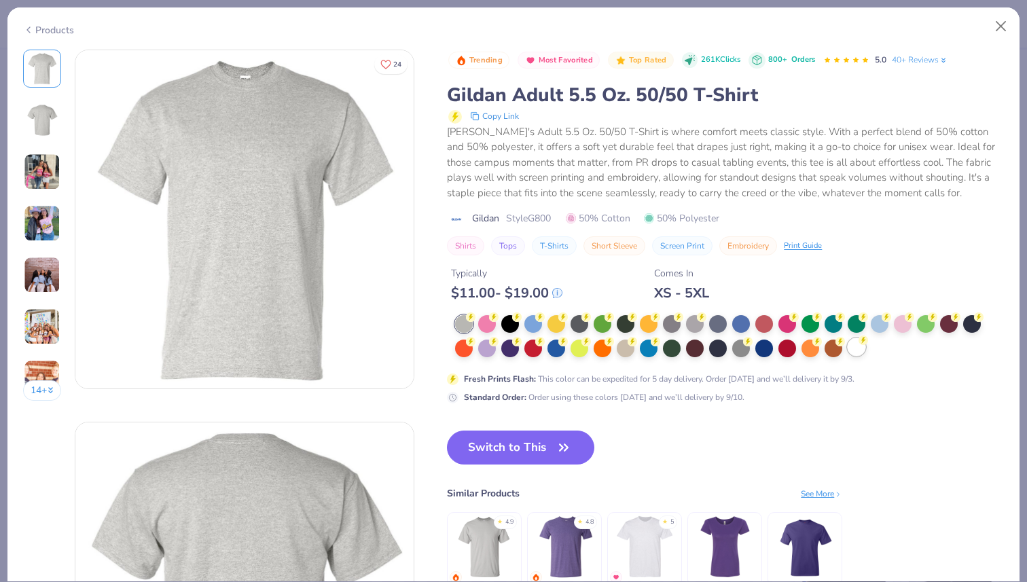
click at [858, 351] on div at bounding box center [857, 347] width 18 height 18
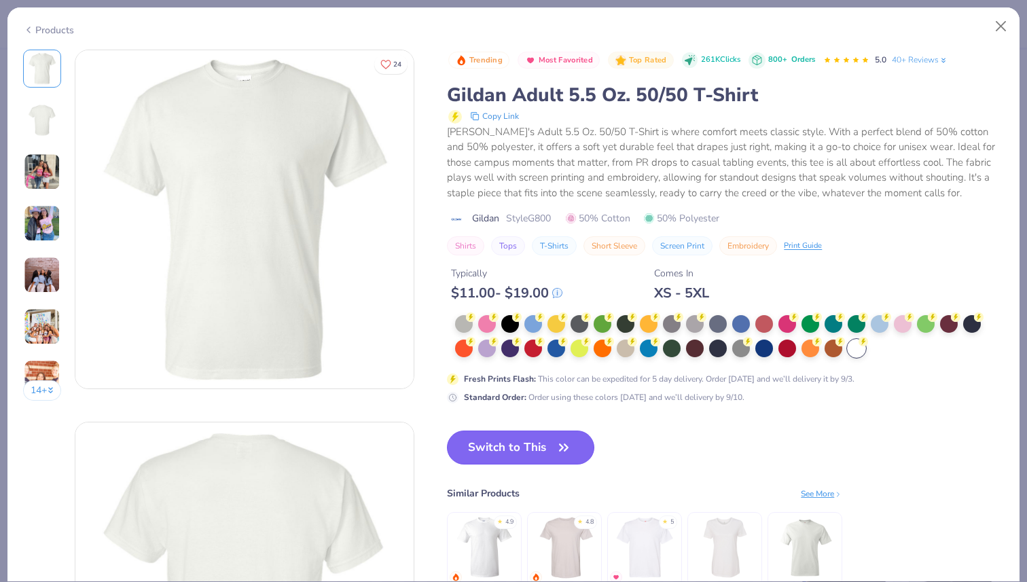
click at [541, 447] on button "Switch to This" at bounding box center [520, 448] width 147 height 34
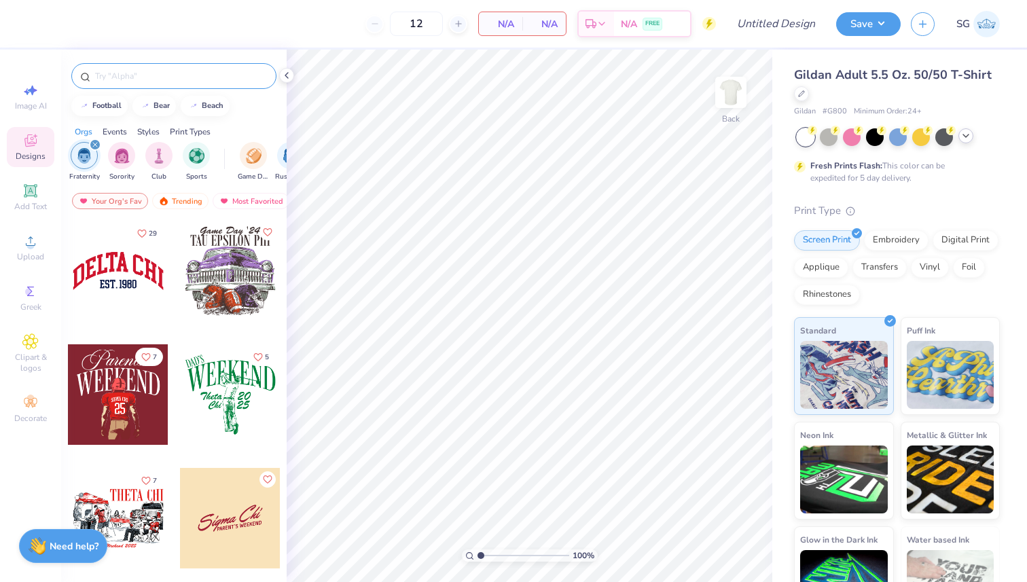
click at [183, 76] on input "text" at bounding box center [181, 76] width 174 height 14
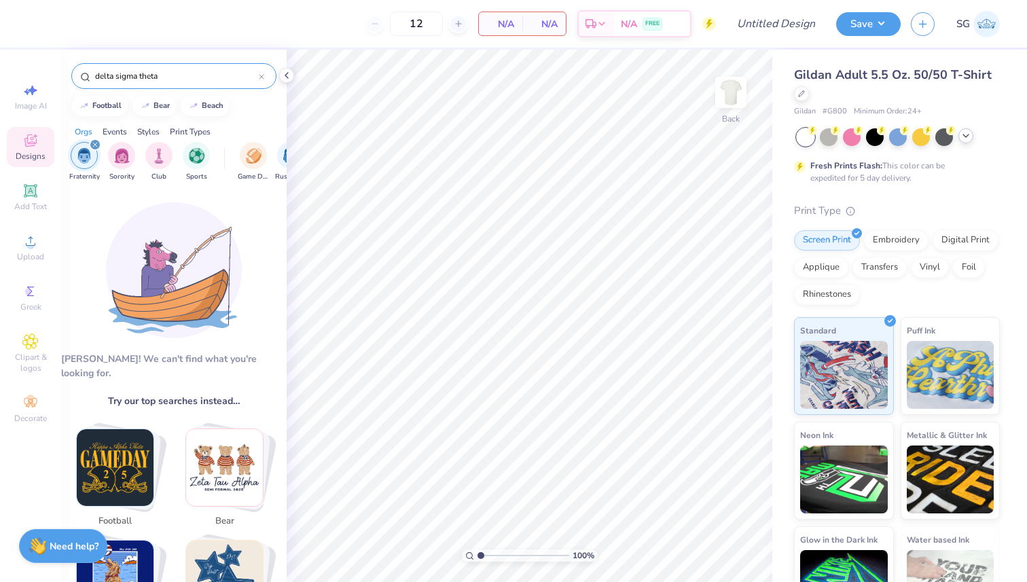
drag, startPoint x: 198, startPoint y: 81, endPoint x: 83, endPoint y: 81, distance: 114.8
click at [83, 81] on div "delta sigma theta" at bounding box center [173, 76] width 205 height 26
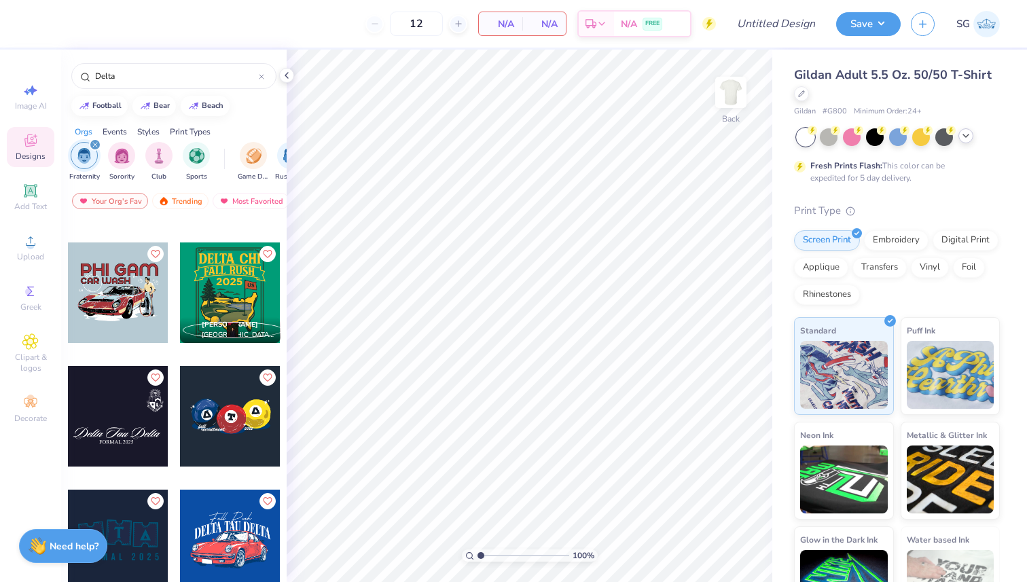
scroll to position [104, 0]
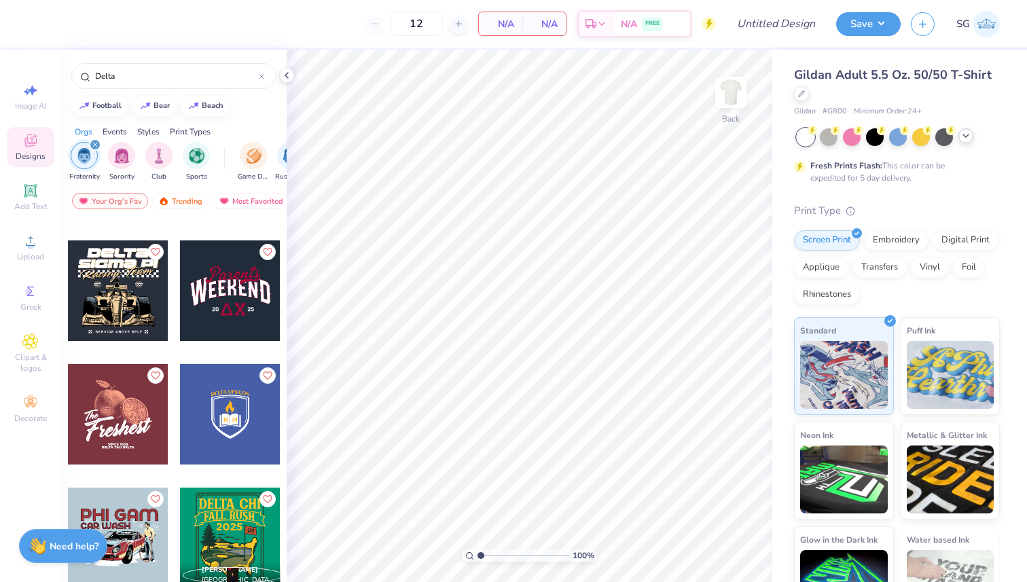
type input "Delta"
click at [33, 255] on span "Upload" at bounding box center [30, 256] width 27 height 11
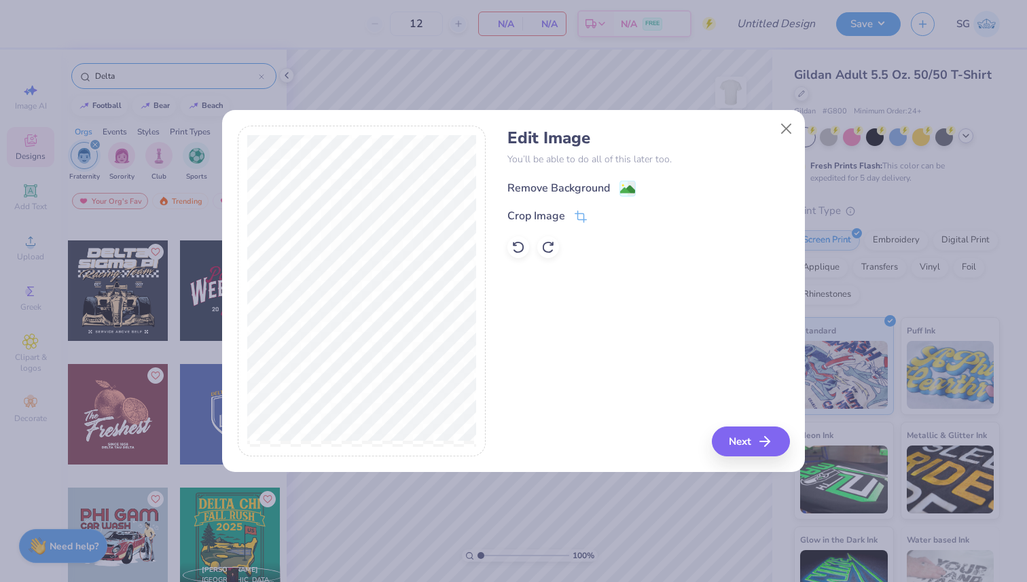
click at [575, 181] on div "Remove Background" at bounding box center [558, 188] width 103 height 16
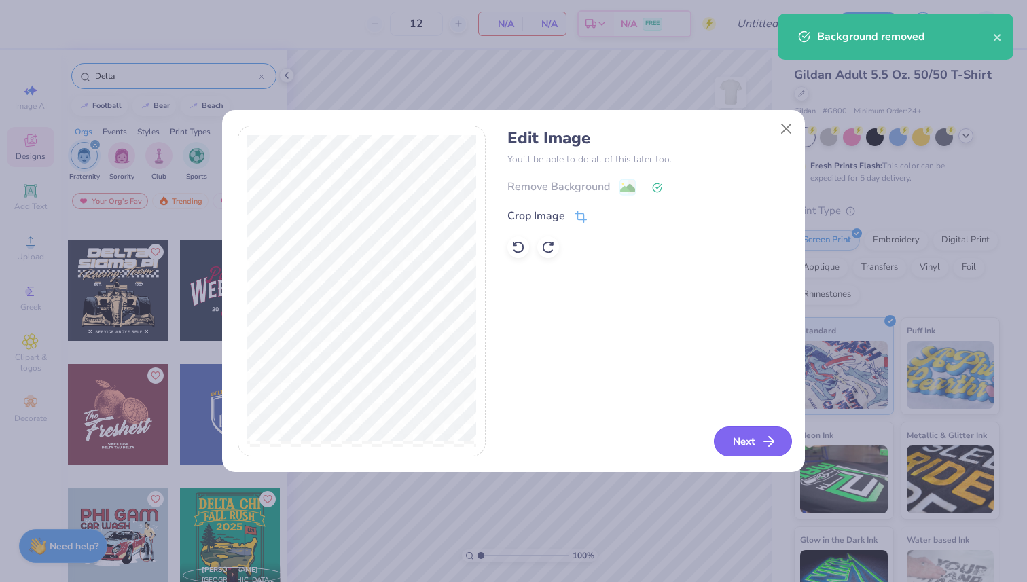
click at [743, 439] on button "Next" at bounding box center [753, 441] width 78 height 30
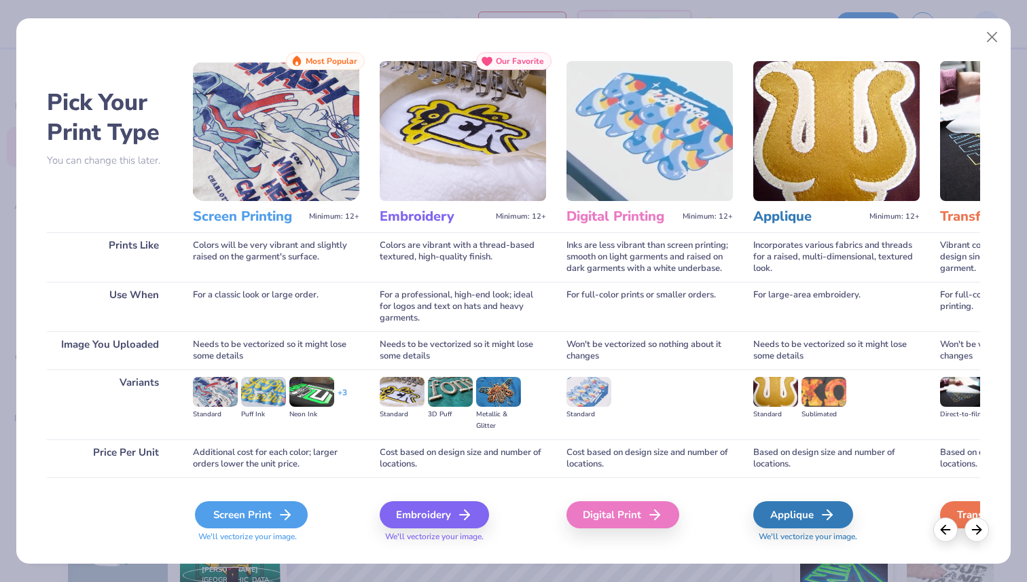
click at [274, 515] on div "Screen Print" at bounding box center [251, 514] width 113 height 27
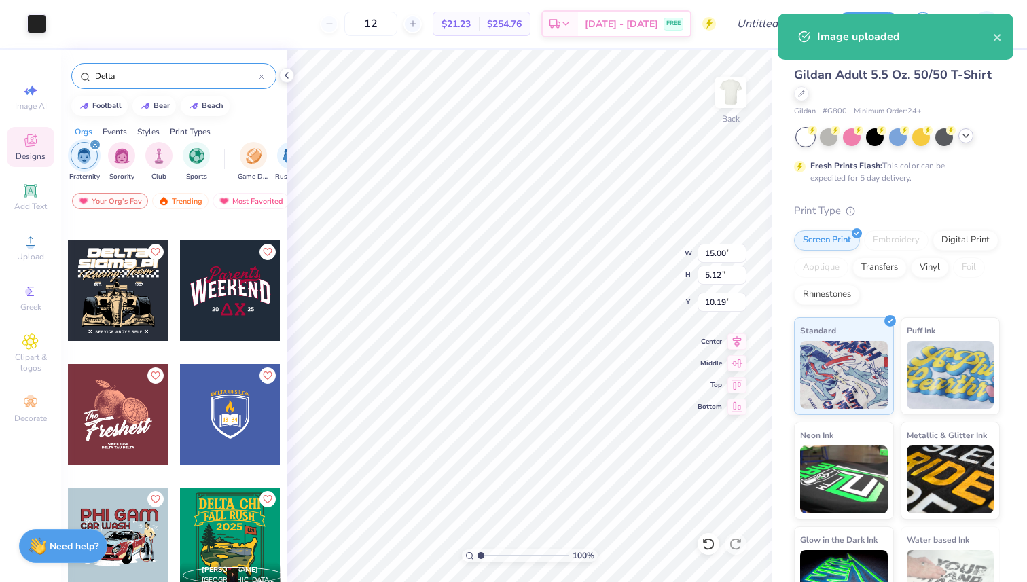
type input "1.30"
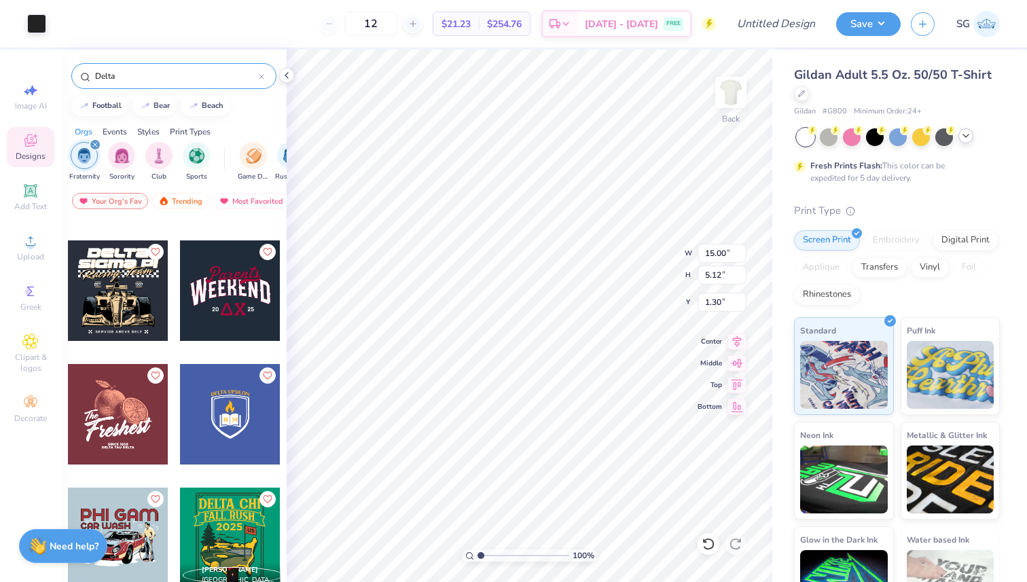
type input "8.54"
type input "2.92"
click at [738, 344] on icon at bounding box center [736, 339] width 19 height 16
type input "3.00"
click at [32, 192] on icon at bounding box center [30, 190] width 13 height 13
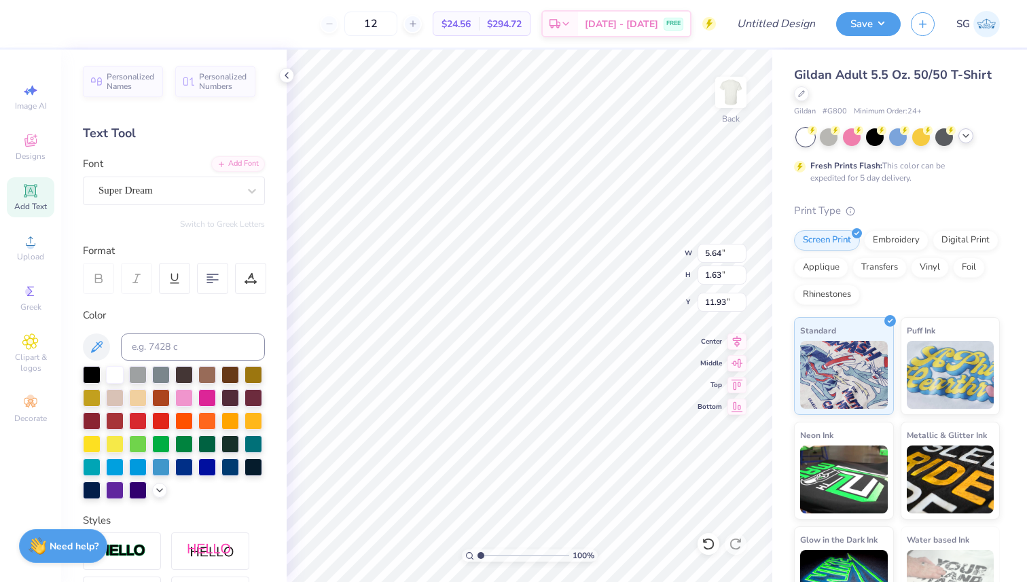
scroll to position [0, 1]
click at [88, 378] on div at bounding box center [92, 374] width 18 height 18
type textarea "Brothers"
click at [202, 190] on div "Super Dream" at bounding box center [168, 190] width 143 height 21
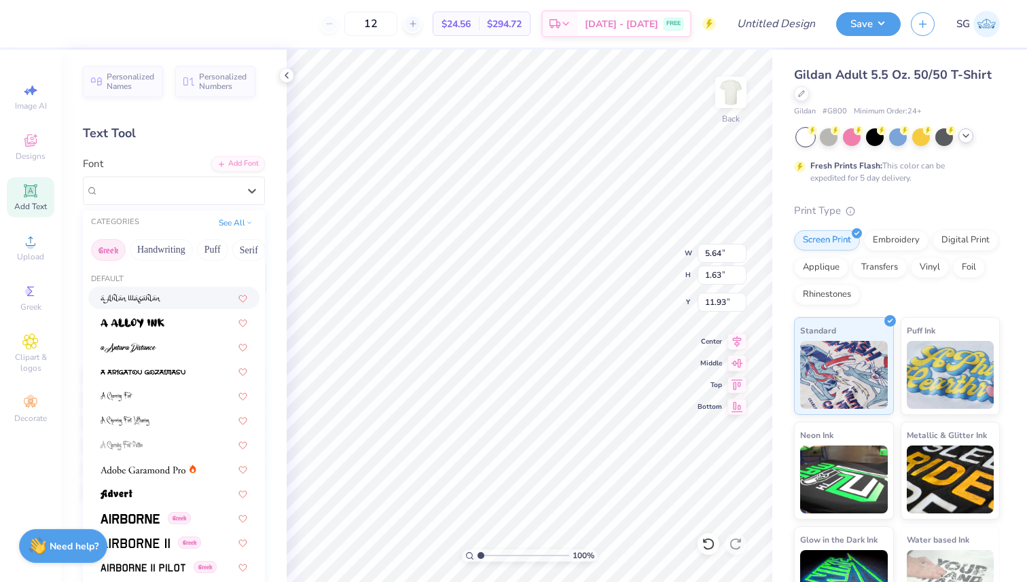
click at [110, 249] on button "Greek" at bounding box center [108, 250] width 35 height 22
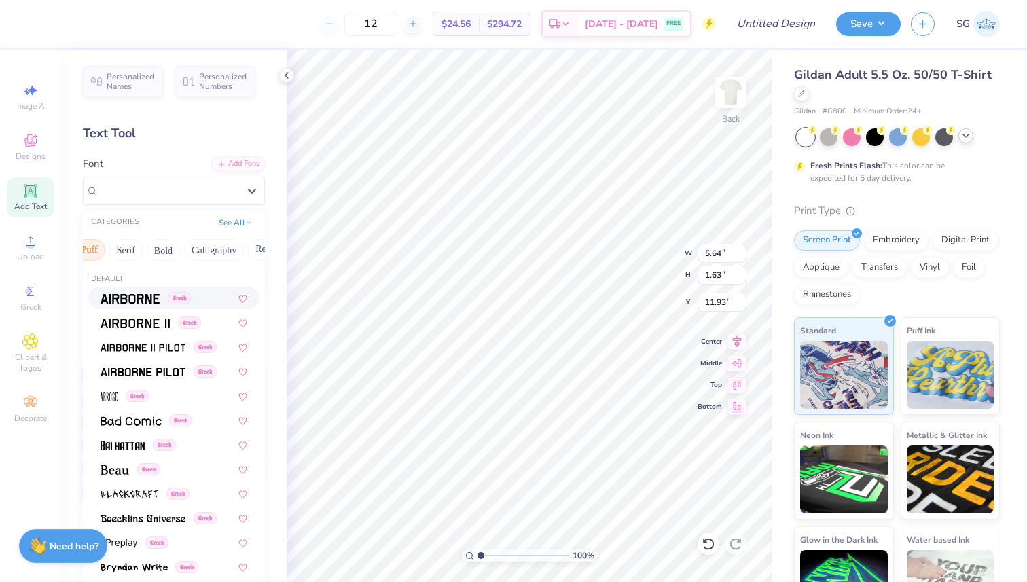
scroll to position [0, 134]
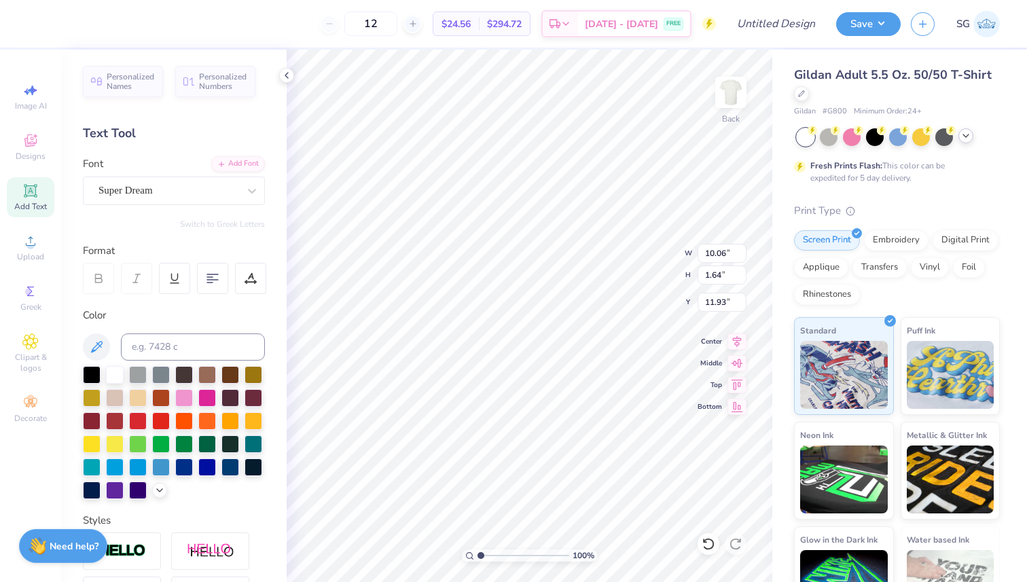
type input "6.24"
type input "5.32"
type input "0.86"
type input "6.23"
click at [723, 97] on img at bounding box center [731, 92] width 54 height 54
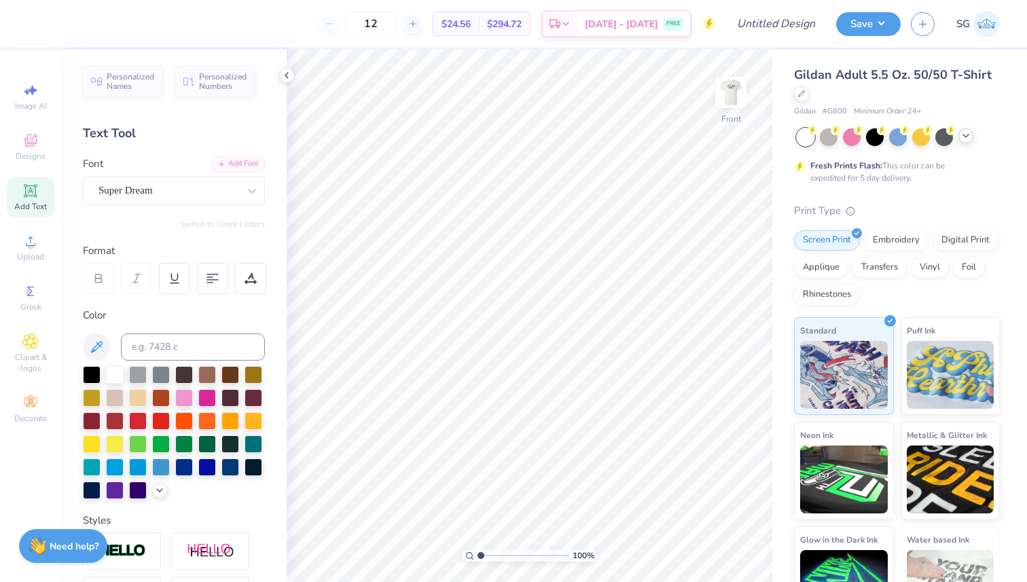
click at [34, 195] on icon at bounding box center [30, 190] width 10 height 10
type textarea "TEXDST Charity Bash,T"
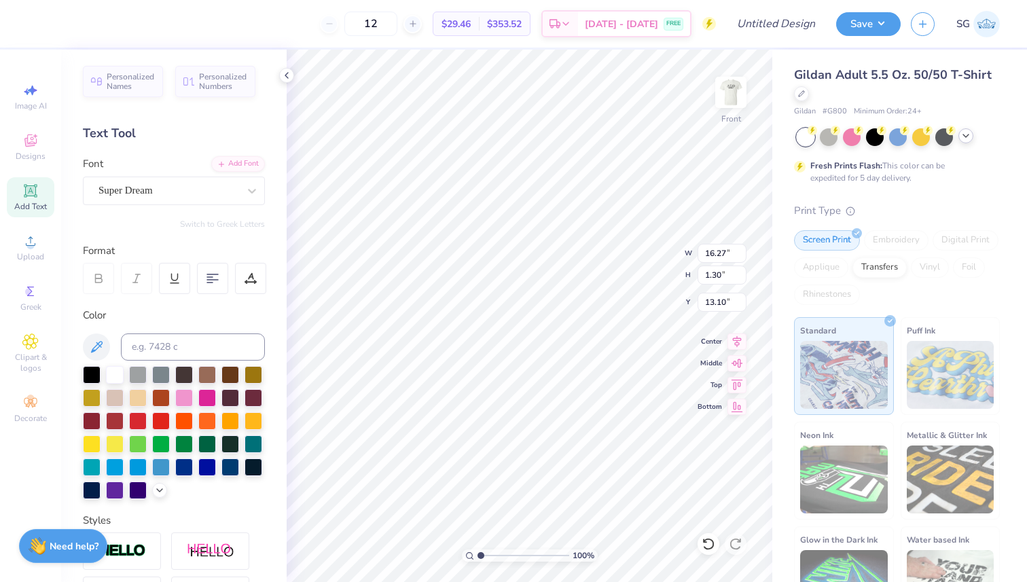
type input "9.38"
type input "0.75"
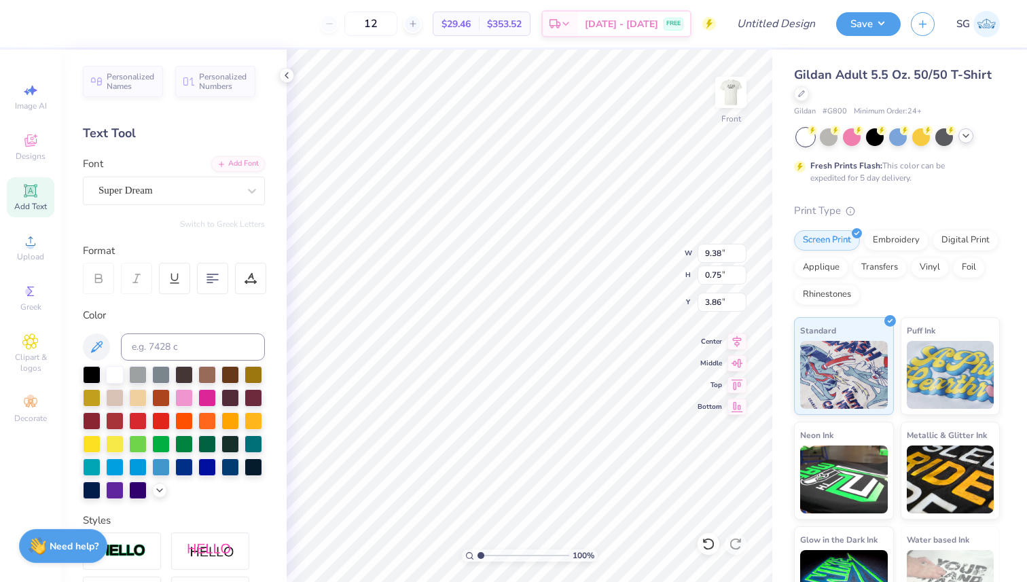
type input "3.86"
click at [739, 343] on icon at bounding box center [736, 339] width 19 height 16
paste textarea "(19-01-2022)"
click at [218, 280] on icon at bounding box center [212, 278] width 12 height 12
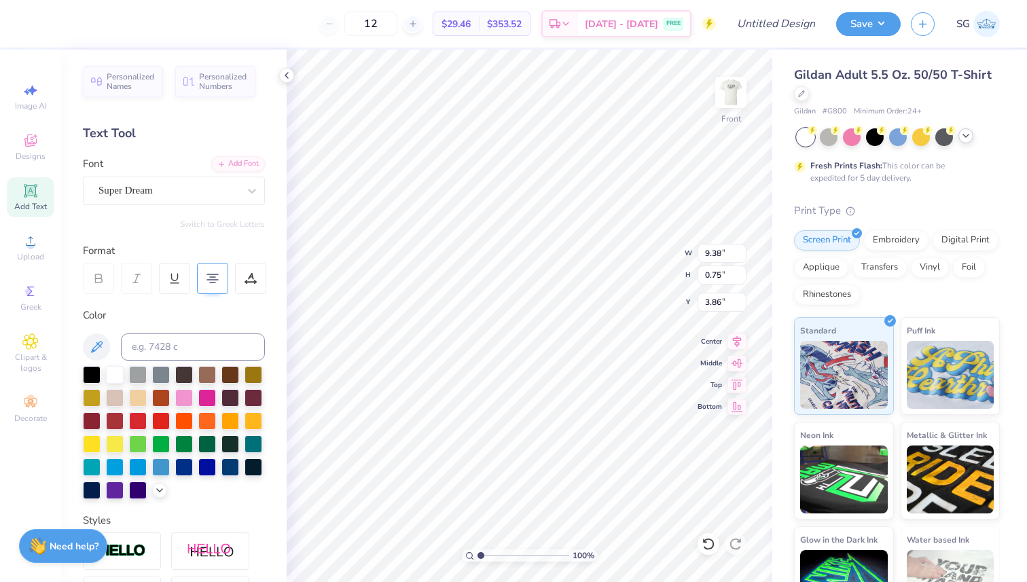
type textarea "TEXDST Charity Bash,T 19-01-2022"
type textarea "Charity Bash,T 19-01-2022"
type textarea "New York Charity Bash,T 19-01-2022"
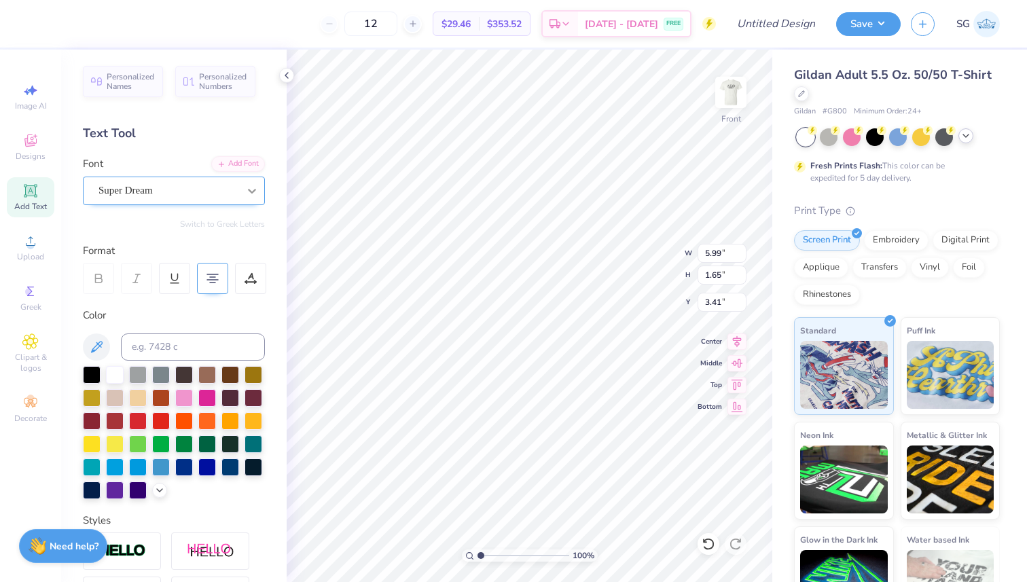
scroll to position [2, 0]
click at [185, 469] on div at bounding box center [184, 466] width 18 height 18
click at [164, 463] on div at bounding box center [161, 466] width 18 height 18
click at [197, 340] on input at bounding box center [193, 346] width 144 height 27
type input "b"
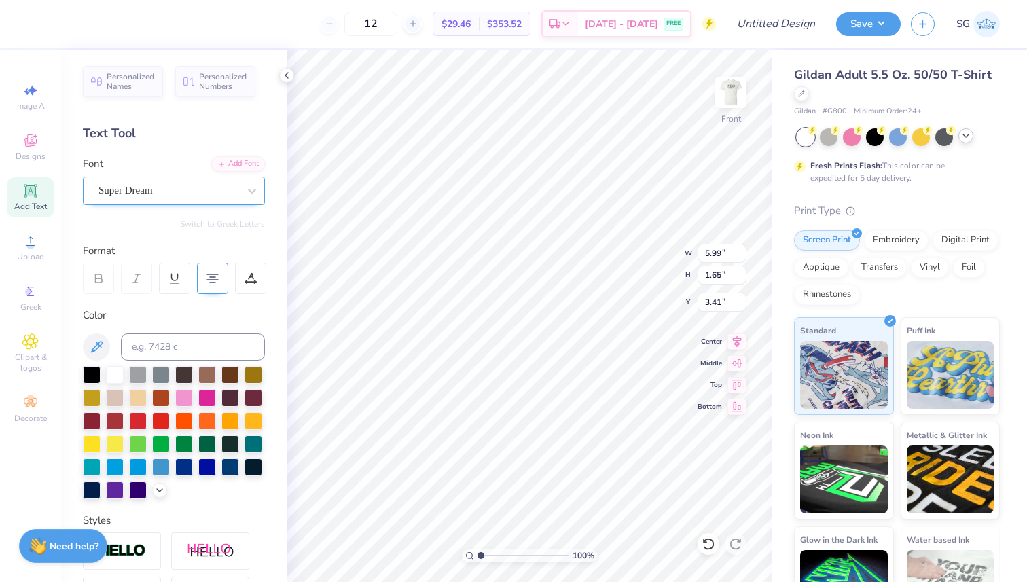
click at [196, 189] on div "Super Dream" at bounding box center [168, 190] width 143 height 21
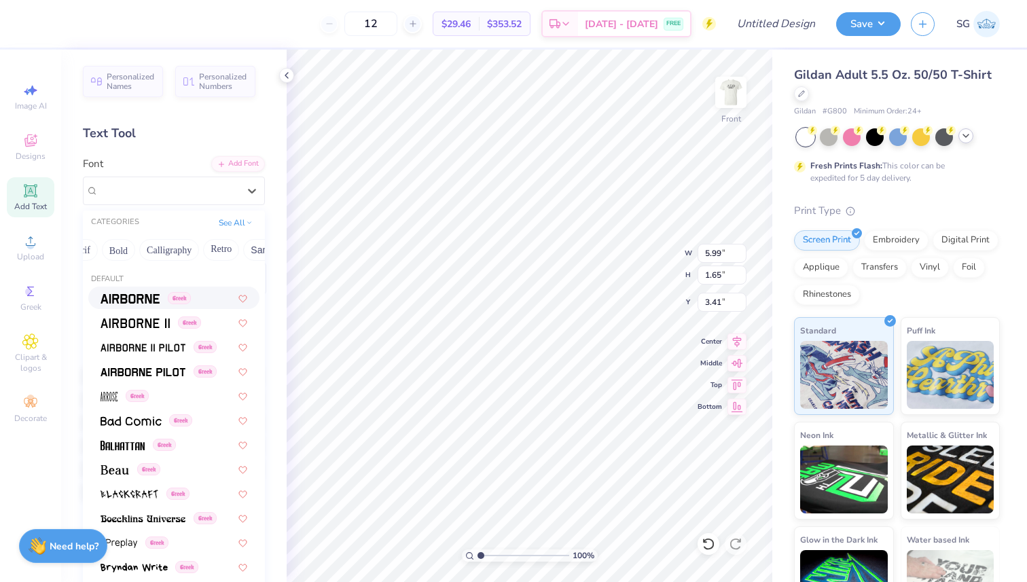
scroll to position [0, 0]
click at [111, 255] on button "Greek" at bounding box center [108, 250] width 35 height 22
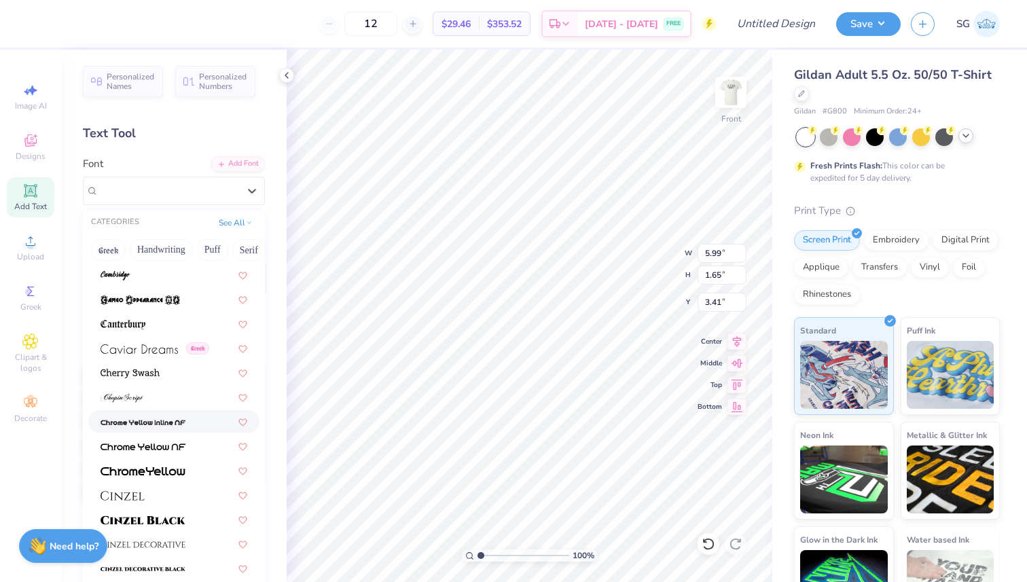
scroll to position [1421, 0]
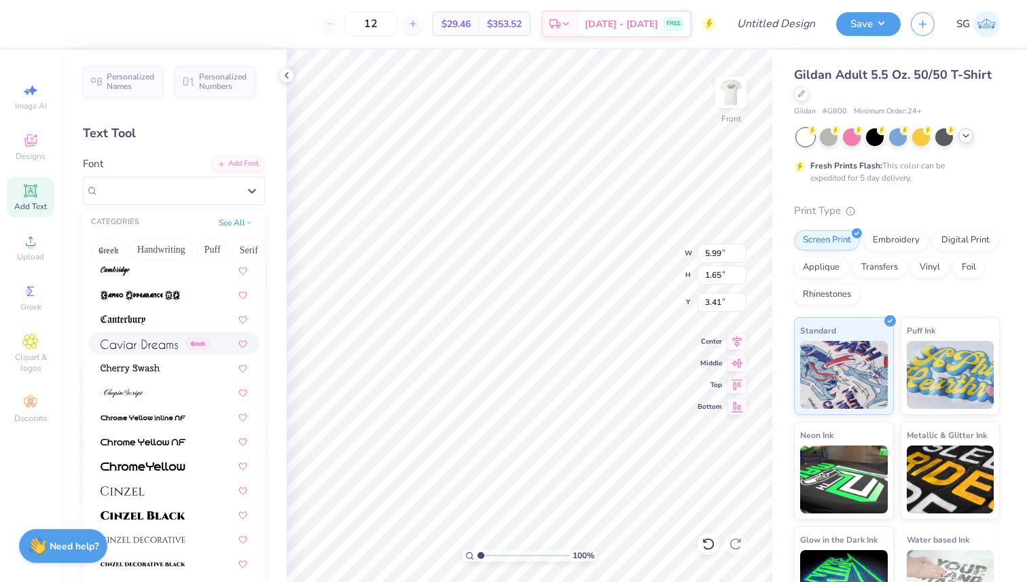
click at [166, 349] on span at bounding box center [139, 343] width 77 height 14
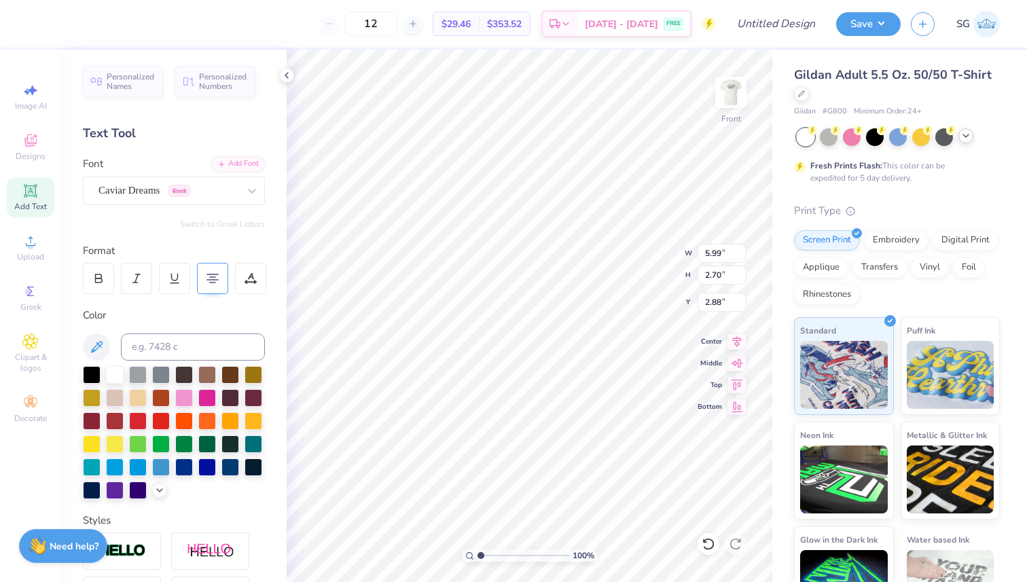
type input "5.46"
type input "2.77"
type input "3.00"
click at [241, 196] on div at bounding box center [252, 191] width 24 height 24
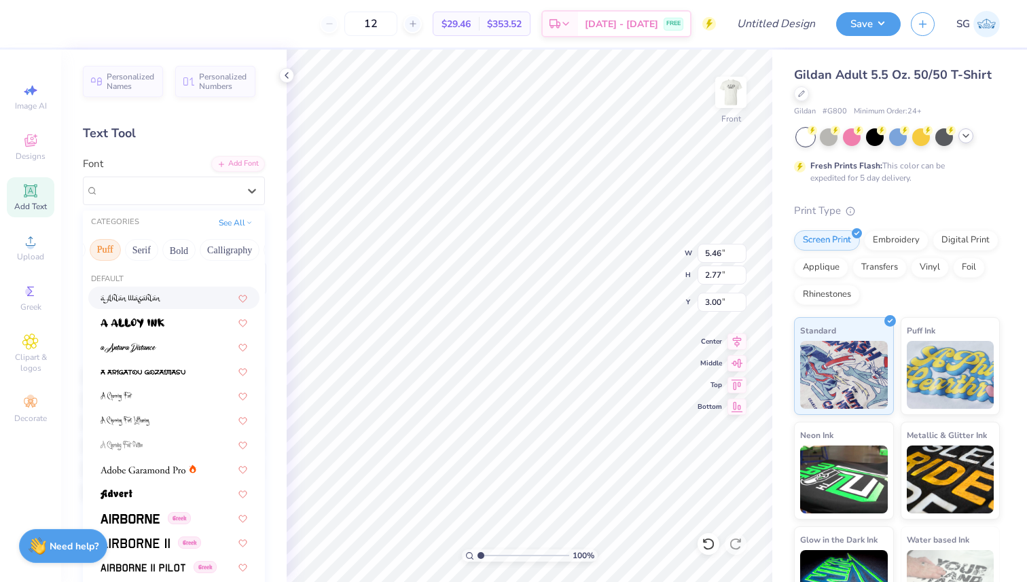
scroll to position [0, 111]
click at [123, 253] on button "Serif" at bounding box center [137, 250] width 33 height 22
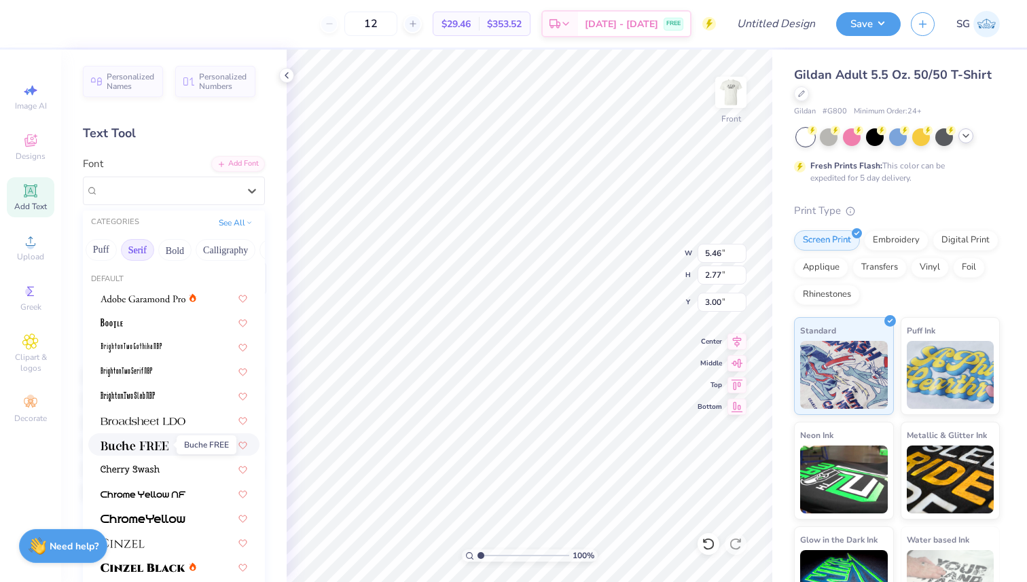
click at [154, 445] on img at bounding box center [135, 446] width 68 height 10
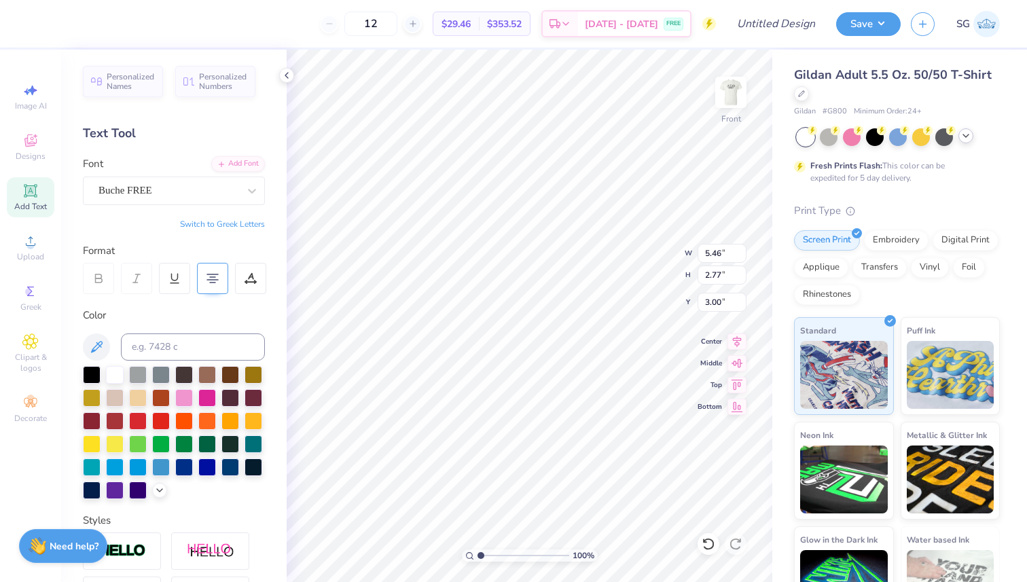
scroll to position [3, 1]
type textarea "New York Charity BashT 19012022"
click at [705, 541] on icon at bounding box center [709, 544] width 14 height 14
click at [242, 189] on div at bounding box center [252, 191] width 24 height 24
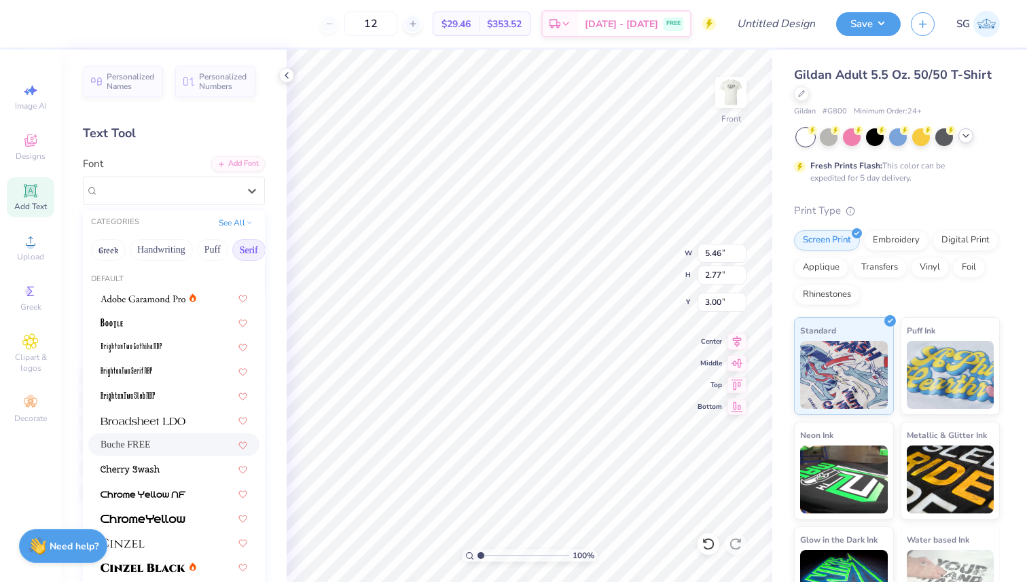
click at [176, 442] on div "Buche FREE" at bounding box center [174, 444] width 147 height 14
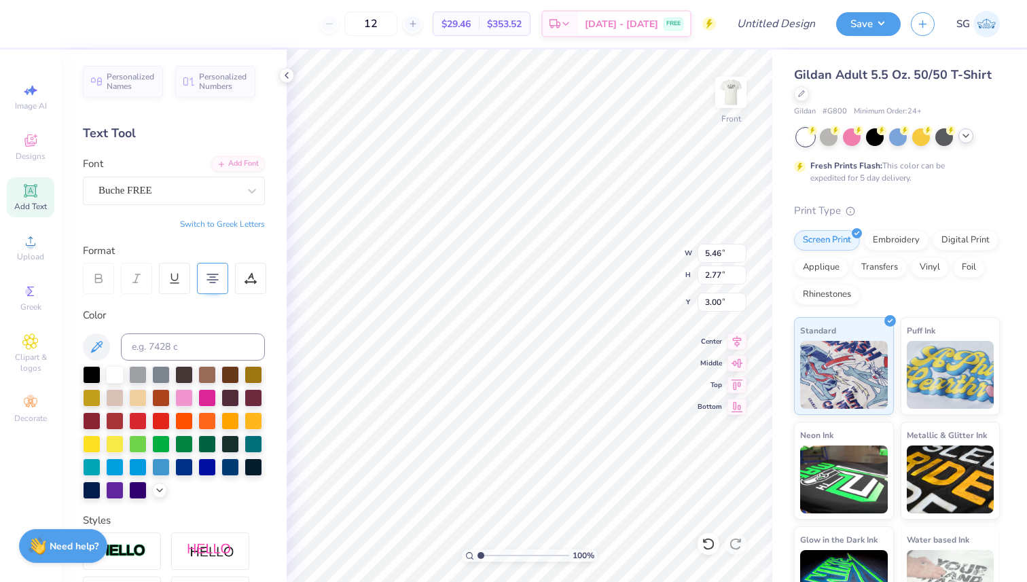
scroll to position [3, 0]
type textarea "New York Charity BashT 19012022"
type textarea "New York Charity BashT"
click at [709, 545] on icon at bounding box center [709, 544] width 14 height 14
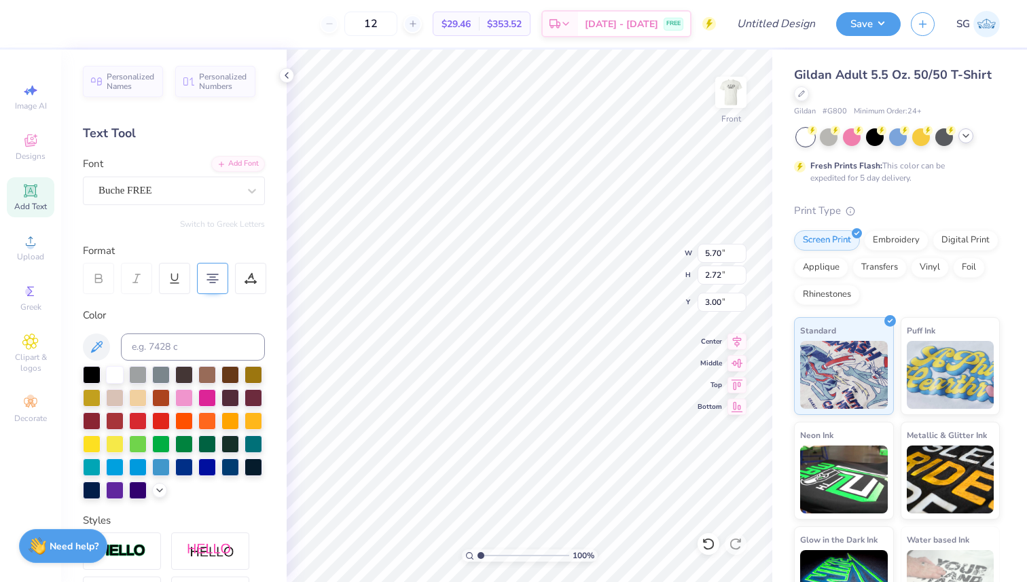
type input "3.00"
click at [216, 206] on div "Personalized Names Personalized Numbers Text Tool Add Font Font Buche FREE Swit…" at bounding box center [173, 316] width 225 height 532
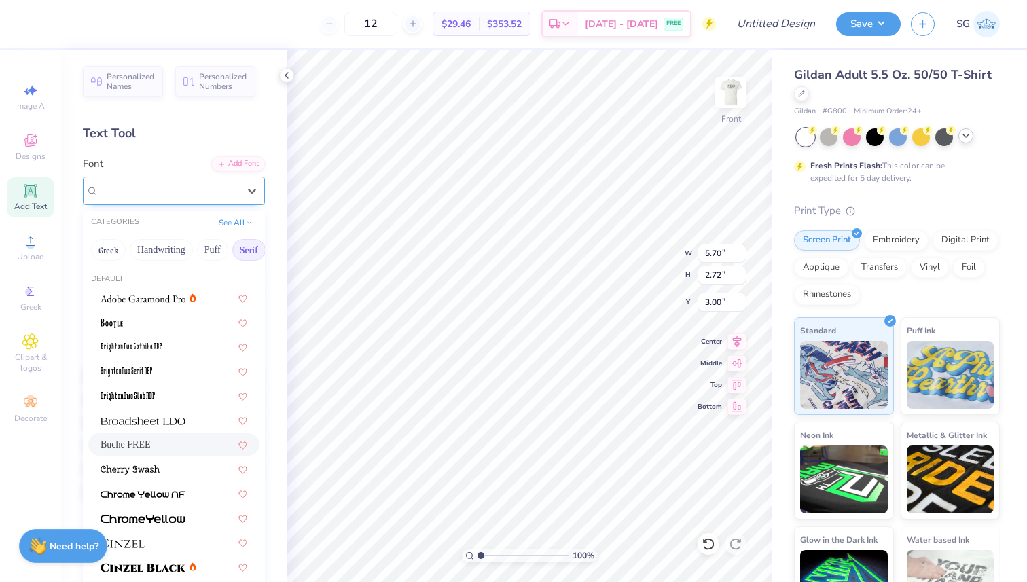
click at [230, 188] on div "Buche FREE" at bounding box center [168, 190] width 143 height 21
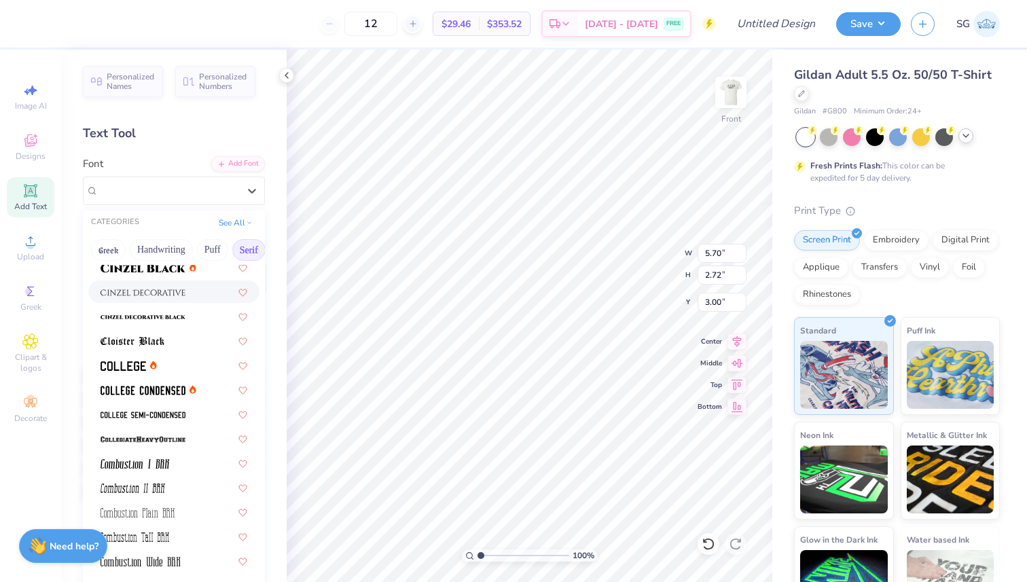
scroll to position [302, 0]
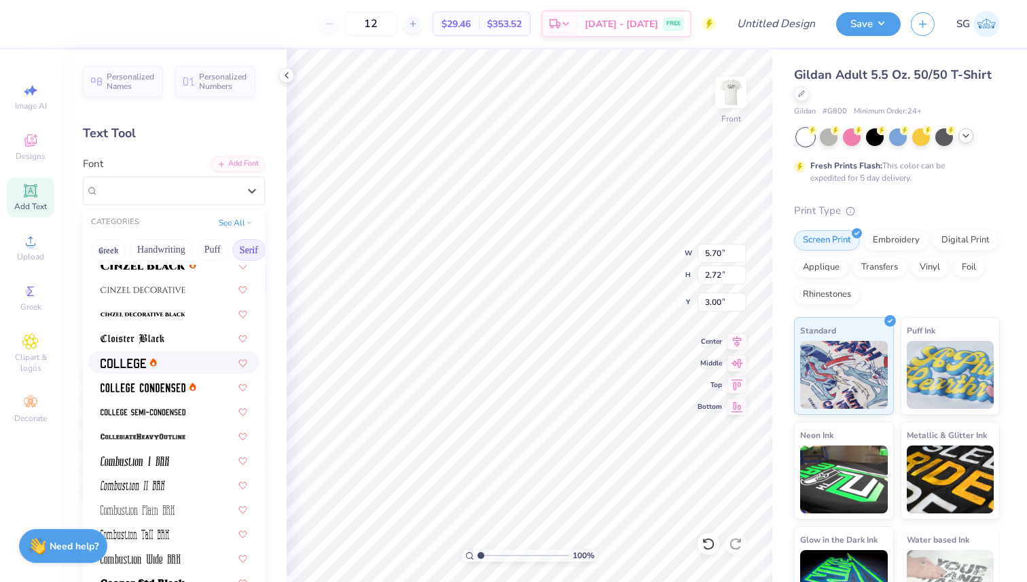
click at [177, 366] on div at bounding box center [174, 362] width 147 height 14
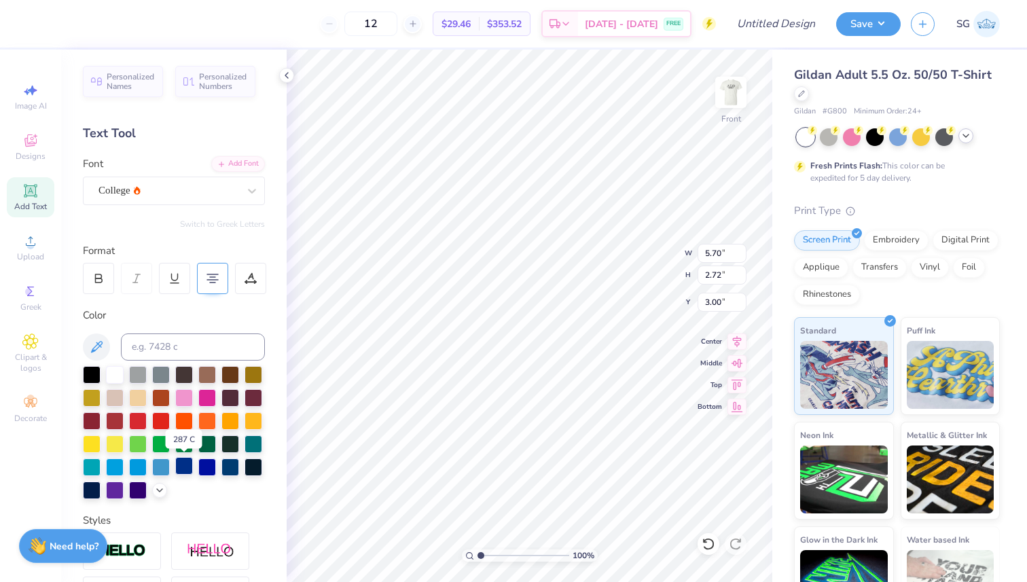
click at [181, 466] on div at bounding box center [184, 466] width 18 height 18
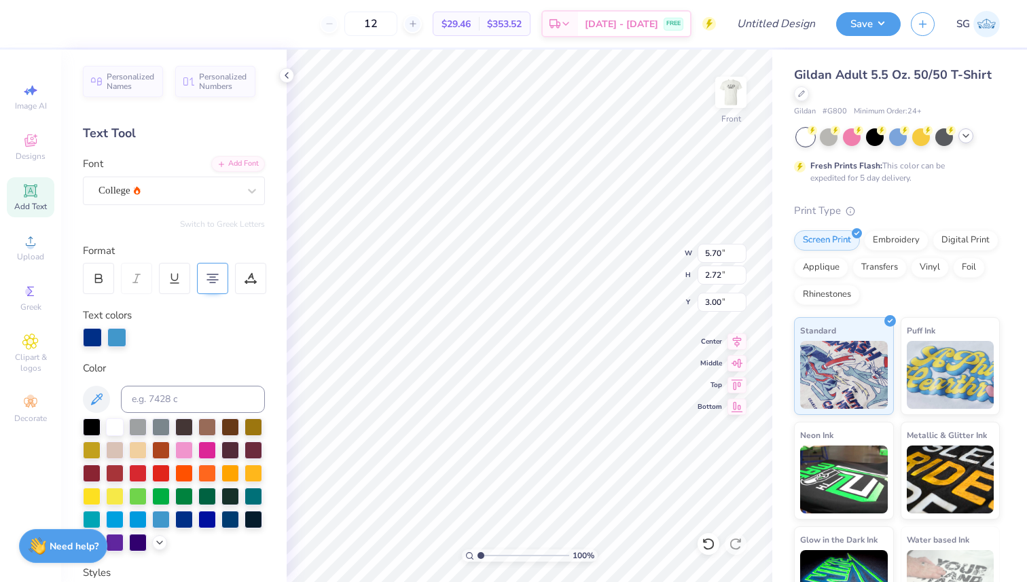
type textarea "New York Charity BashT 19-01-2022"
type input "9.56"
type input "4.75"
click at [735, 342] on icon at bounding box center [737, 339] width 9 height 12
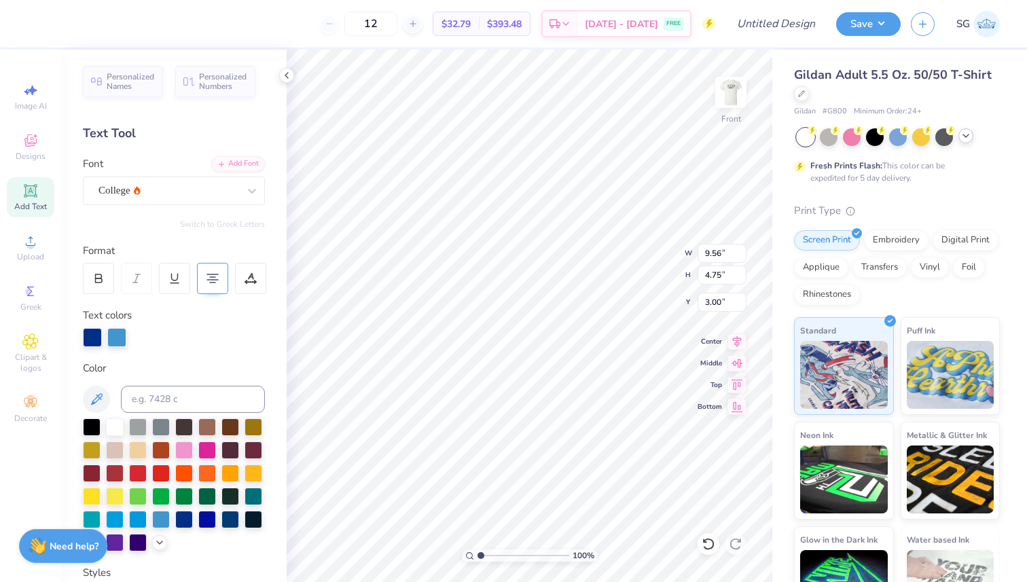
scroll to position [2, 1]
paste textarea "New York"
type textarea "Charity BashT 19-01-2022 New York"
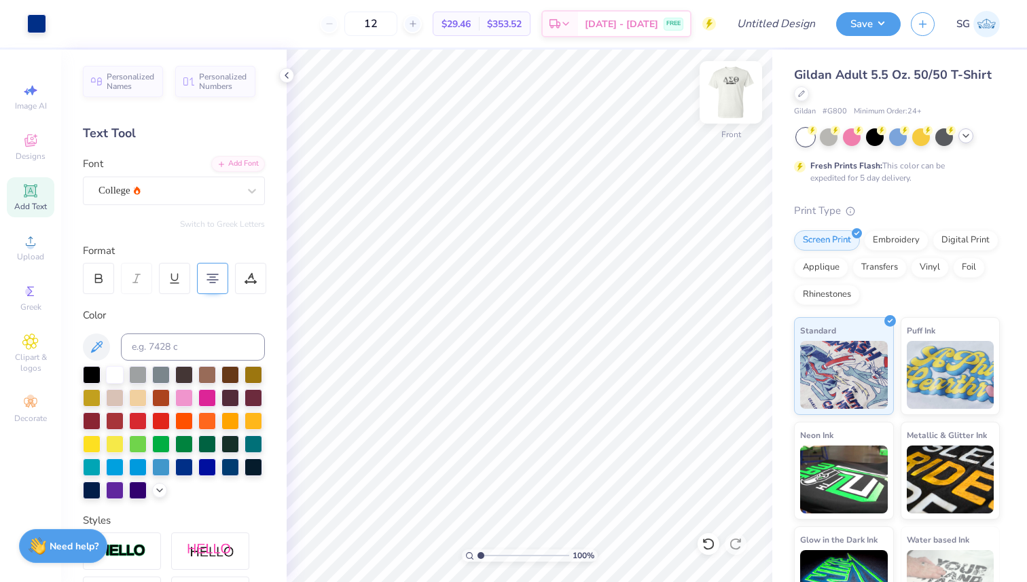
click at [724, 98] on img at bounding box center [731, 92] width 54 height 54
click at [731, 91] on img at bounding box center [731, 92] width 54 height 54
